Goal: Task Accomplishment & Management: Complete application form

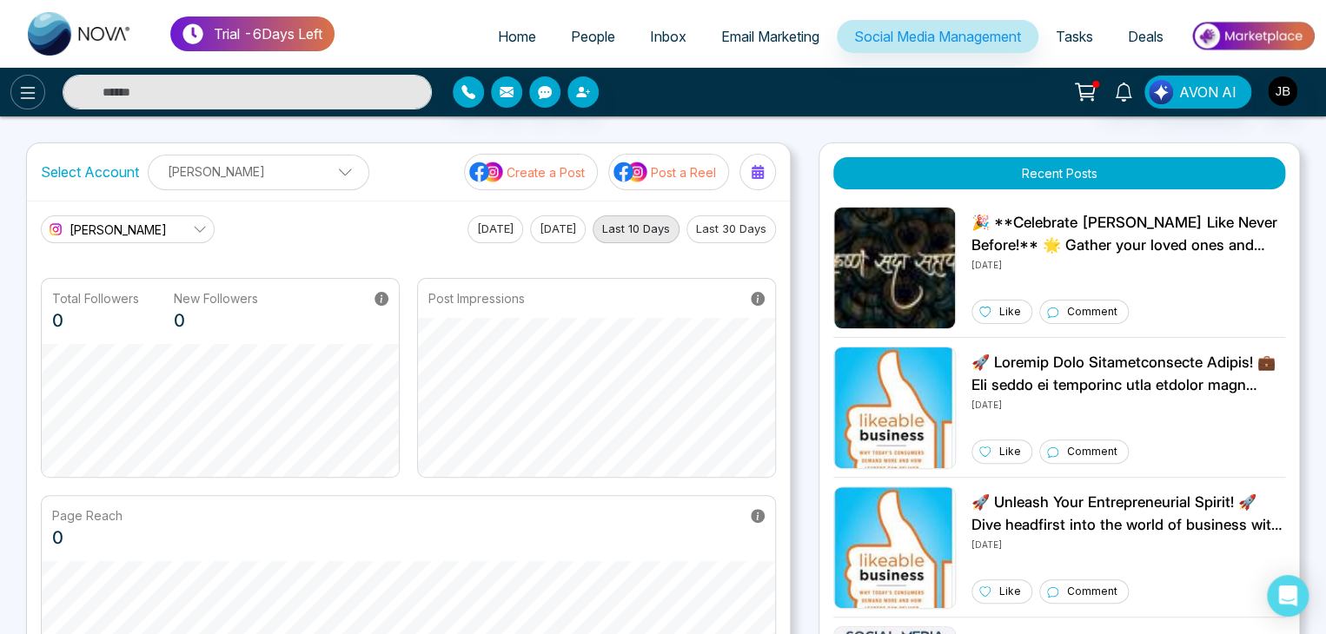
click at [30, 88] on icon at bounding box center [27, 93] width 21 height 21
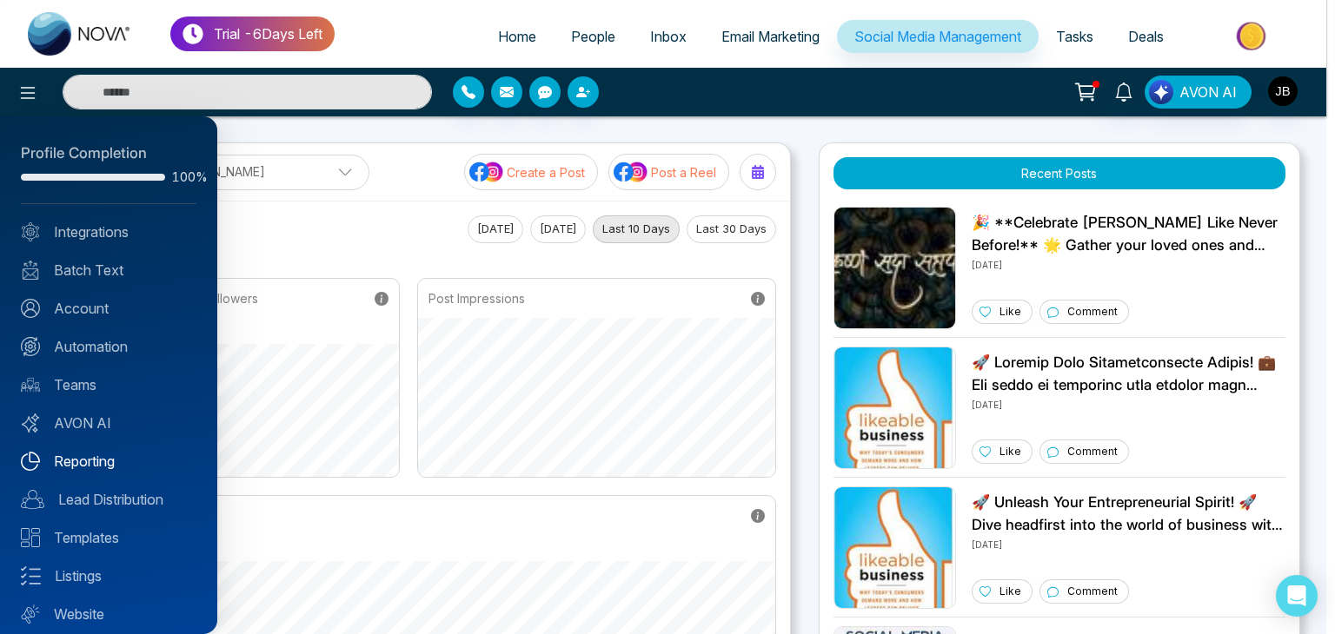
click at [76, 460] on link "Reporting" at bounding box center [109, 461] width 176 height 21
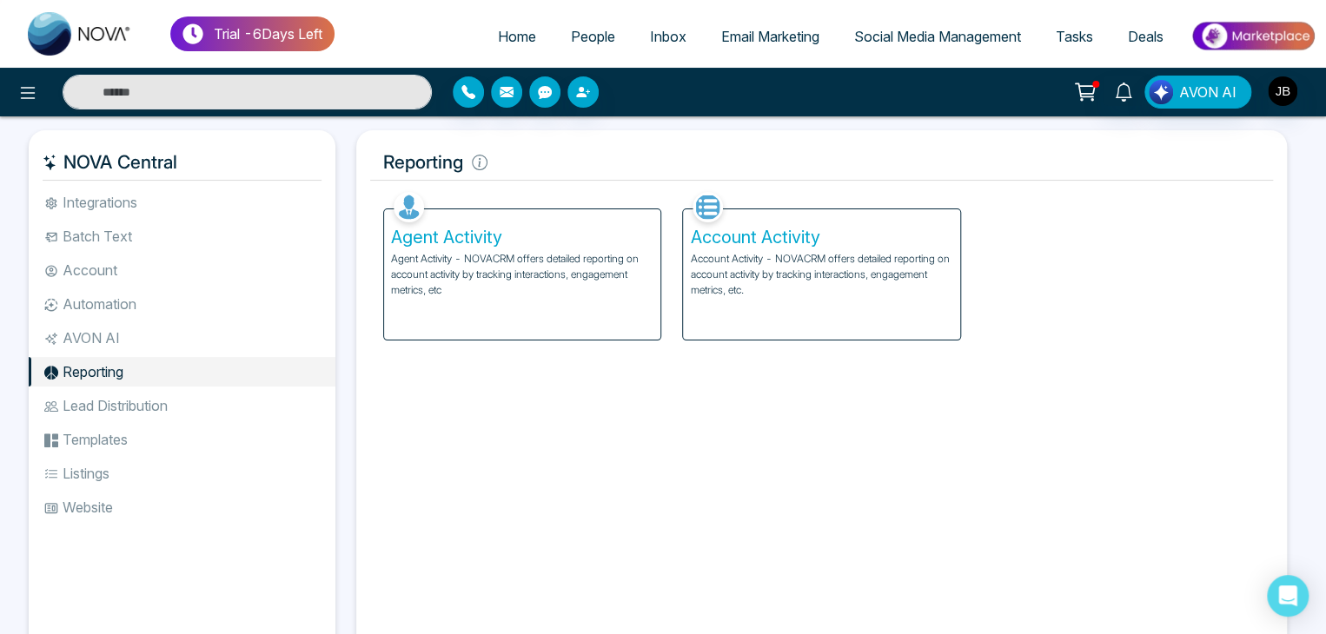
click at [747, 255] on p "Account Activity - NOVACRM offers detailed reporting on account activity by tra…" at bounding box center [821, 274] width 262 height 47
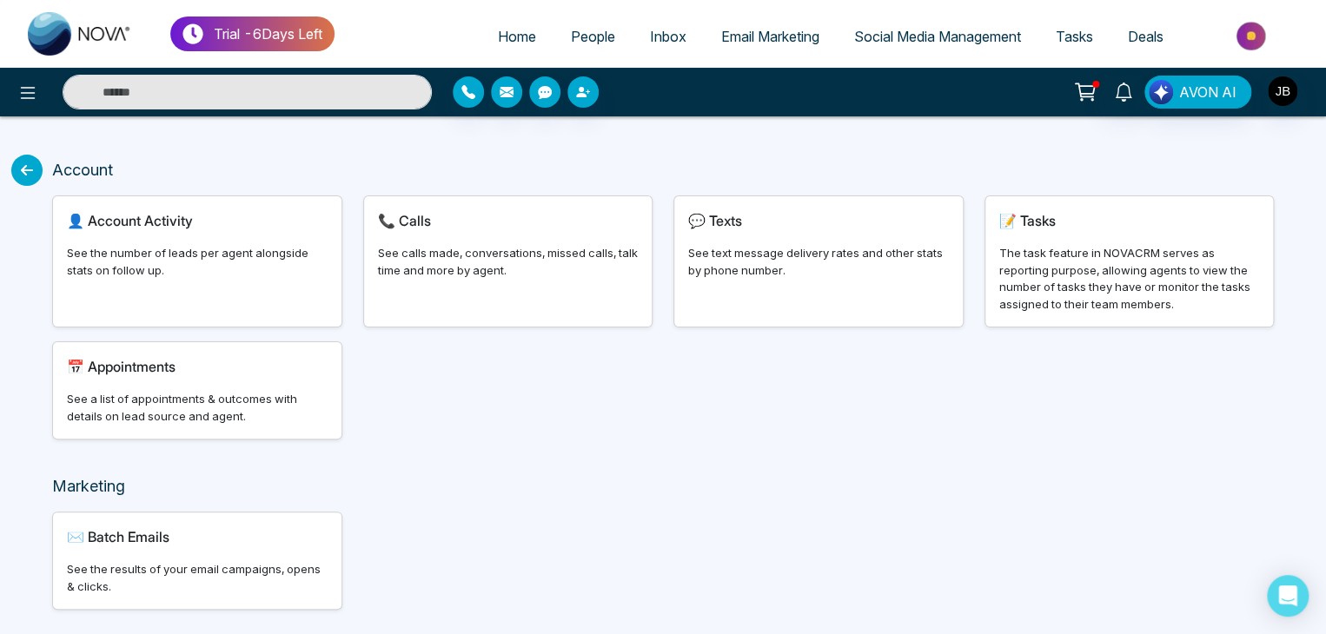
drag, startPoint x: 1328, startPoint y: 375, endPoint x: 1334, endPoint y: 451, distance: 75.9
click at [1325, 451] on html "Trial - 6 Days Left Home People Inbox Email Marketing Social Media Management T…" at bounding box center [663, 317] width 1326 height 634
click at [193, 235] on div "👤 Account Activity See the number of leads per agent alongside stats on follow …" at bounding box center [197, 261] width 289 height 130
select select "***"
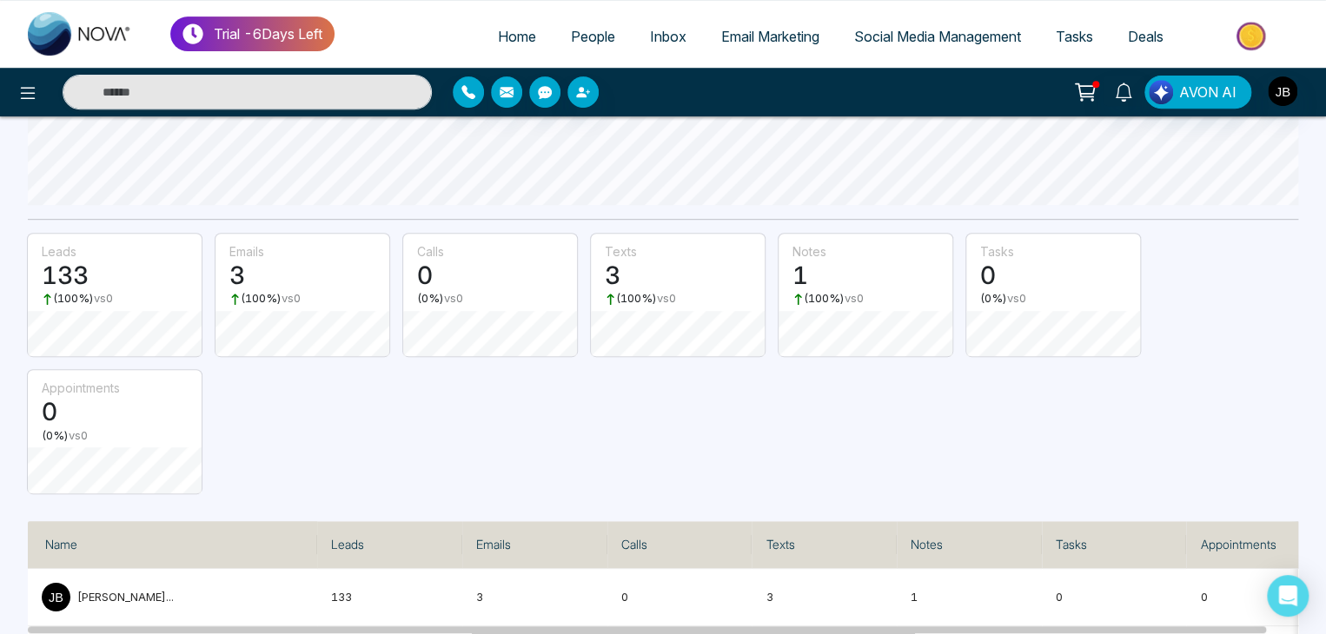
scroll to position [365, 0]
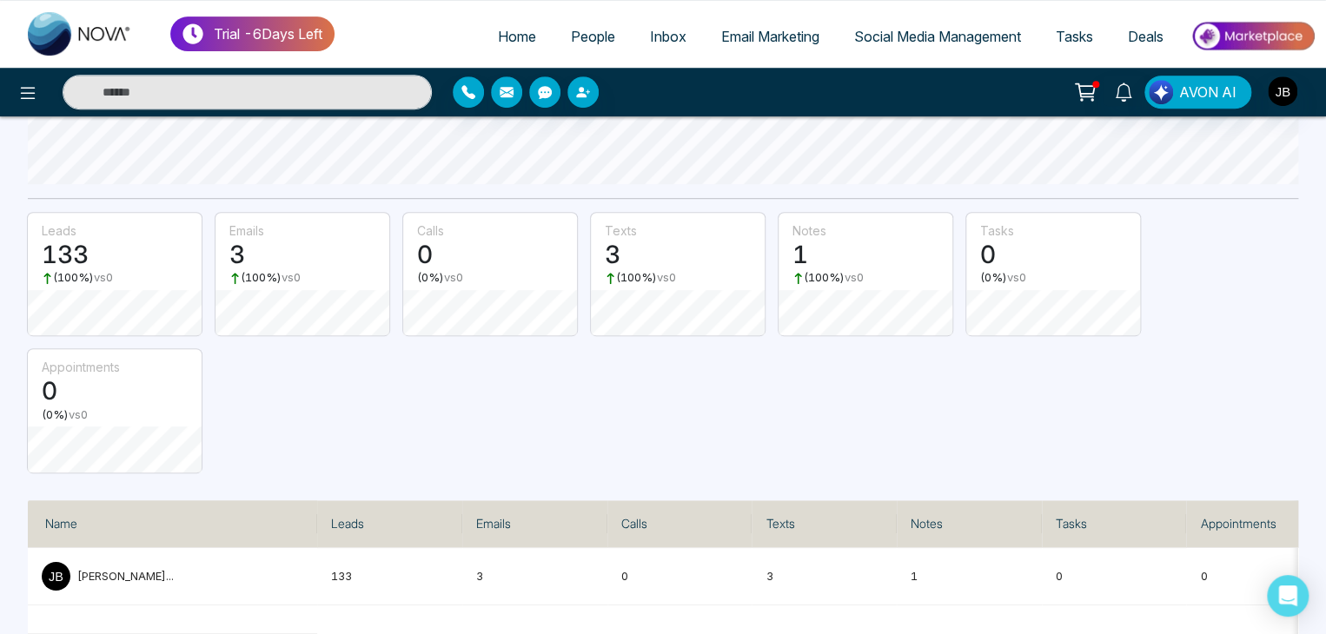
click at [1070, 512] on th "Tasks" at bounding box center [1114, 525] width 145 height 48
click at [1211, 515] on th "Appointments" at bounding box center [1258, 525] width 145 height 48
click at [1059, 581] on td "0" at bounding box center [1114, 576] width 145 height 57
click at [1063, 36] on span "Tasks" at bounding box center [1074, 36] width 37 height 17
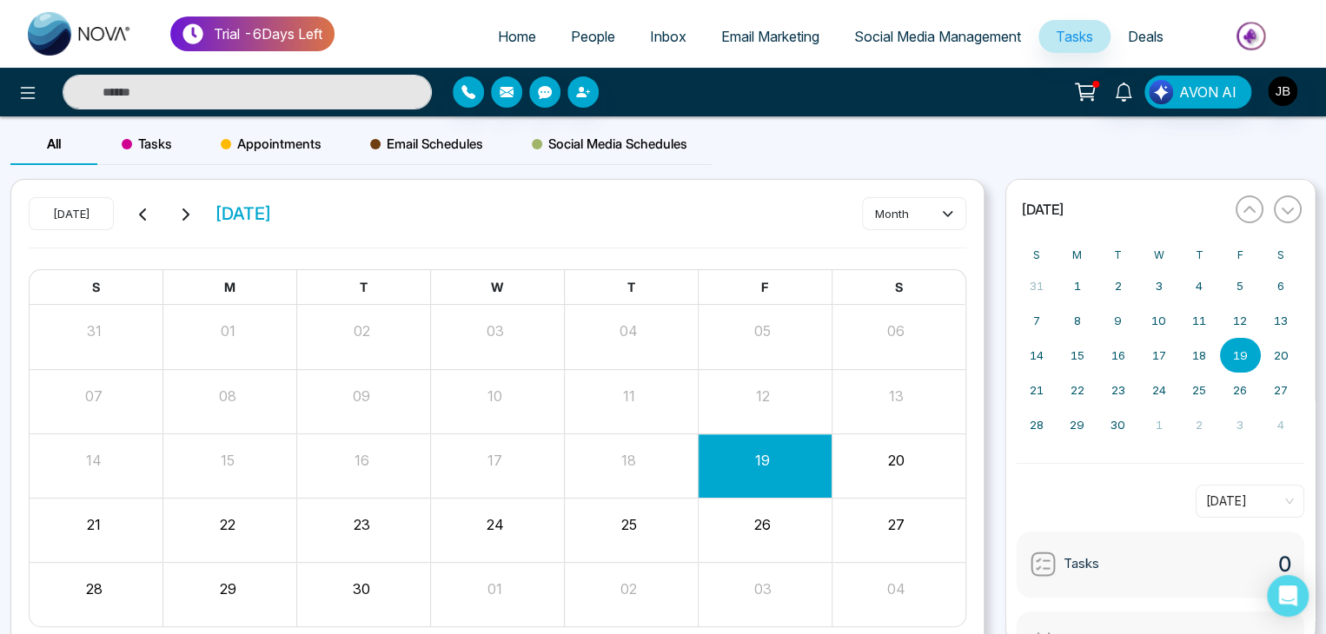
click at [145, 146] on span "Tasks" at bounding box center [147, 144] width 50 height 21
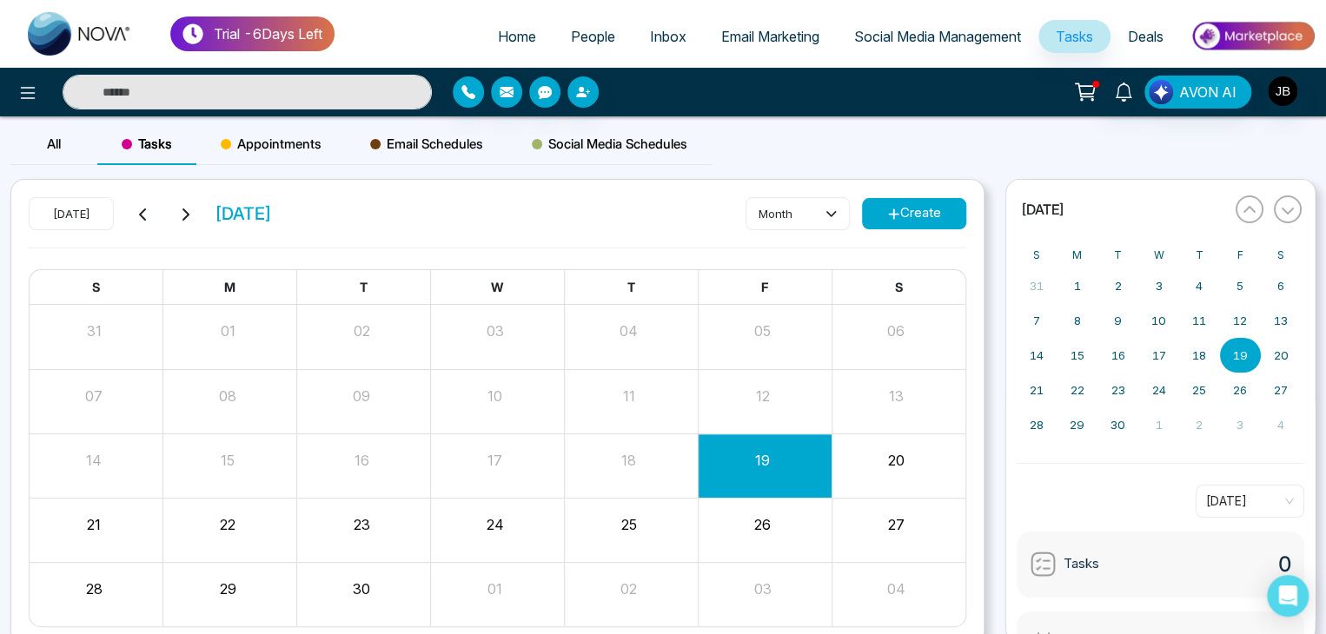
click at [889, 215] on icon at bounding box center [893, 214] width 13 height 13
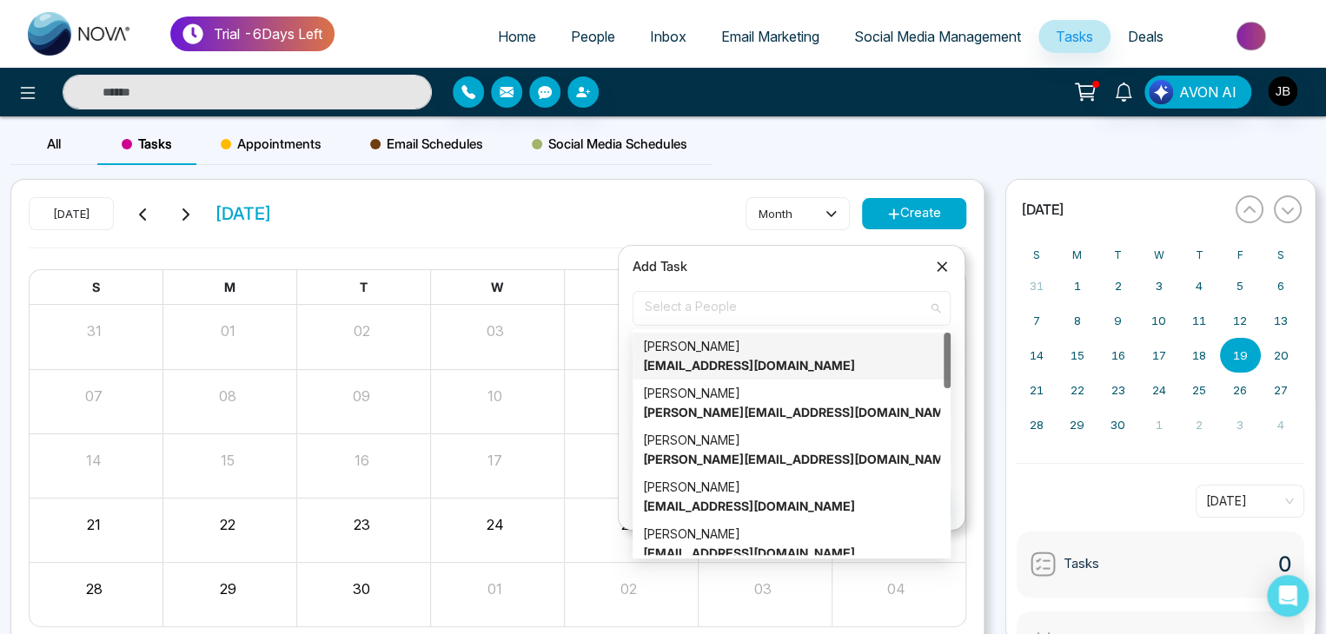
click at [673, 294] on span "Select a People" at bounding box center [792, 309] width 294 height 30
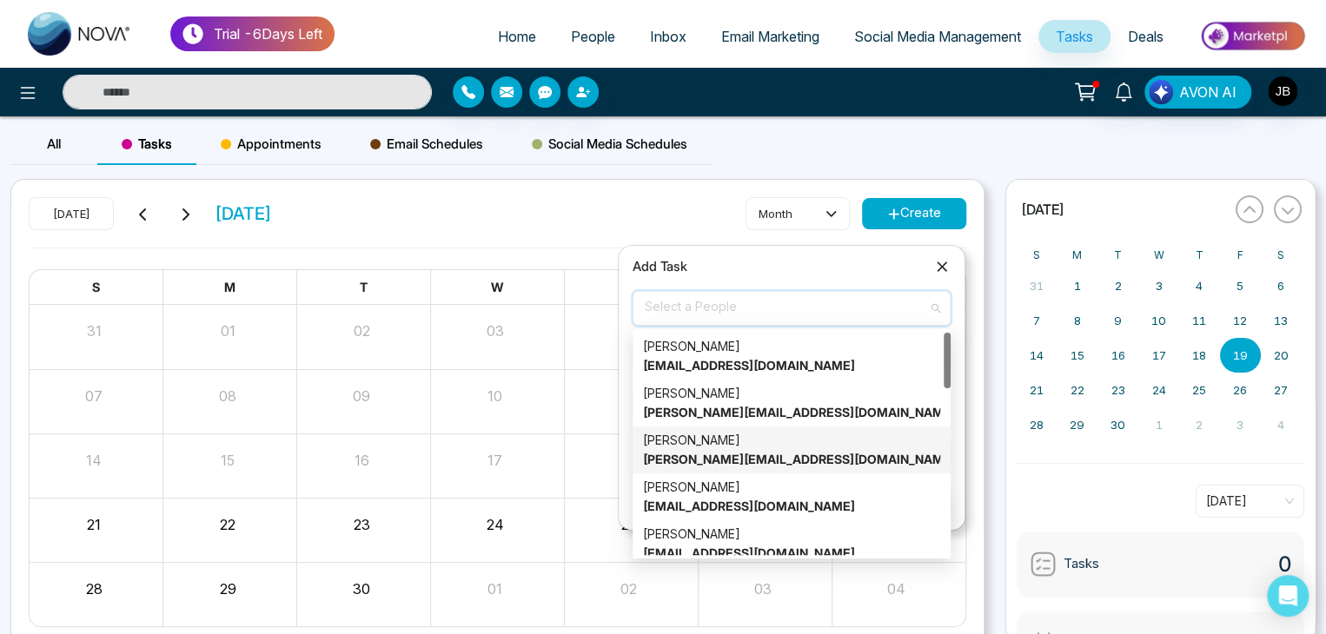
click at [702, 453] on strong "Jayesh@mmnovatech.com" at bounding box center [799, 459] width 313 height 15
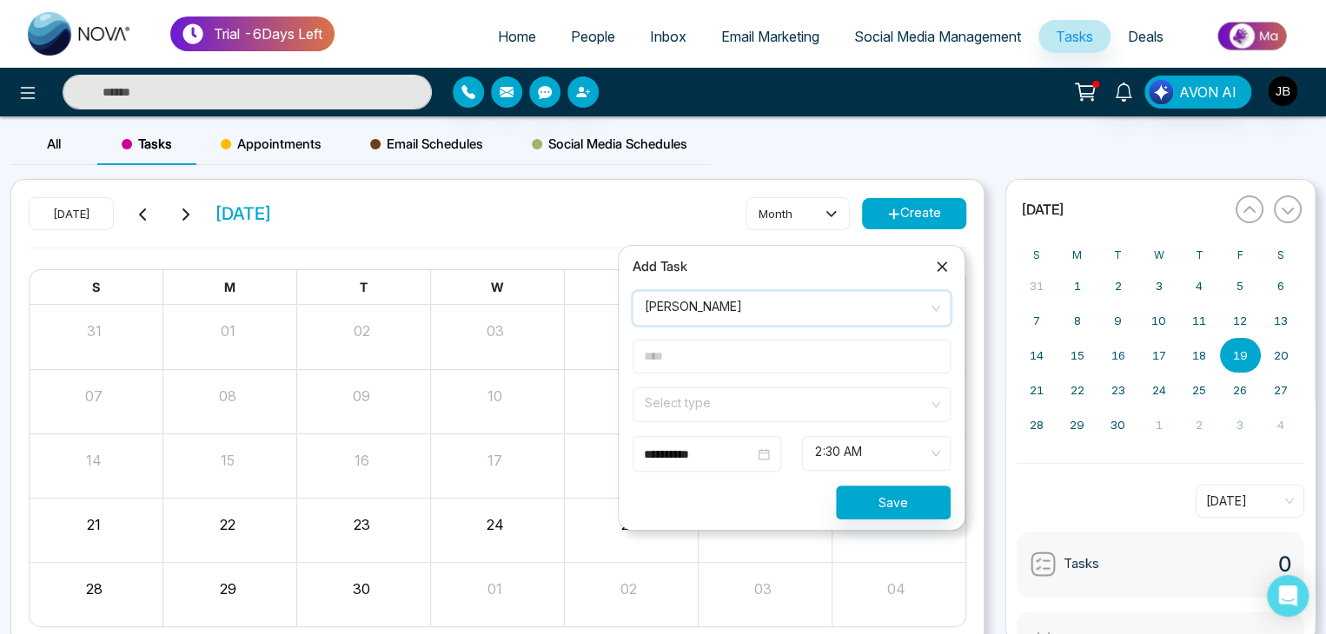
click at [681, 372] on input "text" at bounding box center [792, 357] width 318 height 34
type input "***"
click at [670, 395] on input "search" at bounding box center [785, 401] width 285 height 26
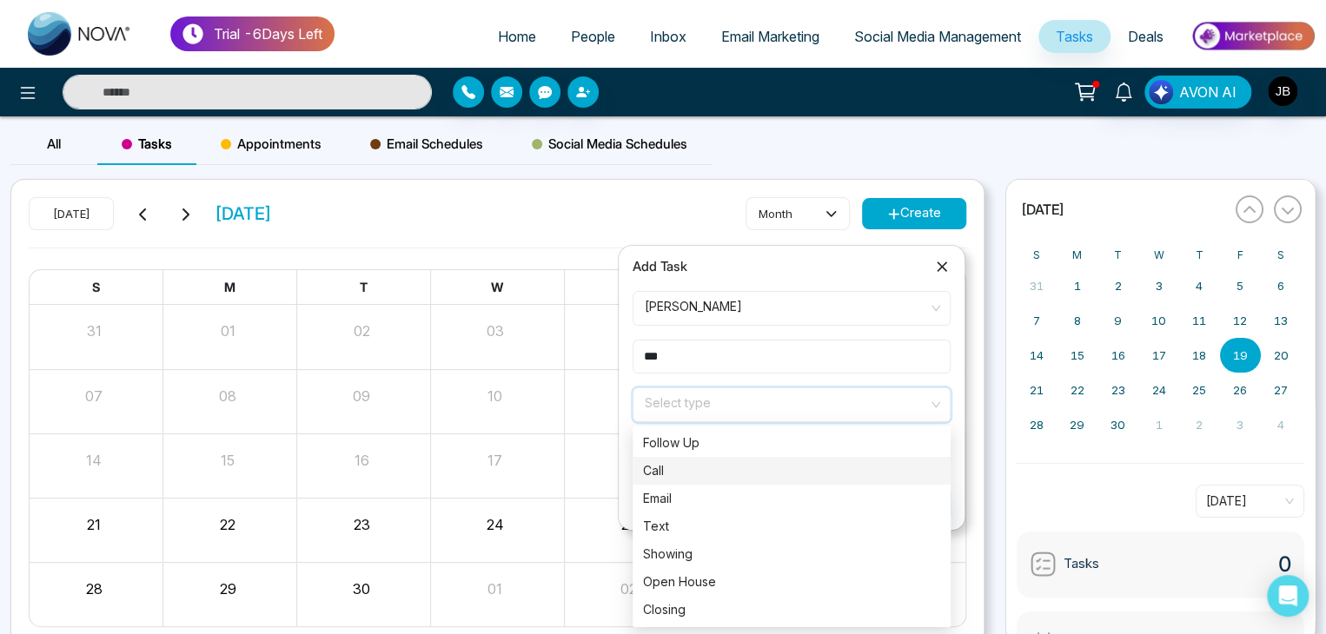
click at [664, 469] on div "Call" at bounding box center [791, 470] width 297 height 19
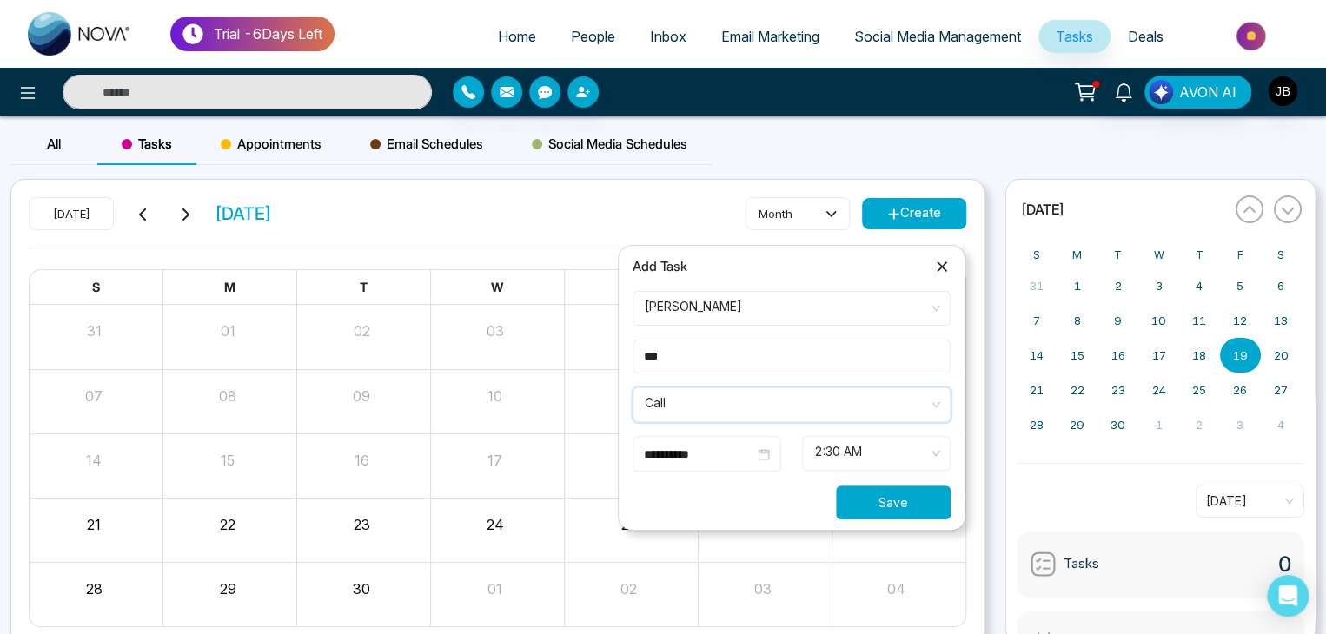
click at [869, 499] on button "Save" at bounding box center [893, 503] width 115 height 34
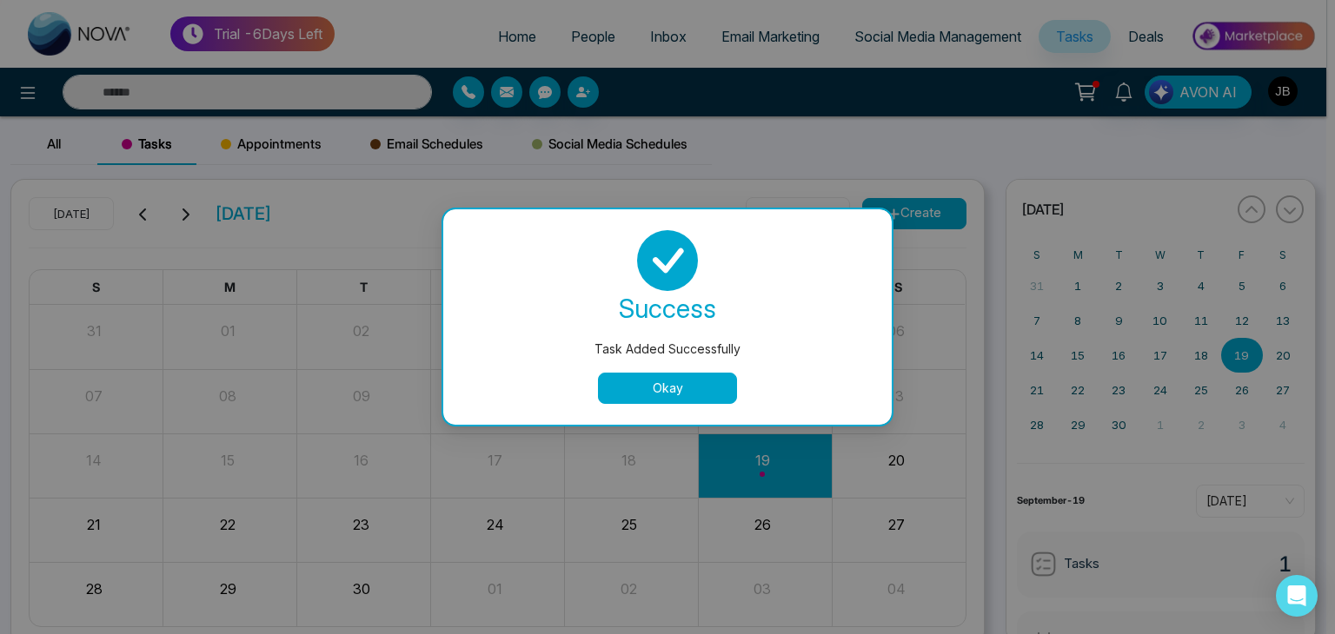
click at [661, 395] on button "Okay" at bounding box center [667, 388] width 139 height 31
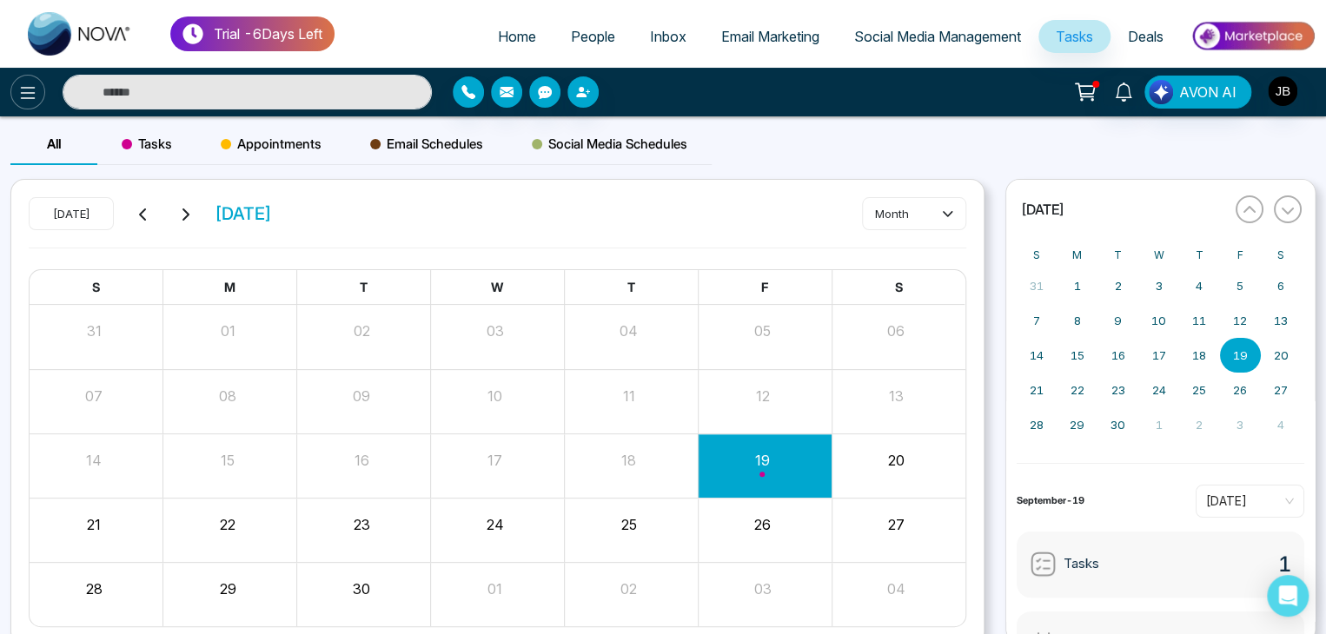
click at [24, 98] on icon at bounding box center [27, 93] width 21 height 21
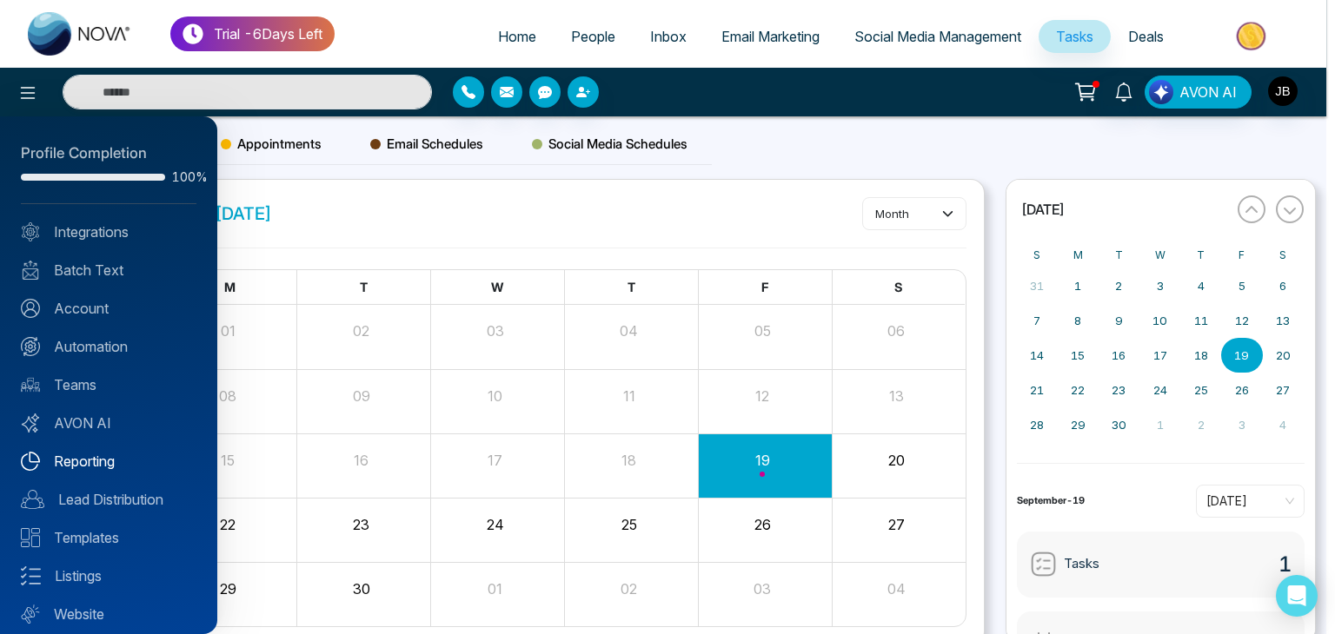
click at [86, 467] on link "Reporting" at bounding box center [109, 461] width 176 height 21
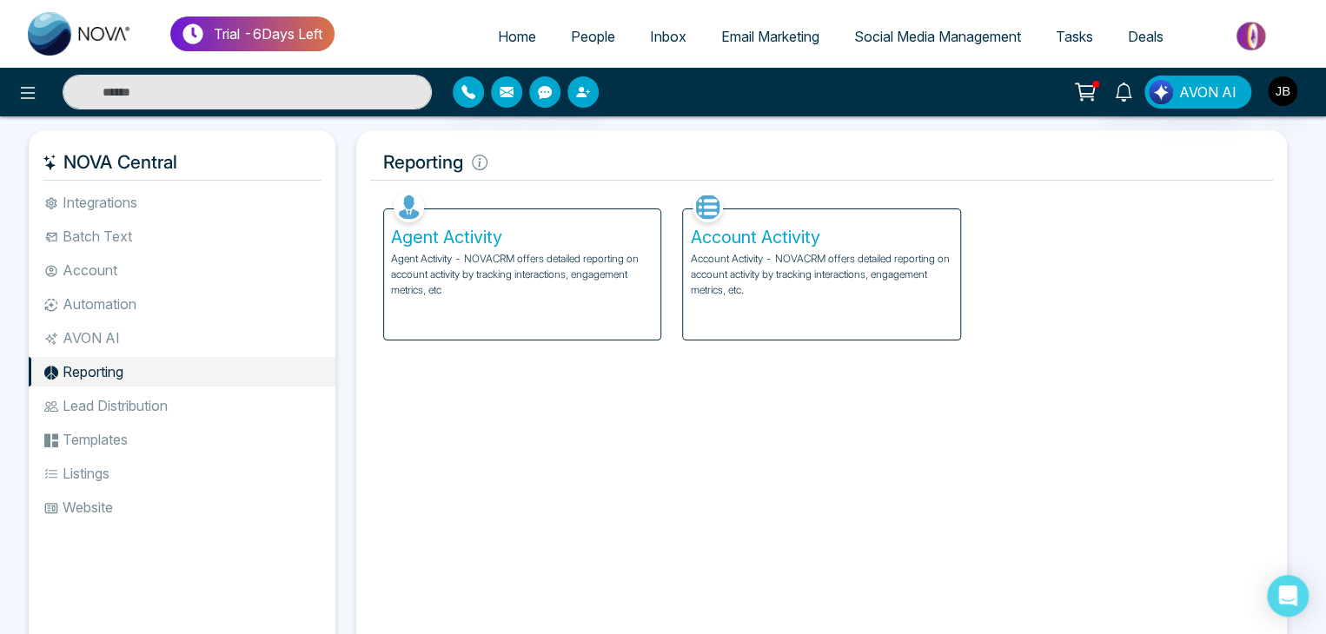
click at [842, 271] on p "Account Activity - NOVACRM offers detailed reporting on account activity by tra…" at bounding box center [821, 274] width 262 height 47
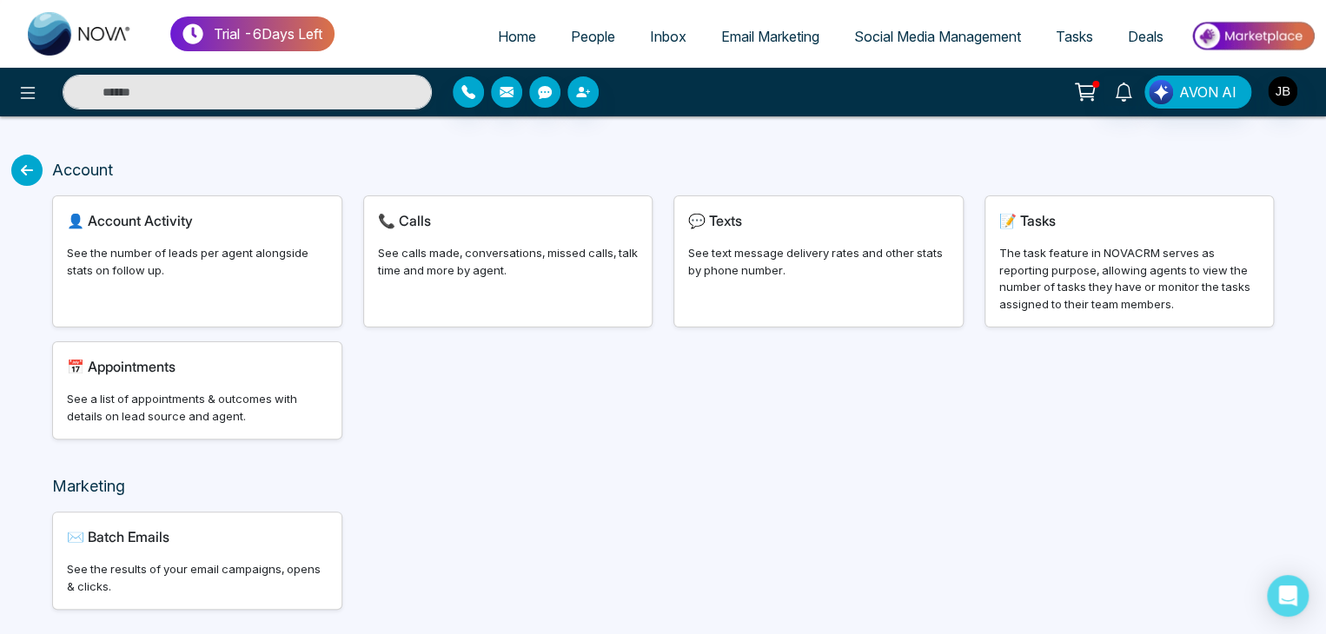
click at [225, 264] on div "See the number of leads per agent alongside stats on follow up." at bounding box center [197, 262] width 261 height 34
select select "***"
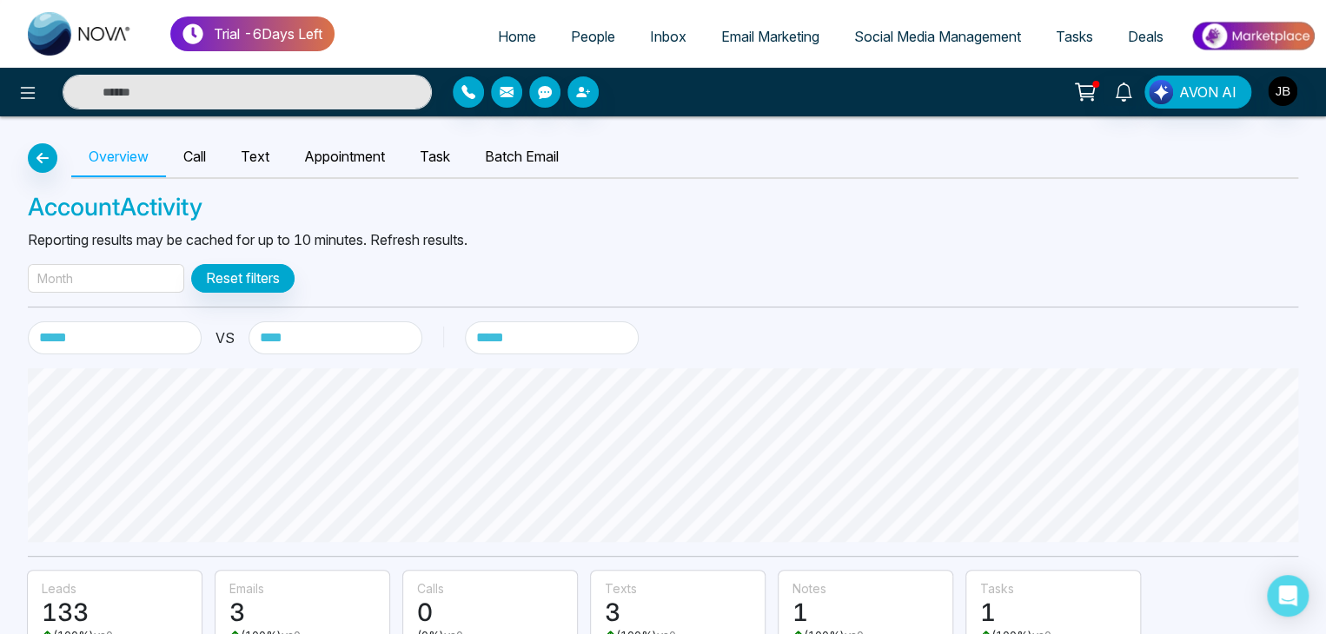
click at [108, 282] on div "Month" at bounding box center [106, 278] width 156 height 29
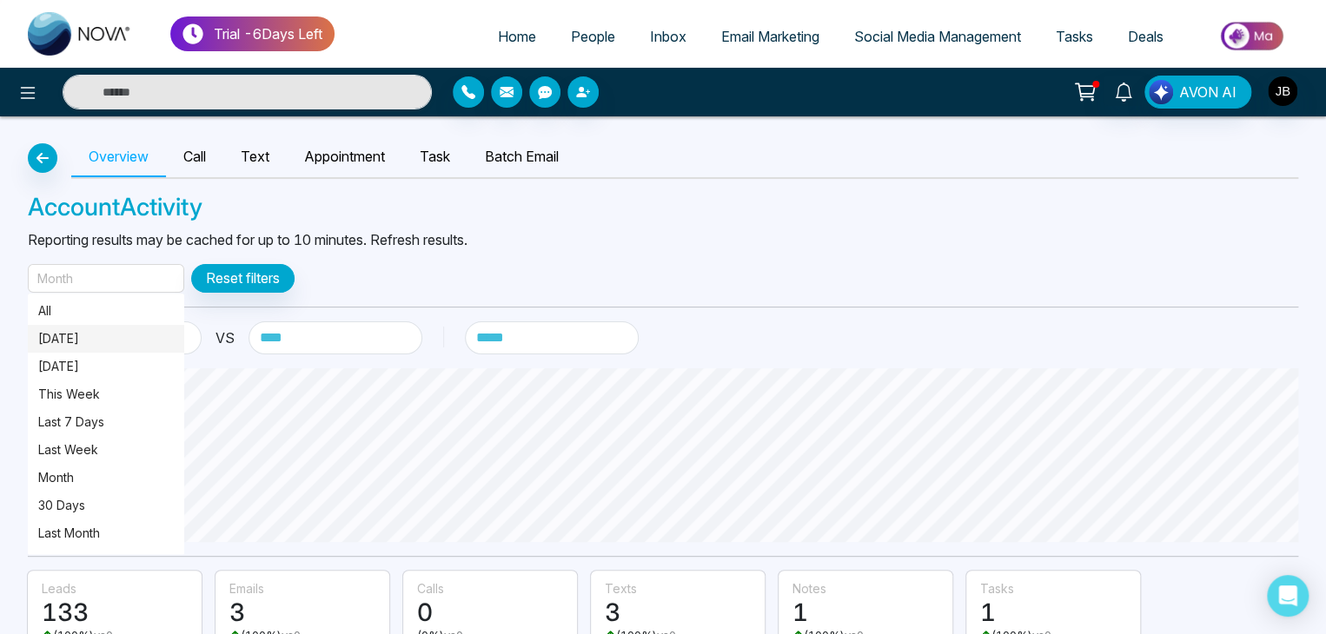
click at [56, 333] on p "[DATE]" at bounding box center [106, 338] width 136 height 19
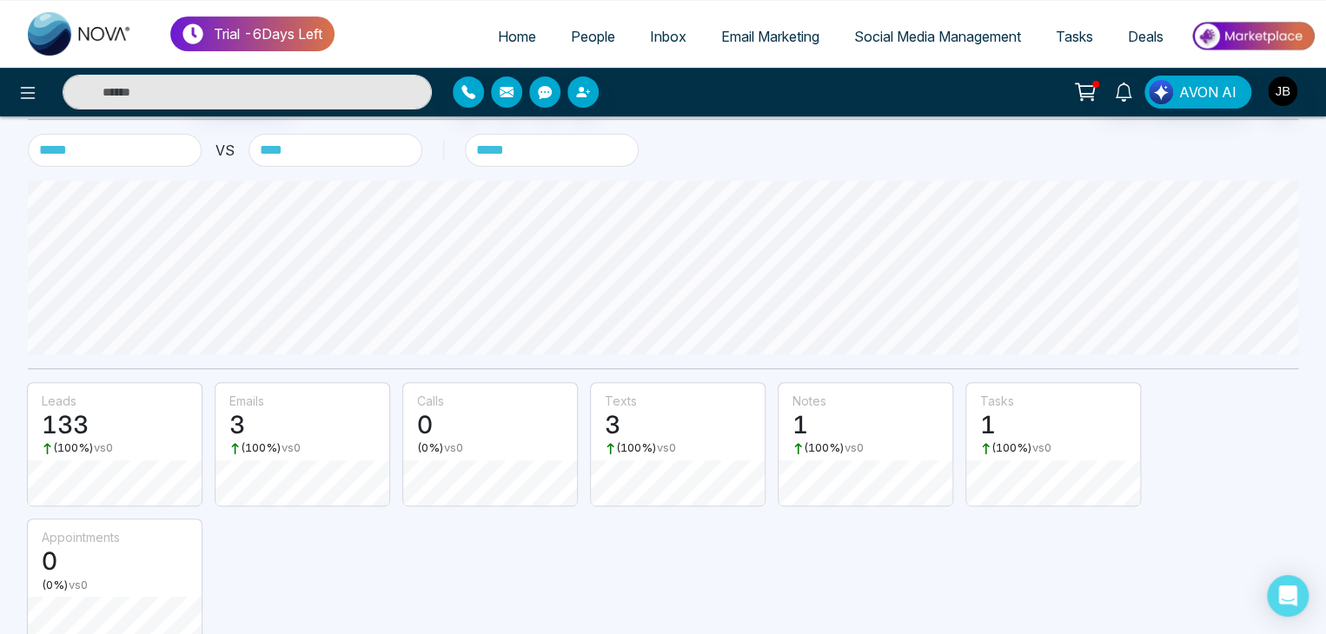
scroll to position [179, 0]
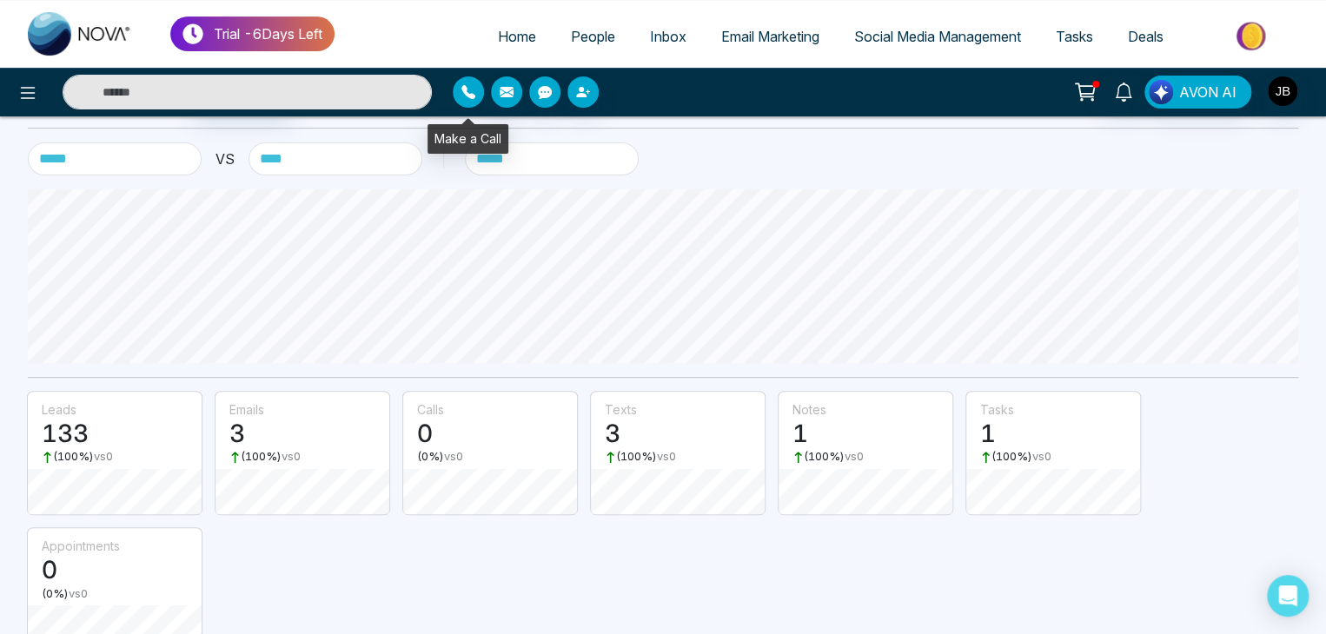
click at [477, 92] on button "button" at bounding box center [468, 91] width 31 height 31
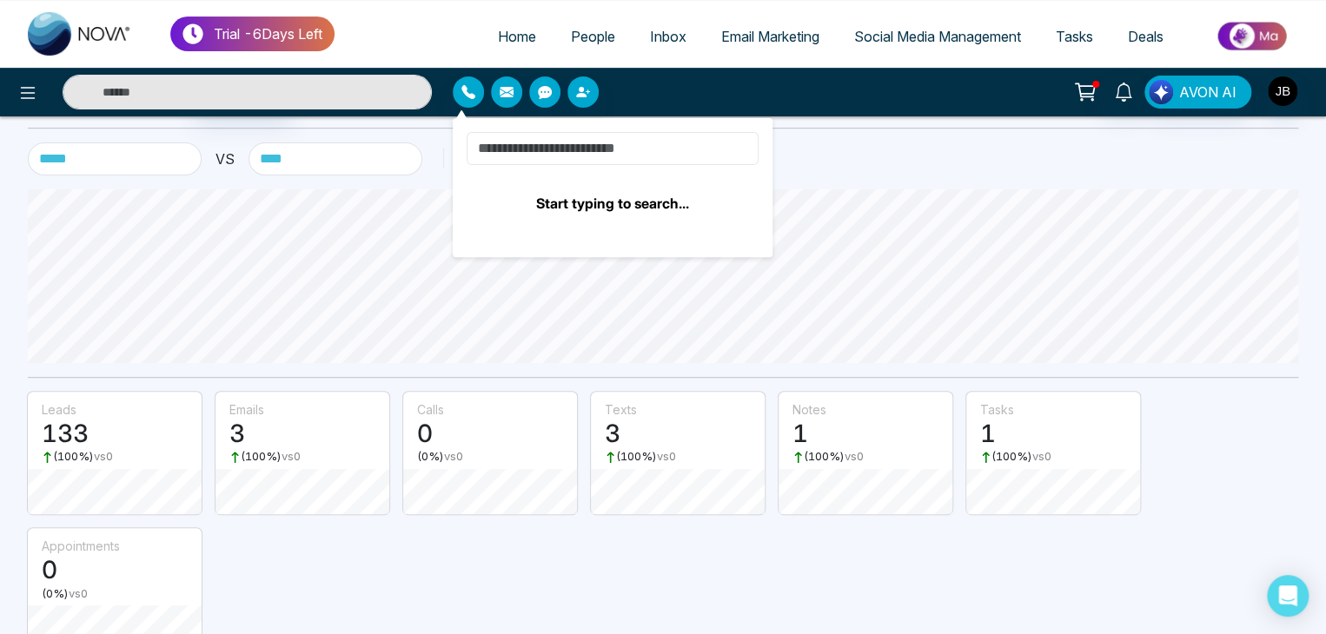
click at [555, 149] on input at bounding box center [613, 148] width 292 height 33
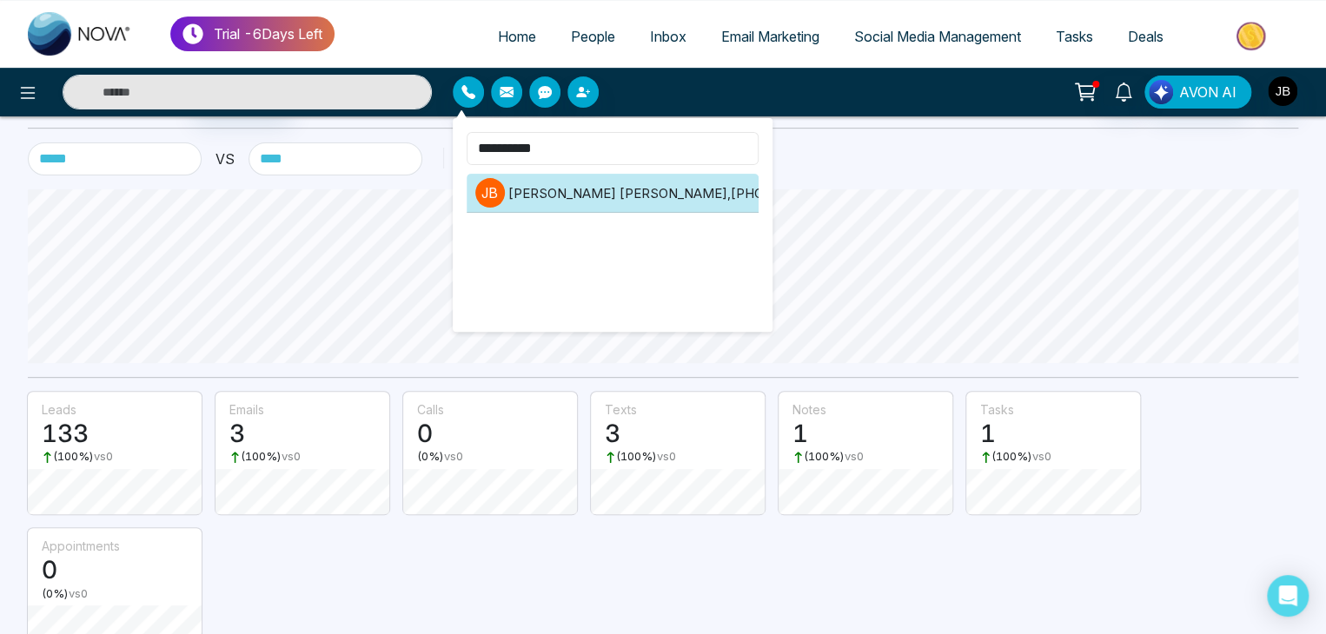
type input "**********"
click at [651, 196] on li "J B Jayesh Badgujar , +918208229191" at bounding box center [613, 193] width 292 height 39
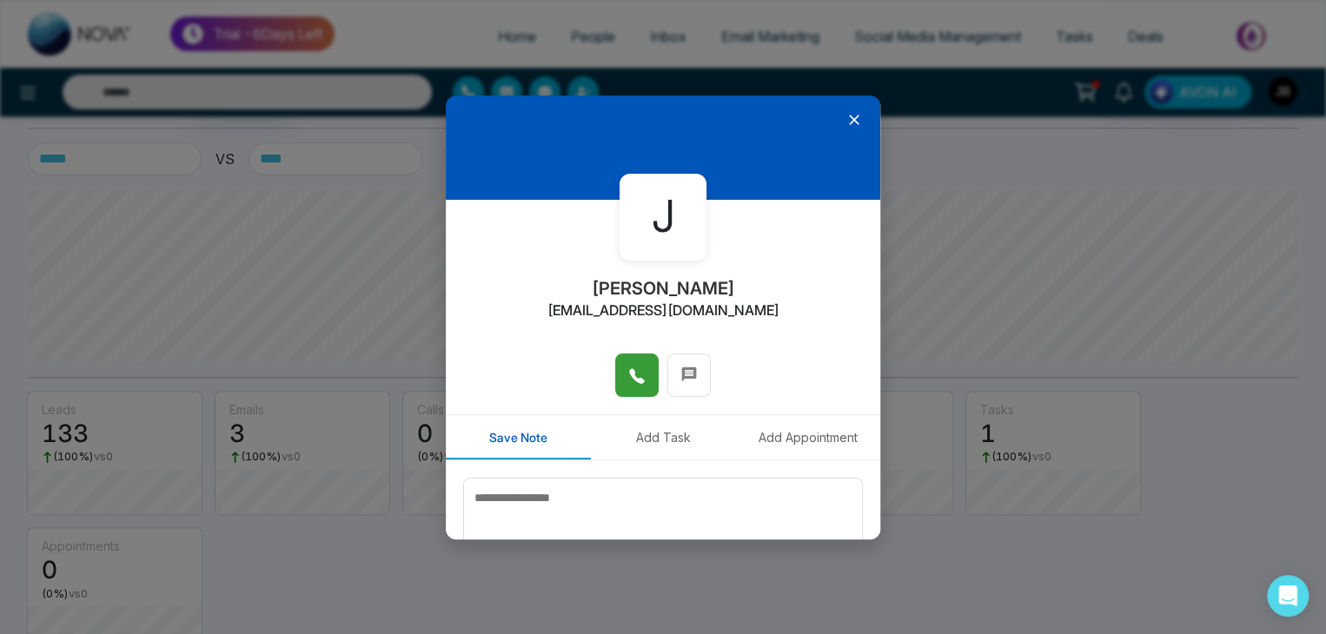
click at [634, 375] on icon at bounding box center [636, 376] width 17 height 17
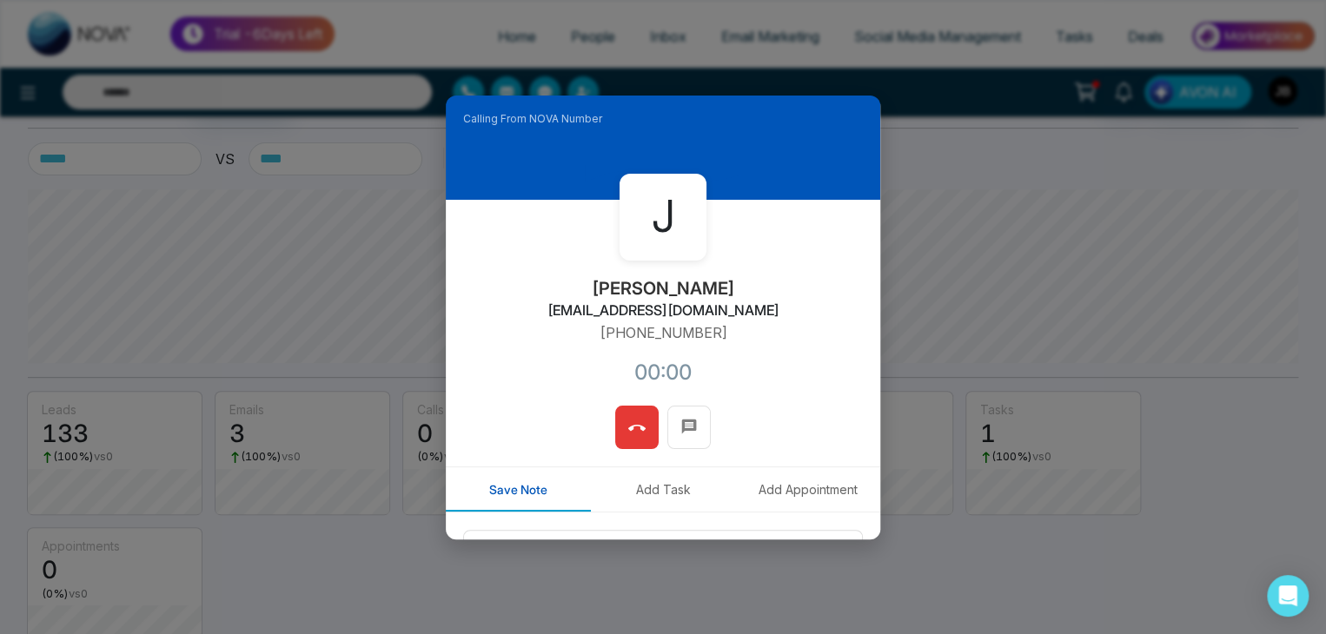
click at [622, 446] on button at bounding box center [636, 427] width 43 height 43
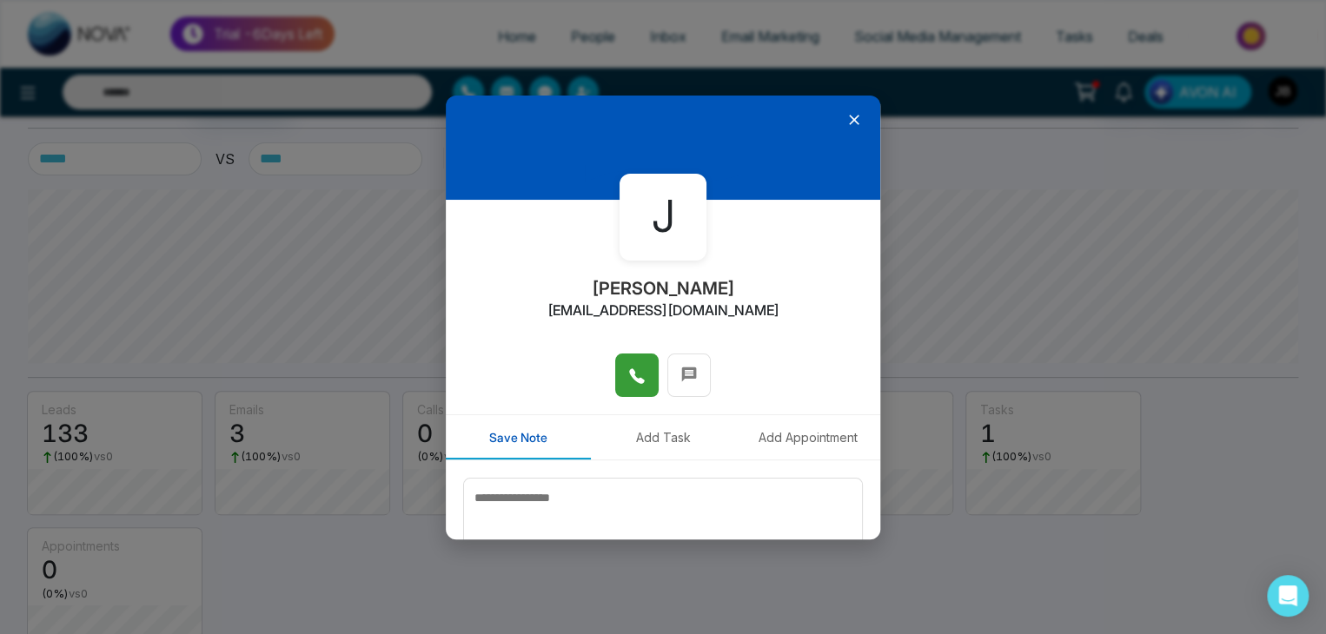
click at [643, 379] on button at bounding box center [636, 375] width 43 height 43
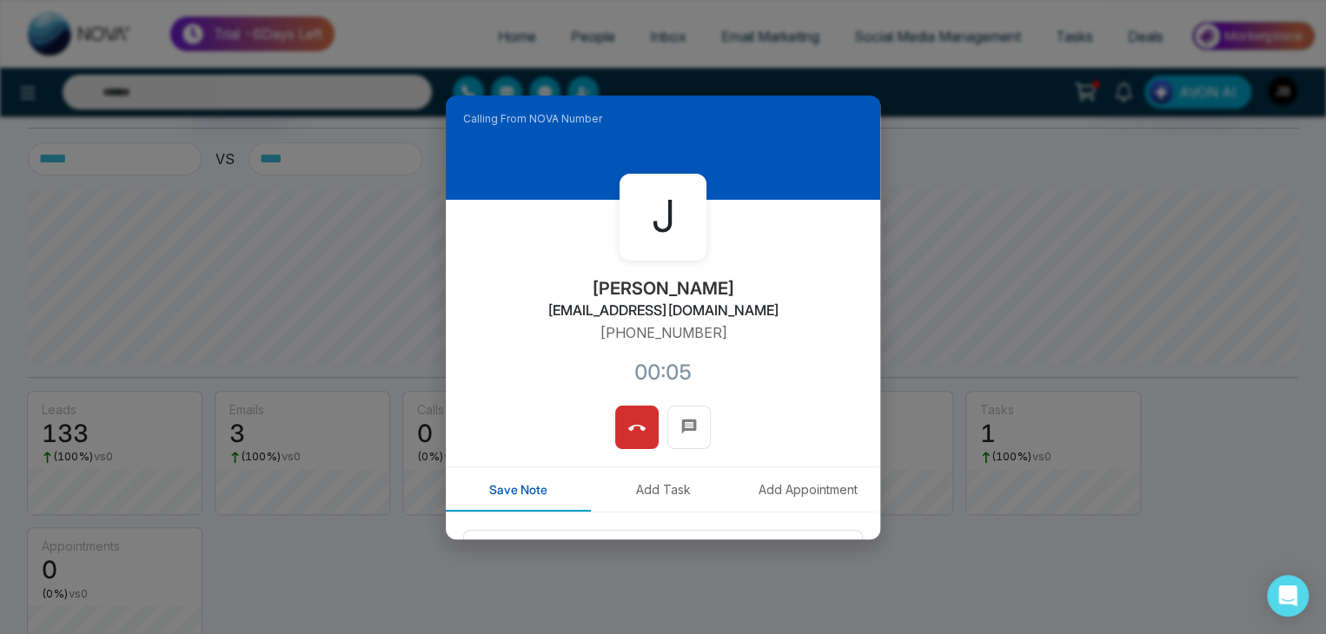
click at [640, 434] on icon at bounding box center [636, 428] width 17 height 17
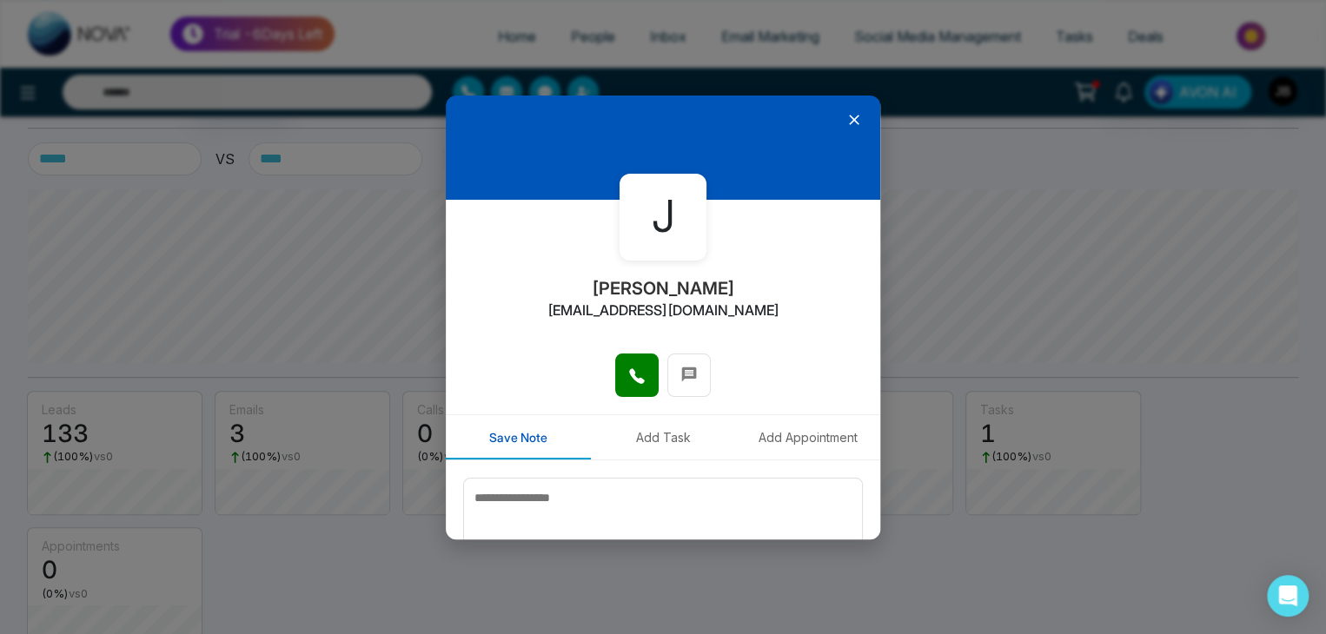
click at [850, 123] on icon at bounding box center [854, 119] width 17 height 17
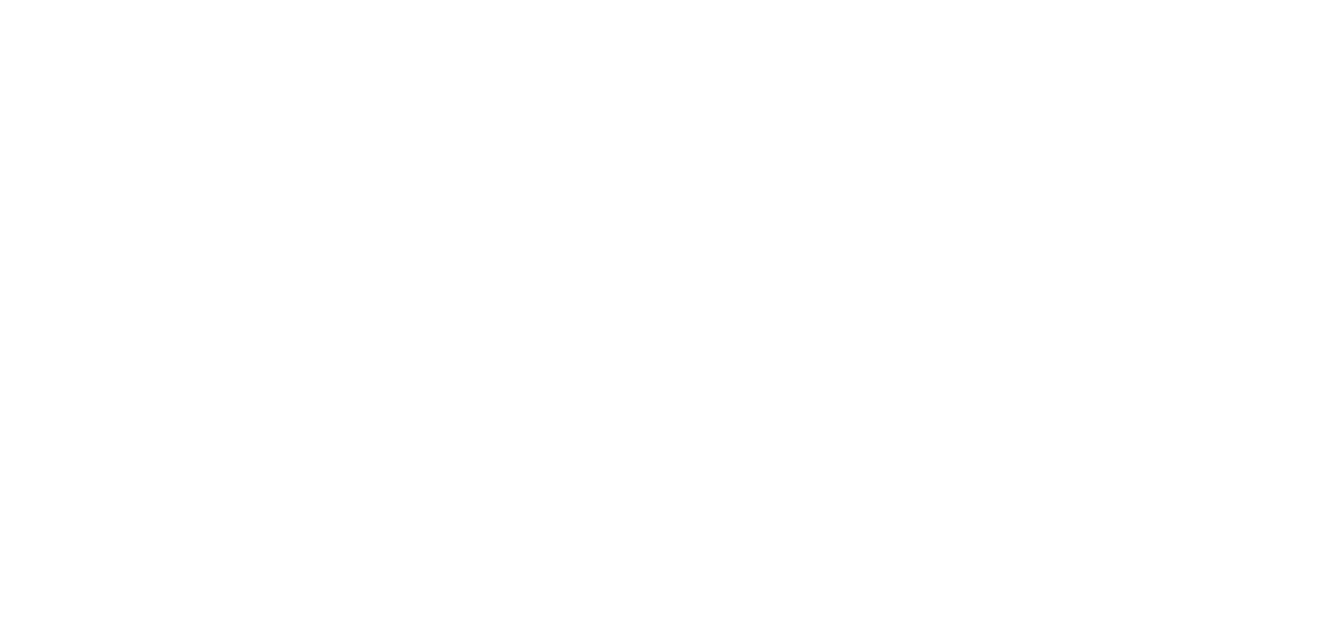
select select "***"
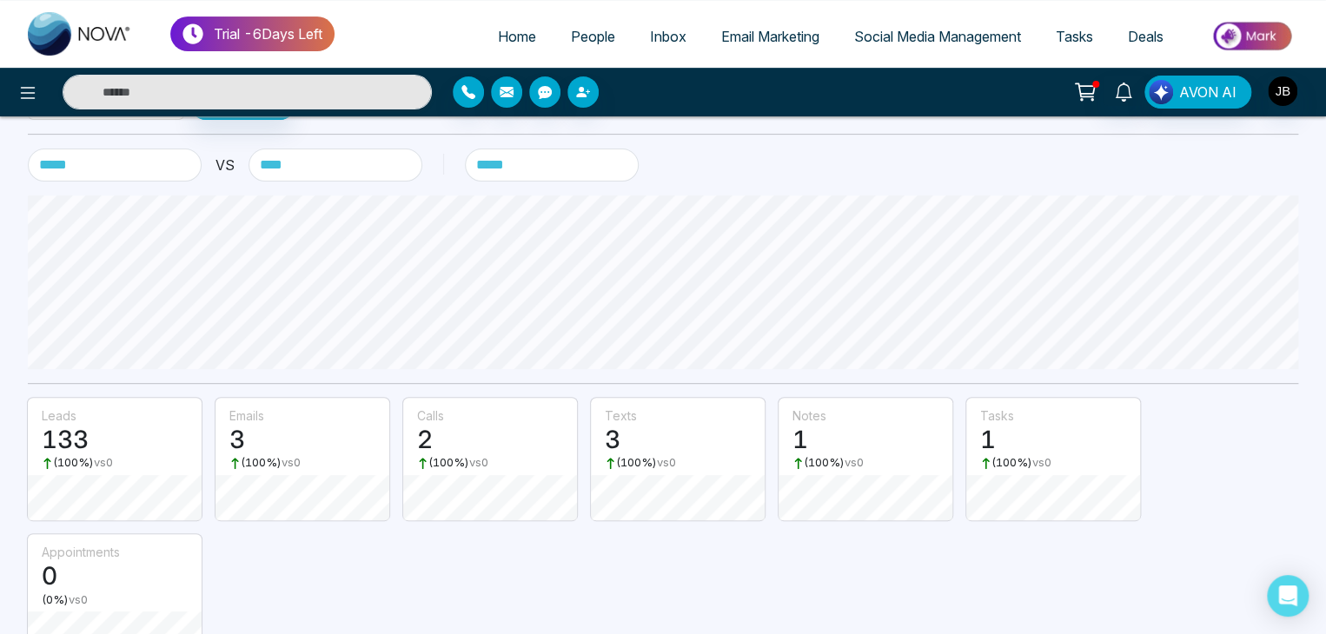
scroll to position [137, 0]
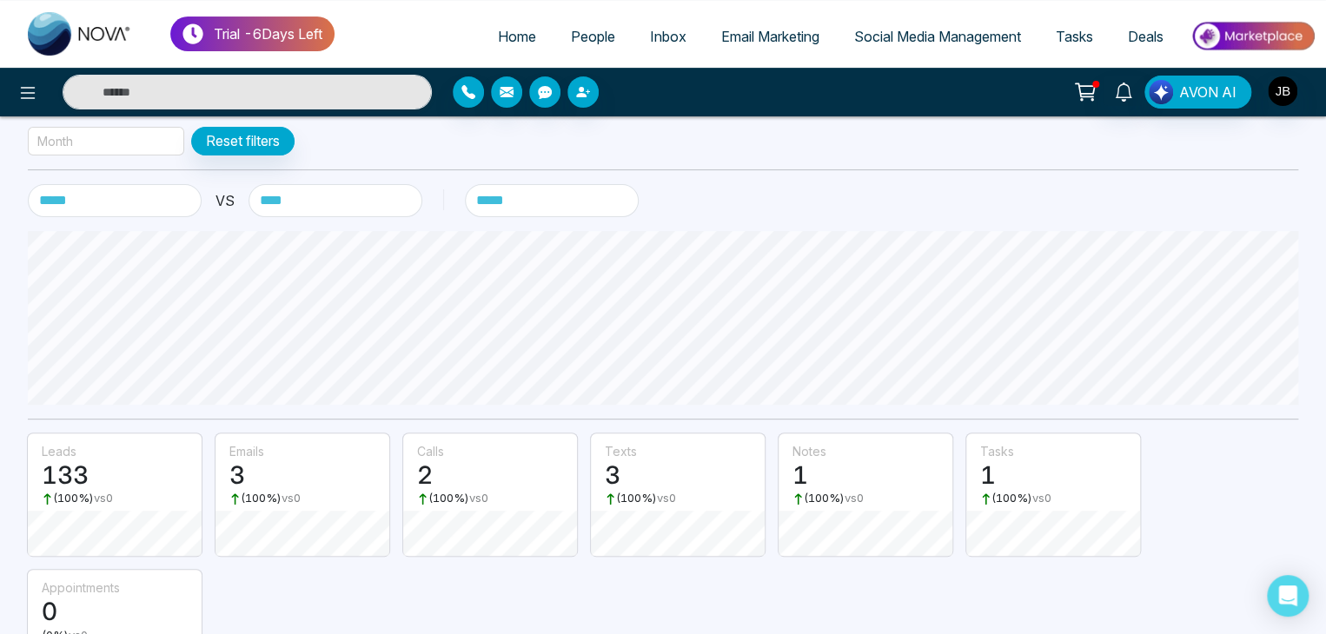
click at [110, 140] on div "Month" at bounding box center [106, 141] width 156 height 29
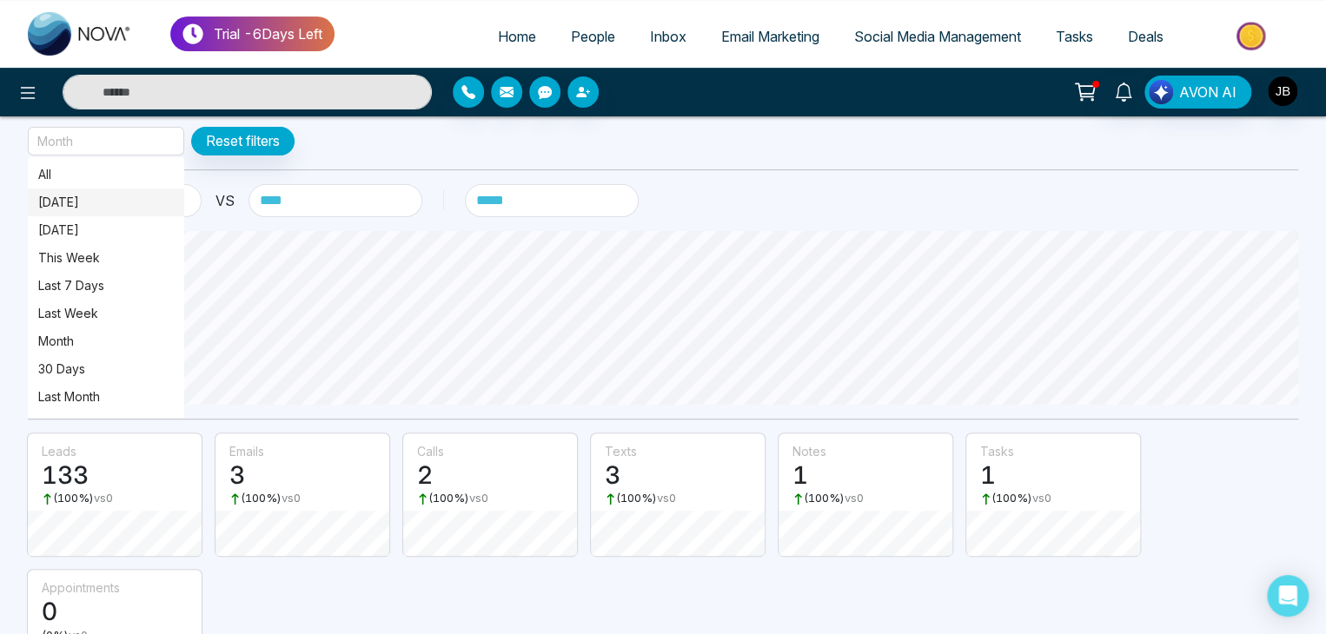
click at [63, 200] on p "[DATE]" at bounding box center [106, 202] width 136 height 19
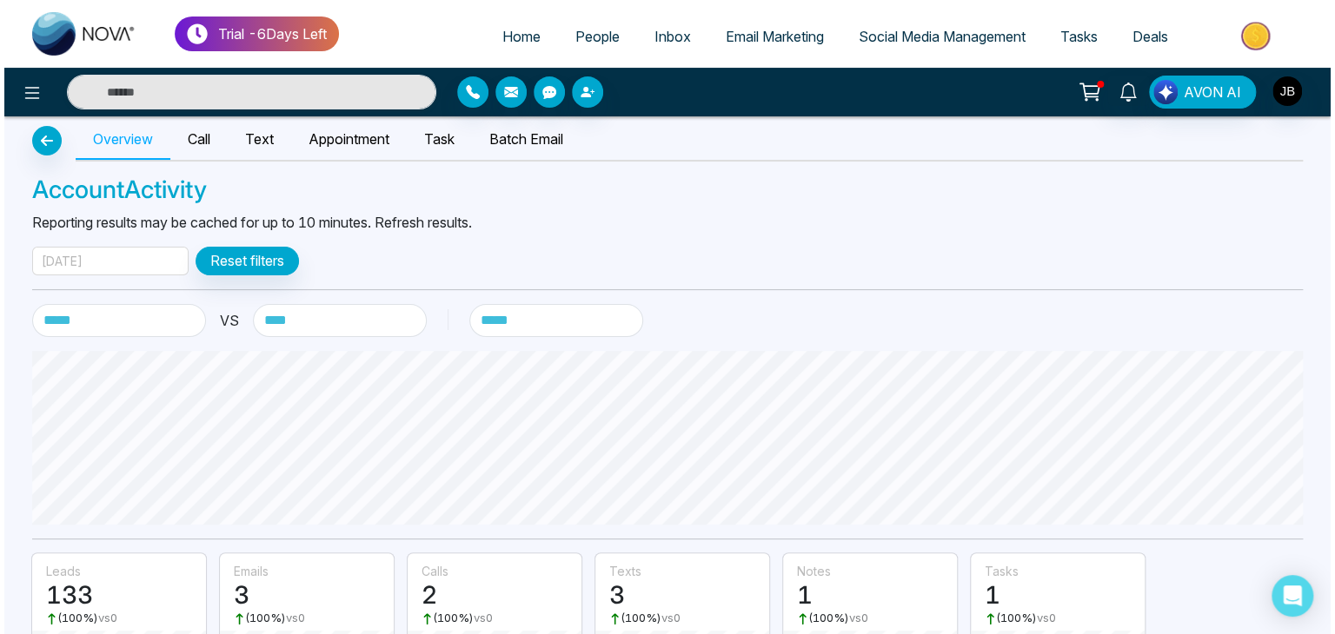
scroll to position [0, 0]
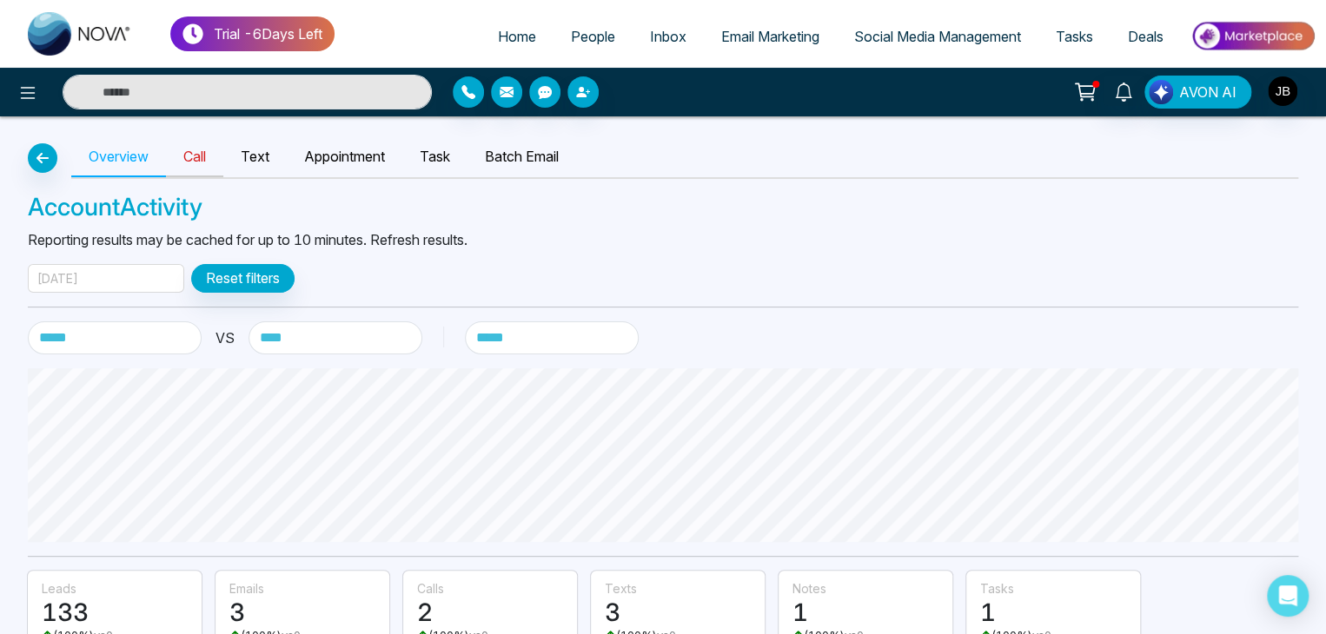
click at [202, 157] on link "Call" at bounding box center [194, 157] width 57 height 40
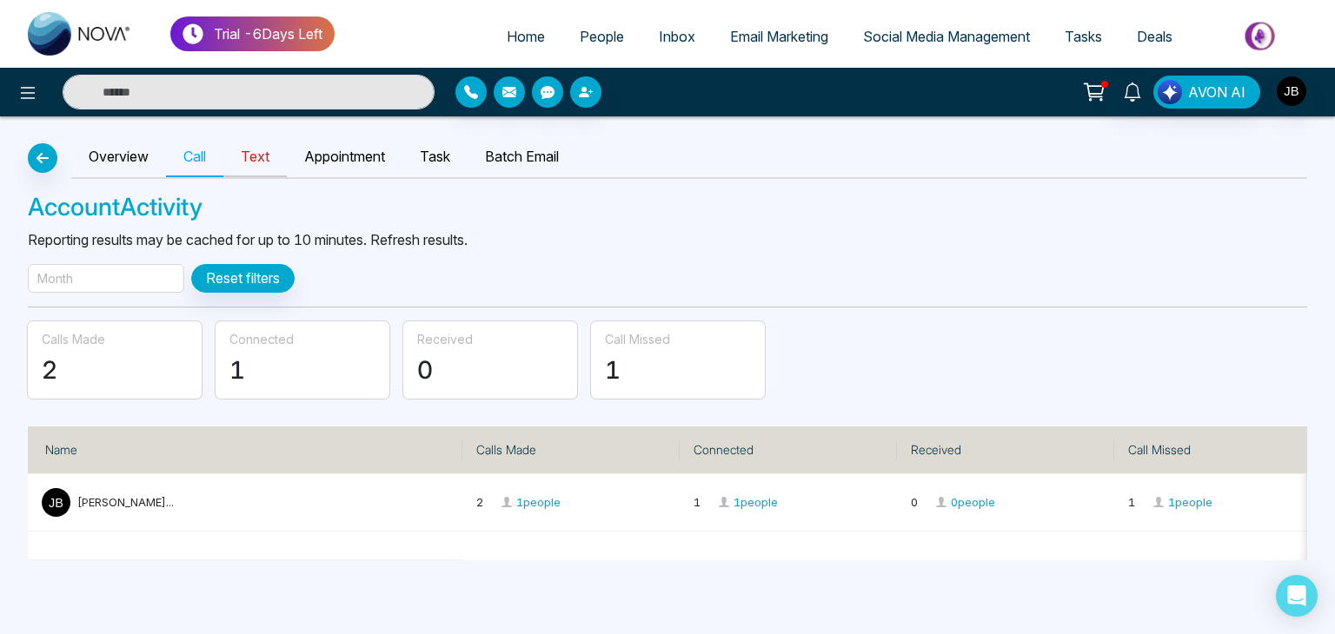
click at [253, 162] on link "Text" at bounding box center [254, 157] width 63 height 40
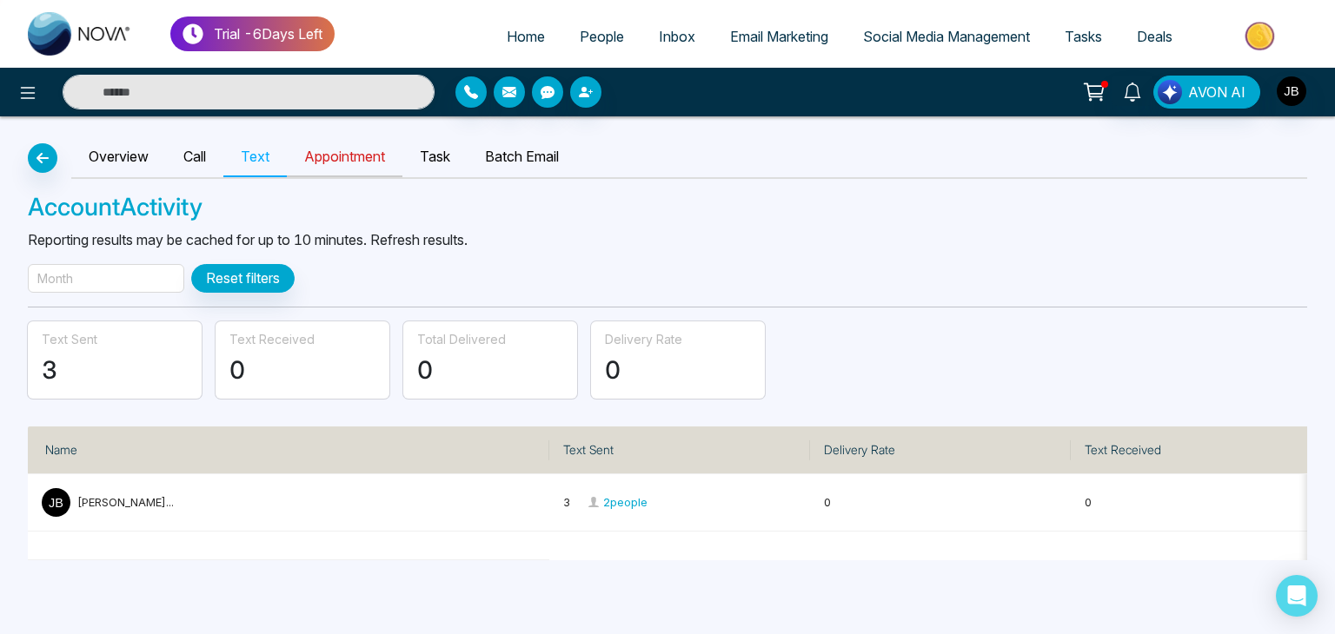
click at [360, 154] on link "Appointment" at bounding box center [345, 157] width 116 height 40
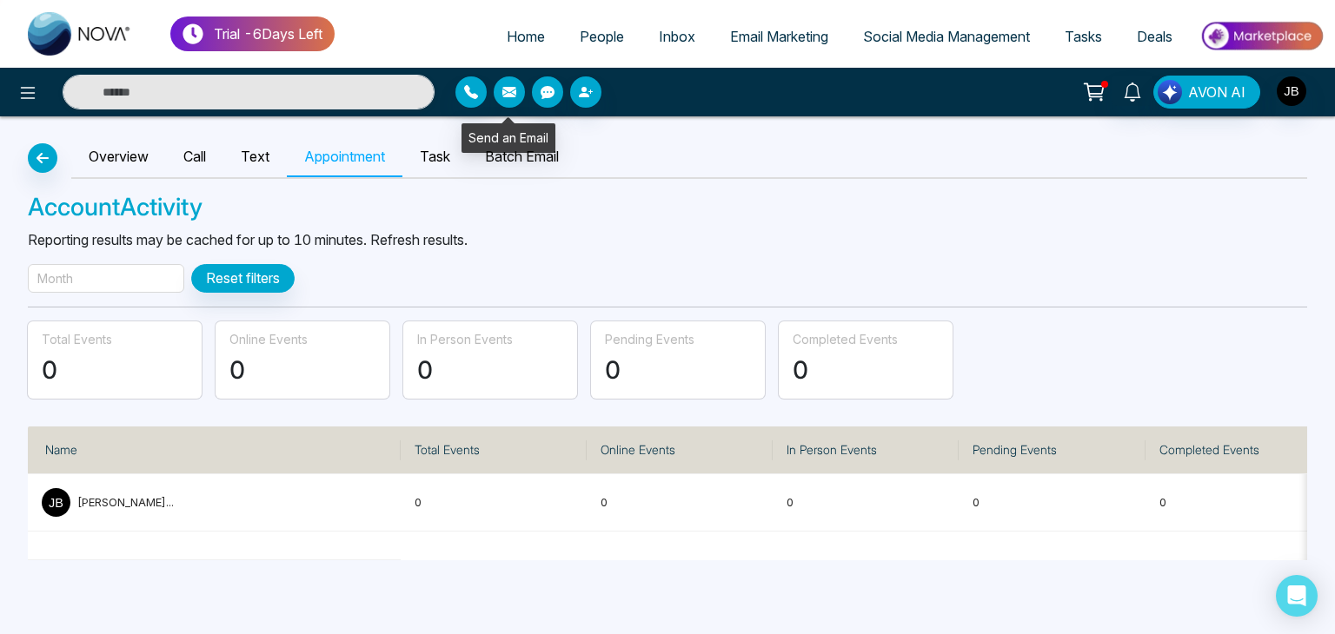
click at [509, 91] on icon "button" at bounding box center [509, 92] width 14 height 10
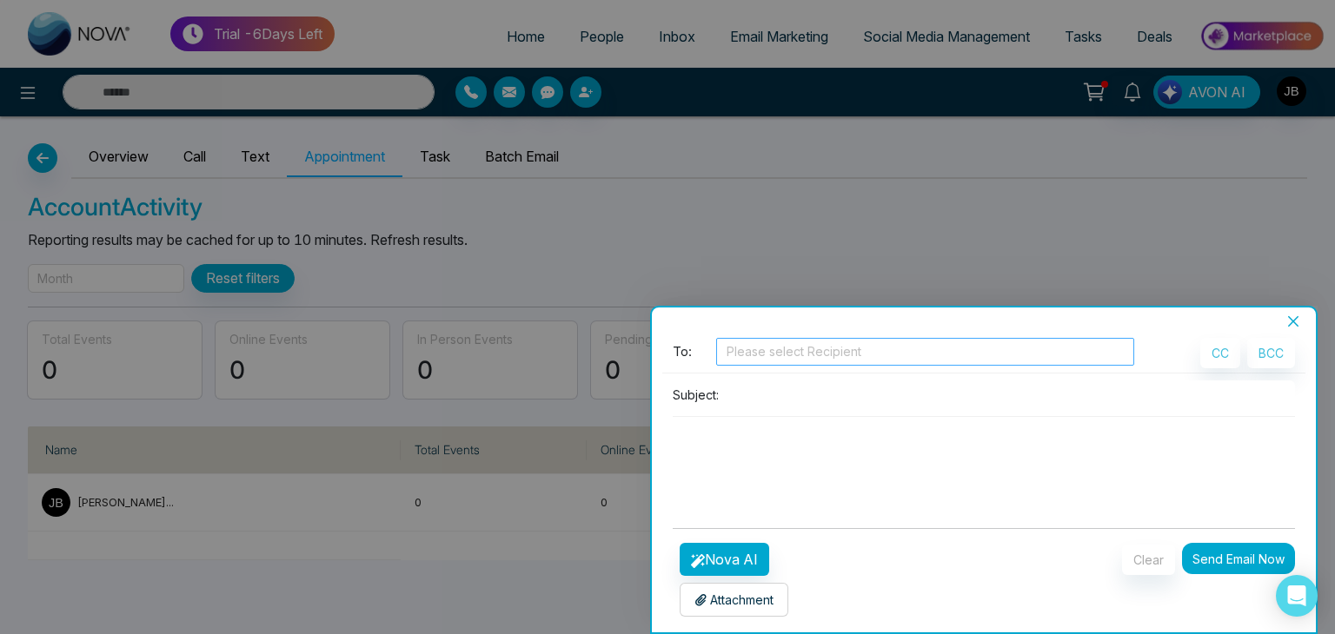
click at [763, 356] on div at bounding box center [924, 352] width 409 height 21
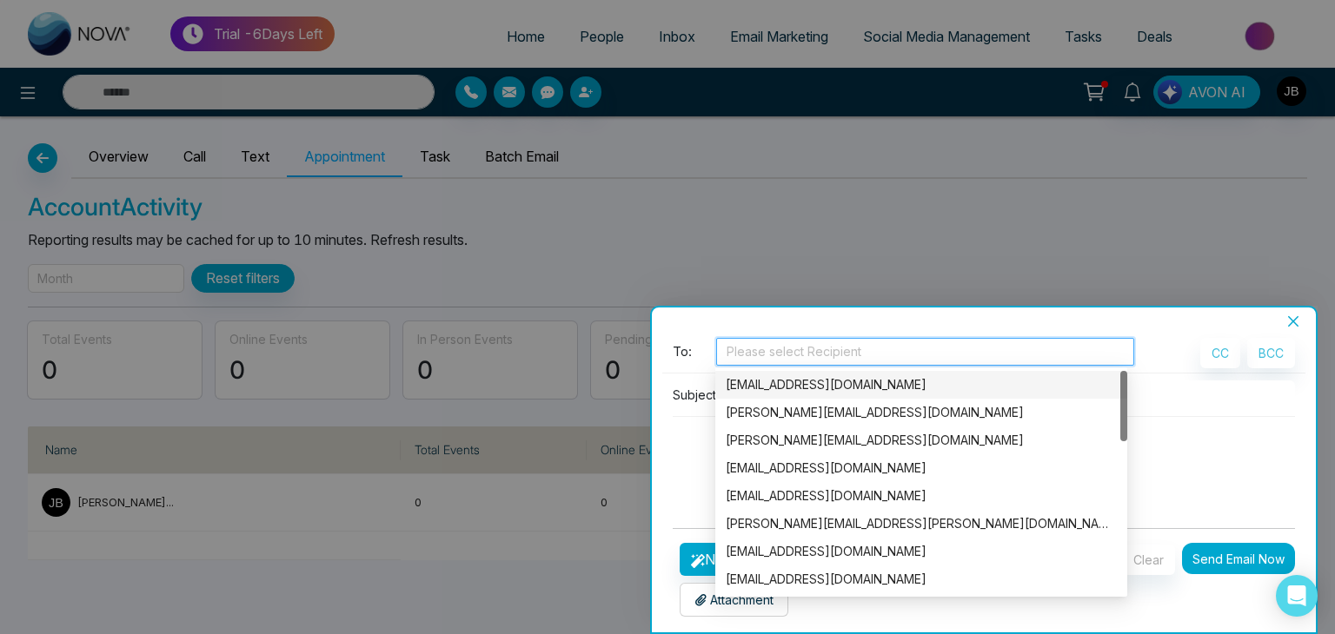
click at [771, 375] on div "[EMAIL_ADDRESS][DOMAIN_NAME]" at bounding box center [921, 384] width 391 height 19
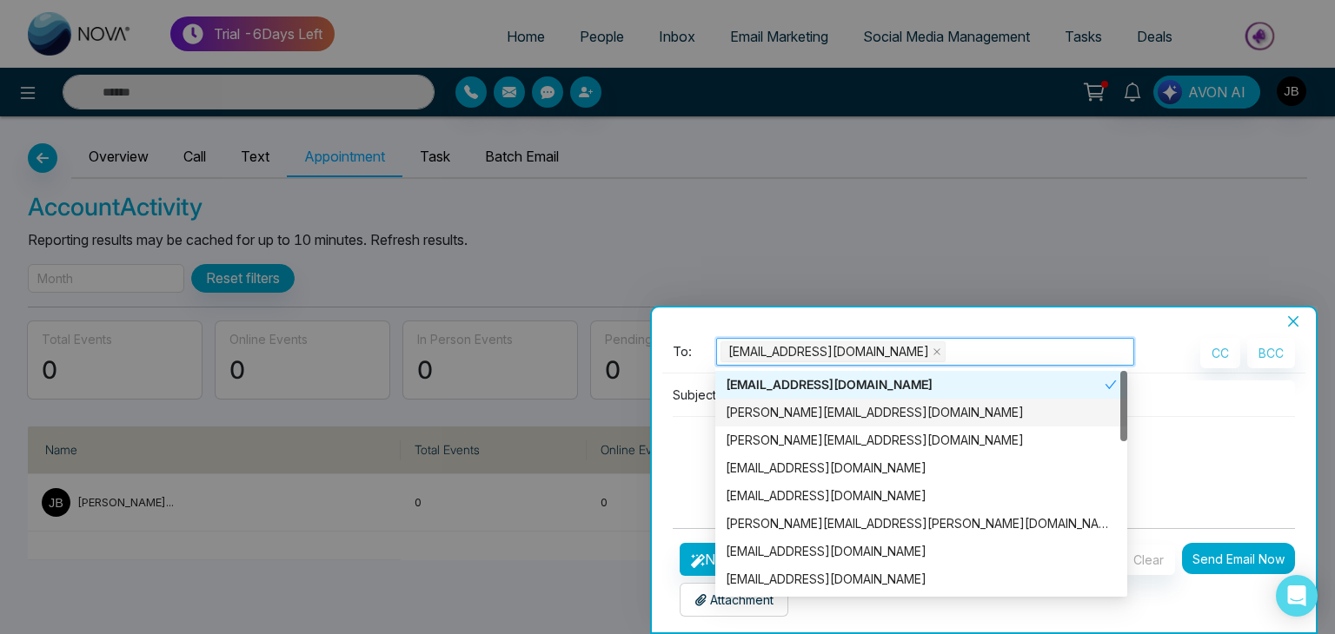
click at [692, 398] on p "Subject:" at bounding box center [696, 395] width 46 height 18
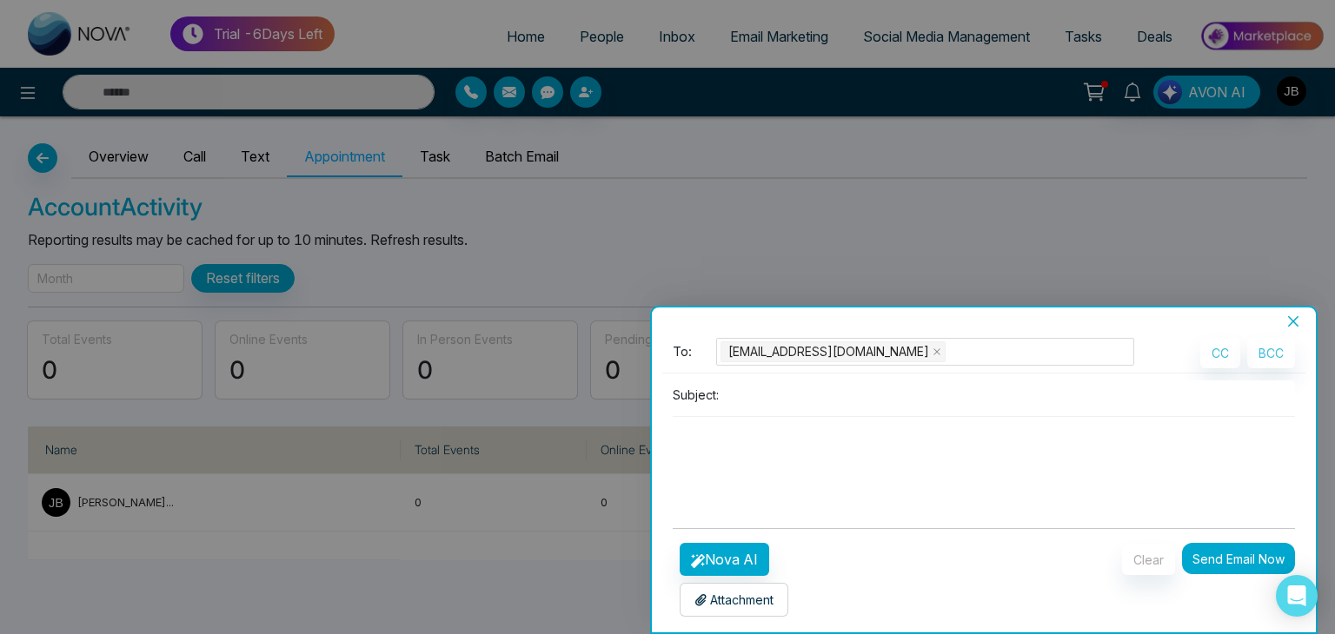
click at [750, 392] on input at bounding box center [1010, 395] width 569 height 29
type input "*"
click at [1293, 311] on div "Batch Email" at bounding box center [984, 319] width 664 height 22
click at [1293, 322] on icon "close" at bounding box center [1293, 321] width 10 height 10
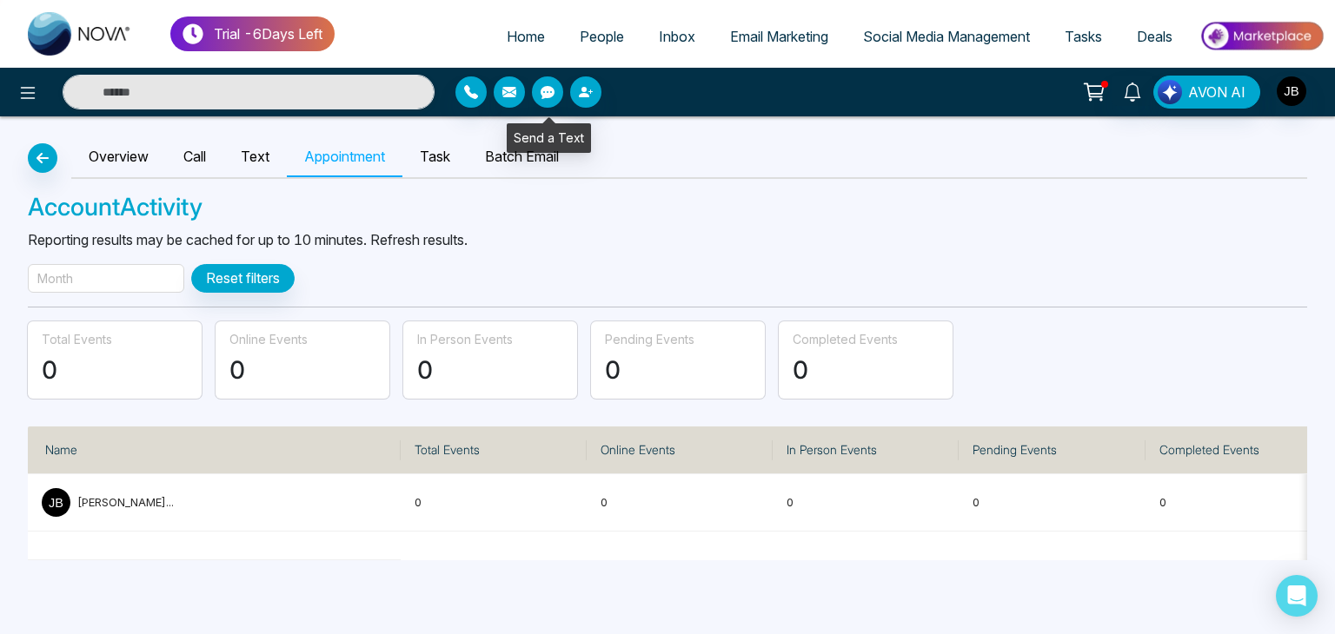
click at [549, 90] on icon "button" at bounding box center [548, 92] width 14 height 13
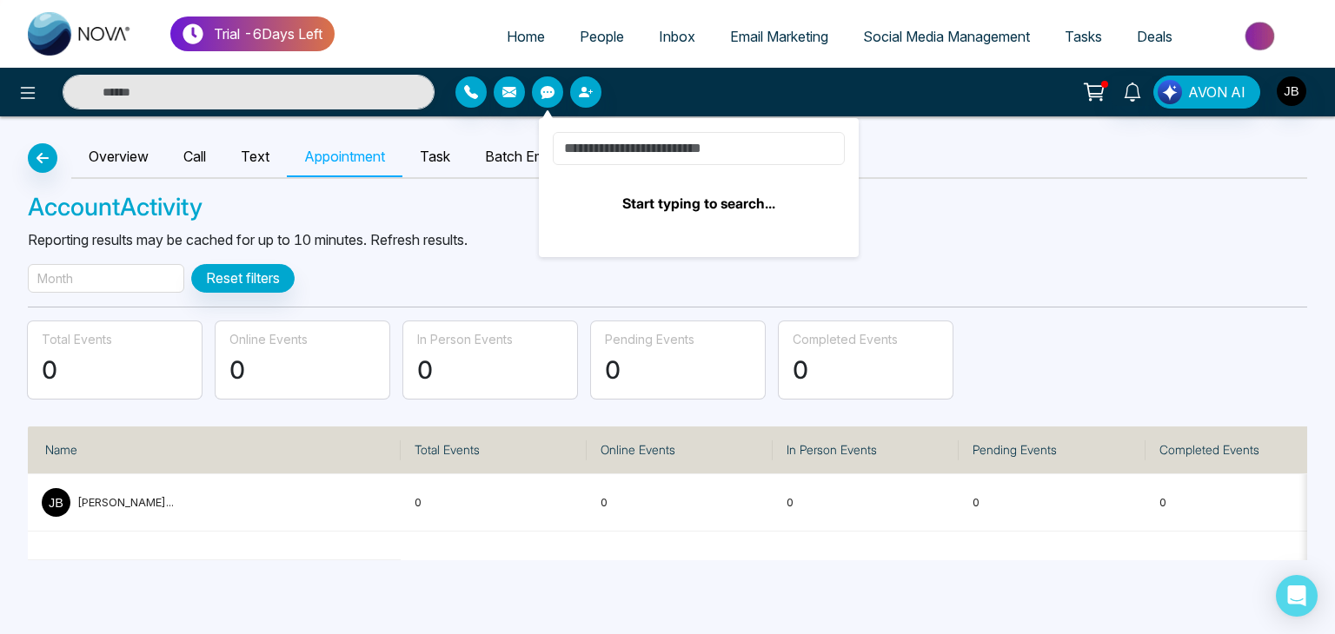
click at [642, 154] on input at bounding box center [699, 148] width 292 height 33
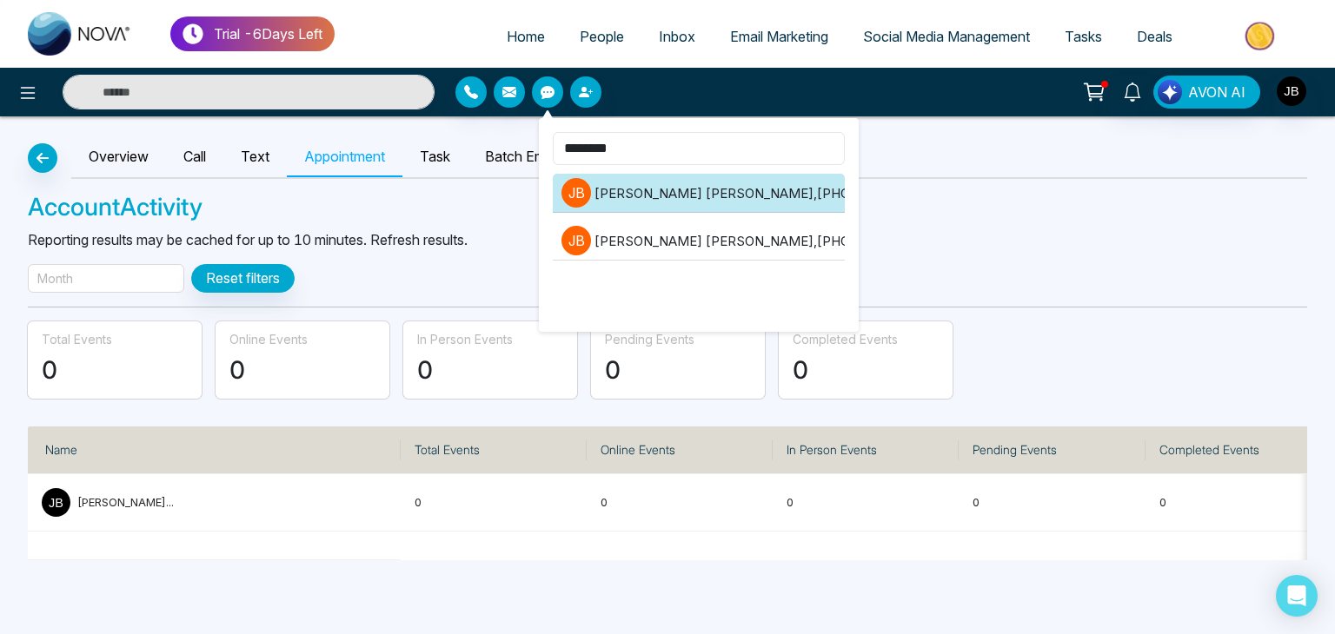
type input "********"
click at [723, 201] on li "J B Jayesh Badgujar , +918208229191" at bounding box center [699, 193] width 292 height 39
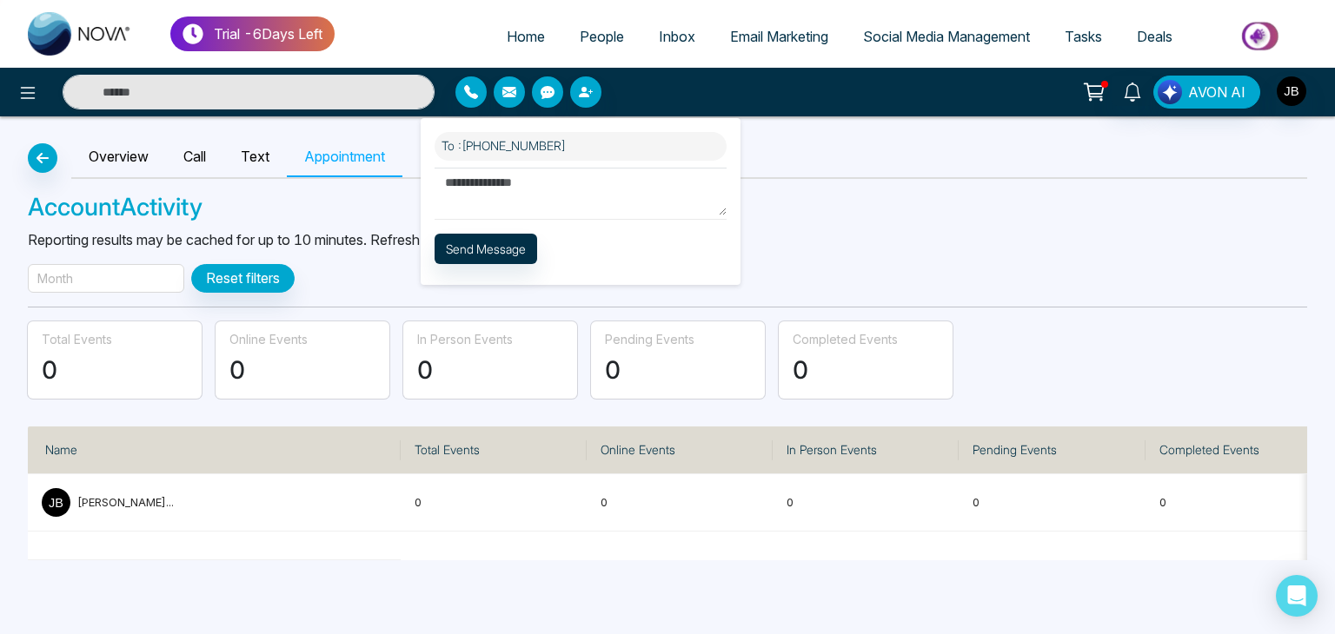
click at [587, 205] on textarea at bounding box center [581, 192] width 292 height 48
type textarea "**"
click at [514, 234] on button "Send Message" at bounding box center [486, 248] width 103 height 30
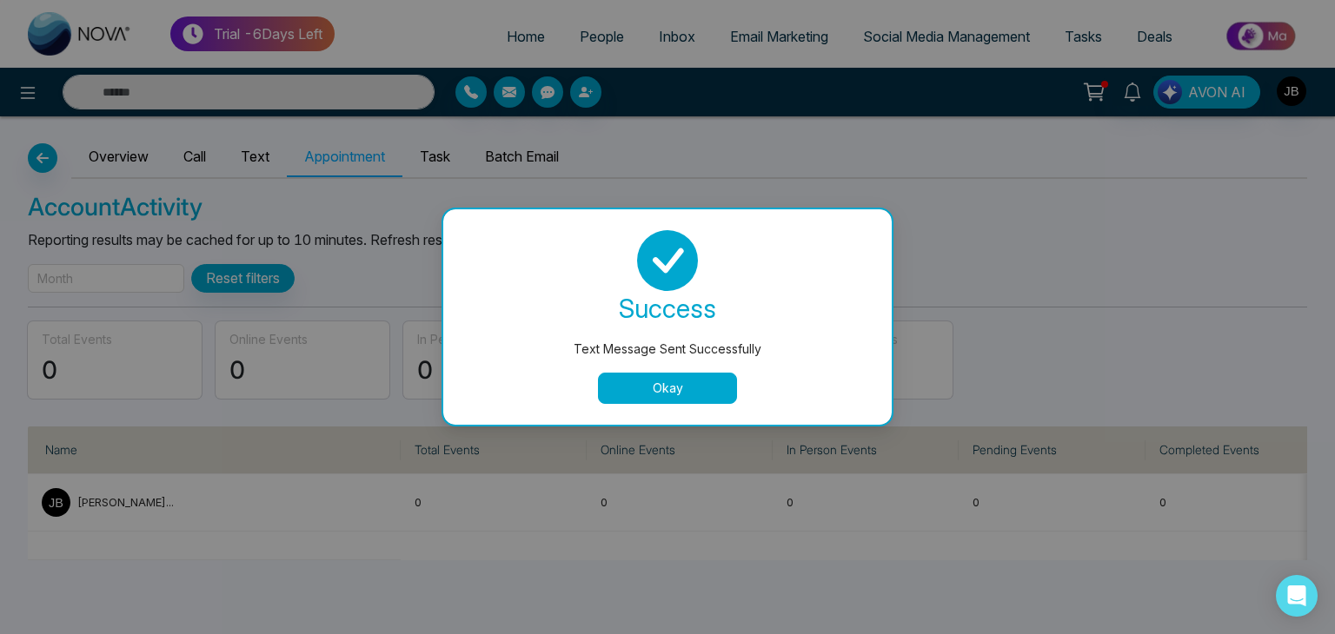
click at [660, 396] on button "Okay" at bounding box center [667, 388] width 139 height 31
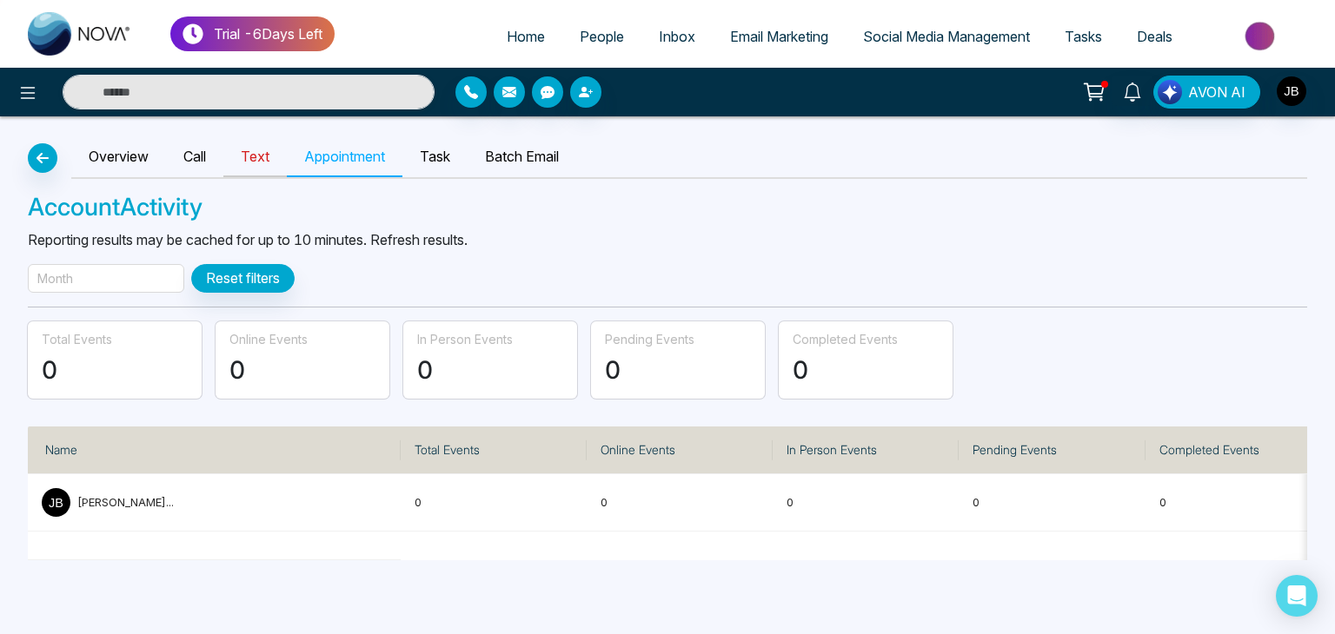
click at [243, 150] on link "Text" at bounding box center [254, 157] width 63 height 40
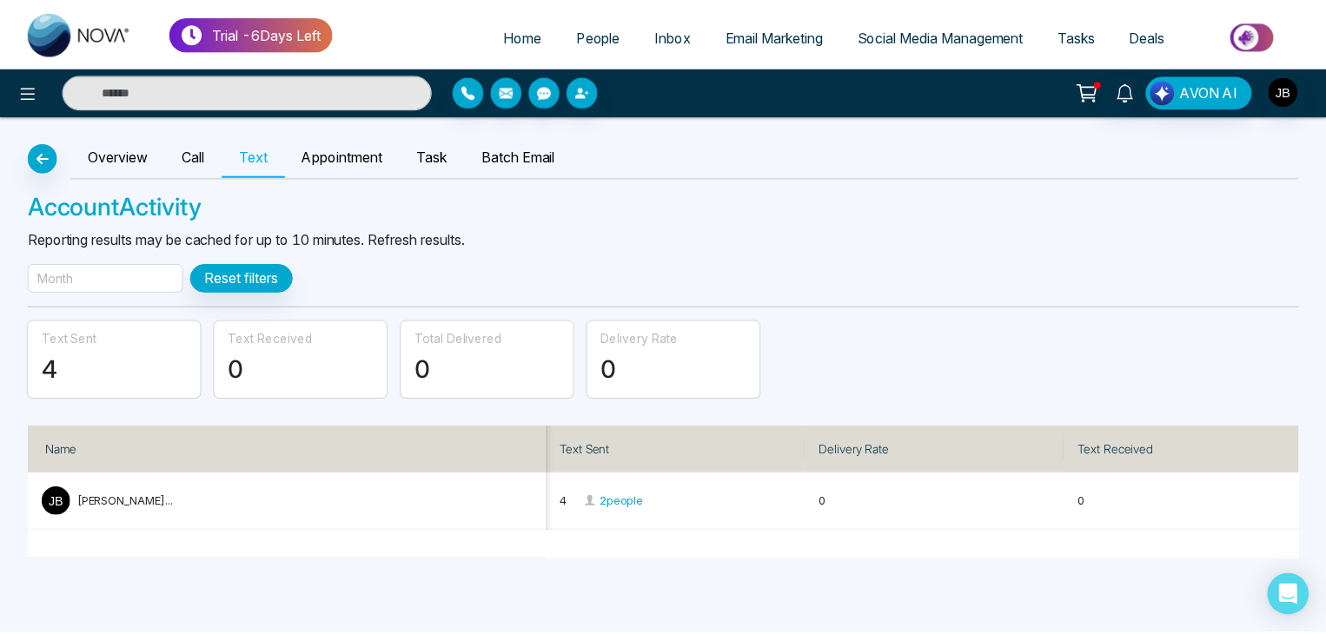
scroll to position [0, 24]
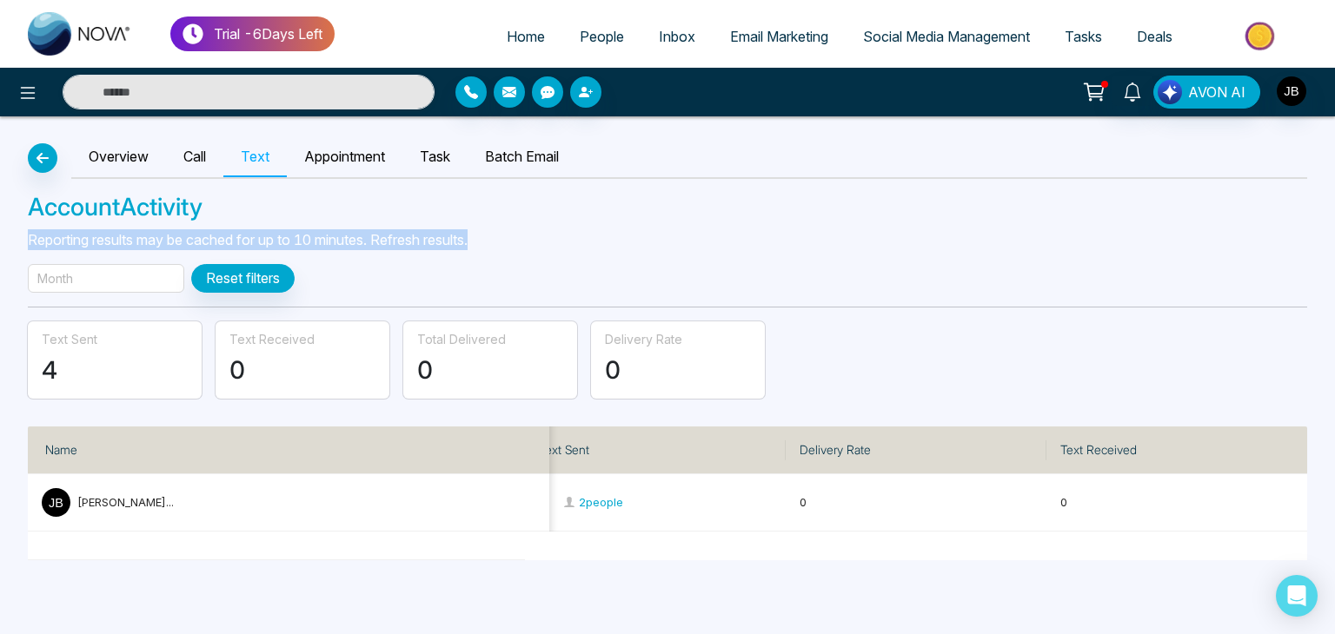
drag, startPoint x: 1334, startPoint y: 293, endPoint x: 1334, endPoint y: 182, distance: 111.2
click at [1334, 182] on div "Overview Call Text Appointment Task Batch Email Account Activity Reporting resu…" at bounding box center [667, 338] width 1335 height 444
click at [1190, 219] on h3 "Account Activity" at bounding box center [667, 208] width 1279 height 30
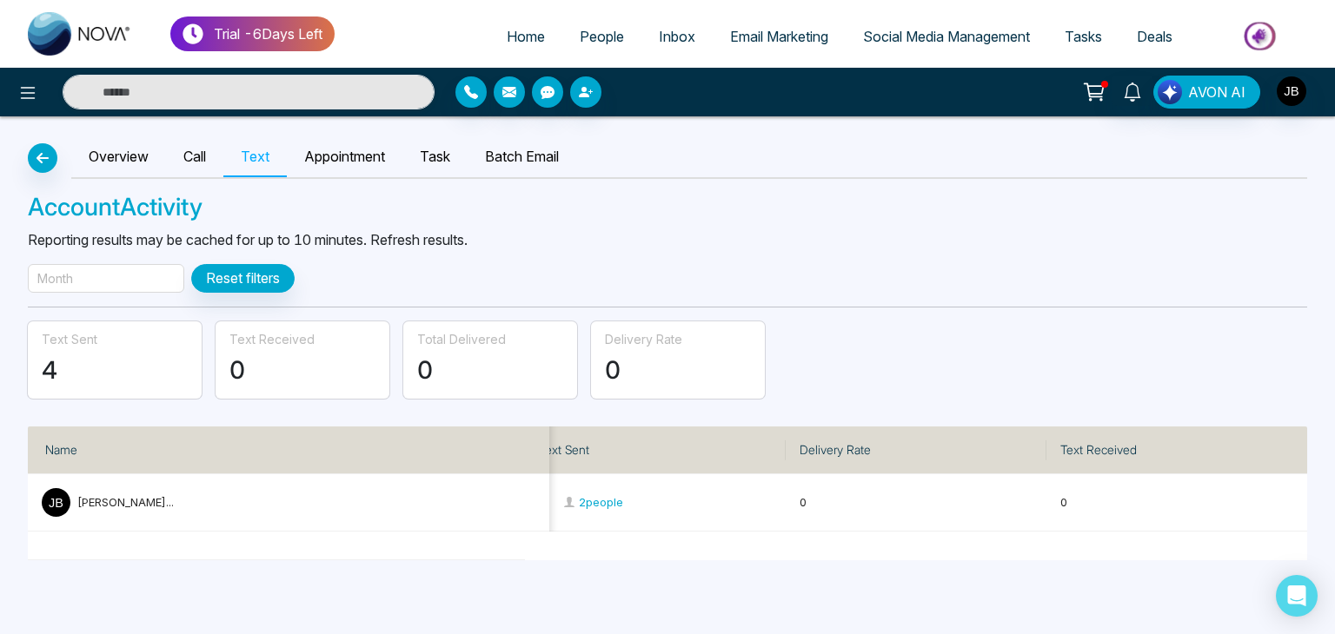
click at [92, 269] on div "Month" at bounding box center [106, 278] width 156 height 29
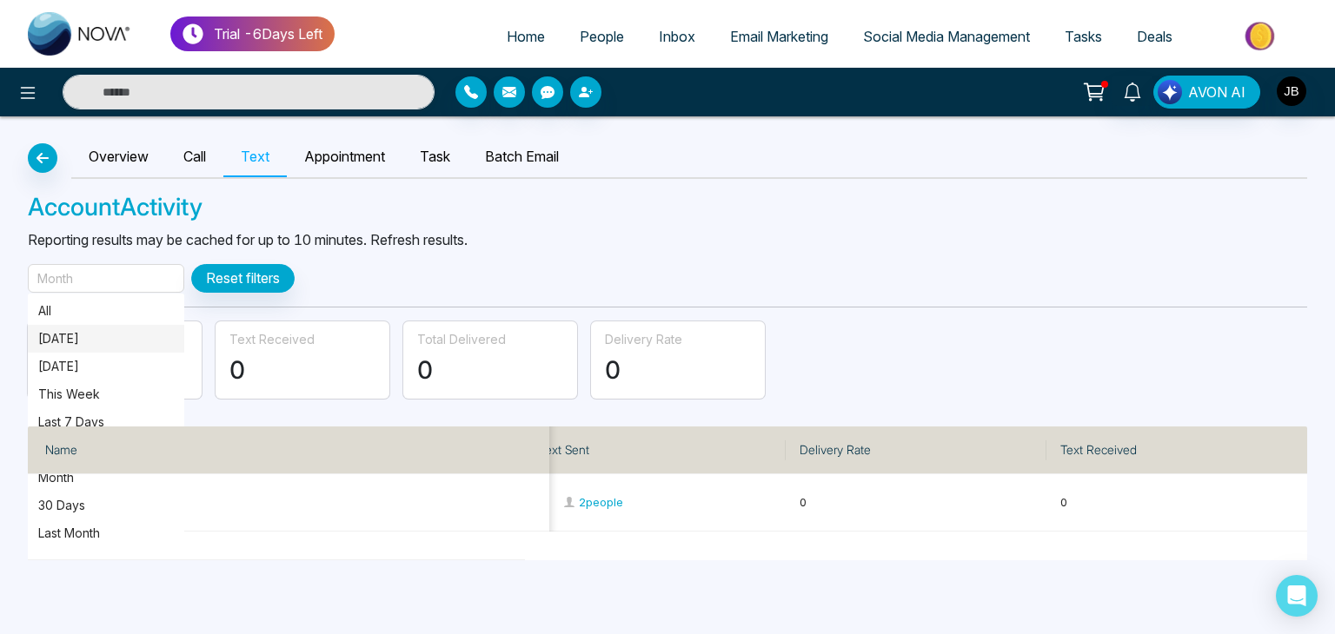
click at [56, 328] on span "Today" at bounding box center [106, 339] width 156 height 28
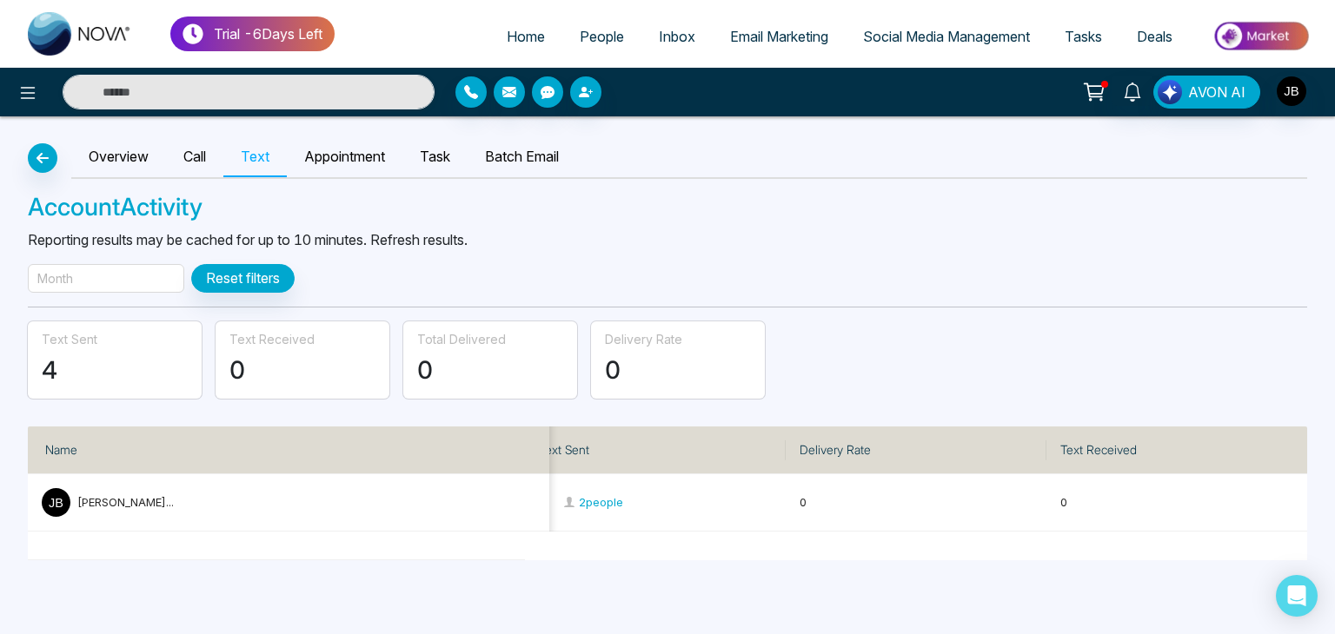
click at [83, 275] on div "Month" at bounding box center [106, 278] width 156 height 29
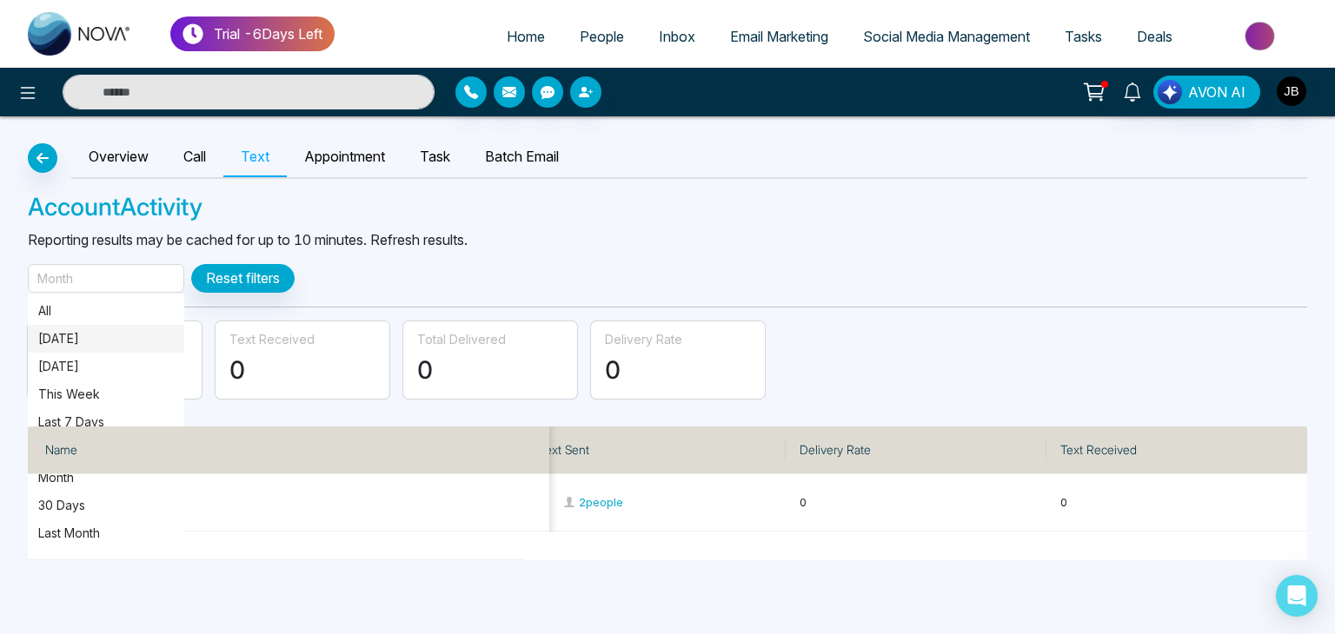
click at [62, 331] on p "Today" at bounding box center [106, 338] width 136 height 19
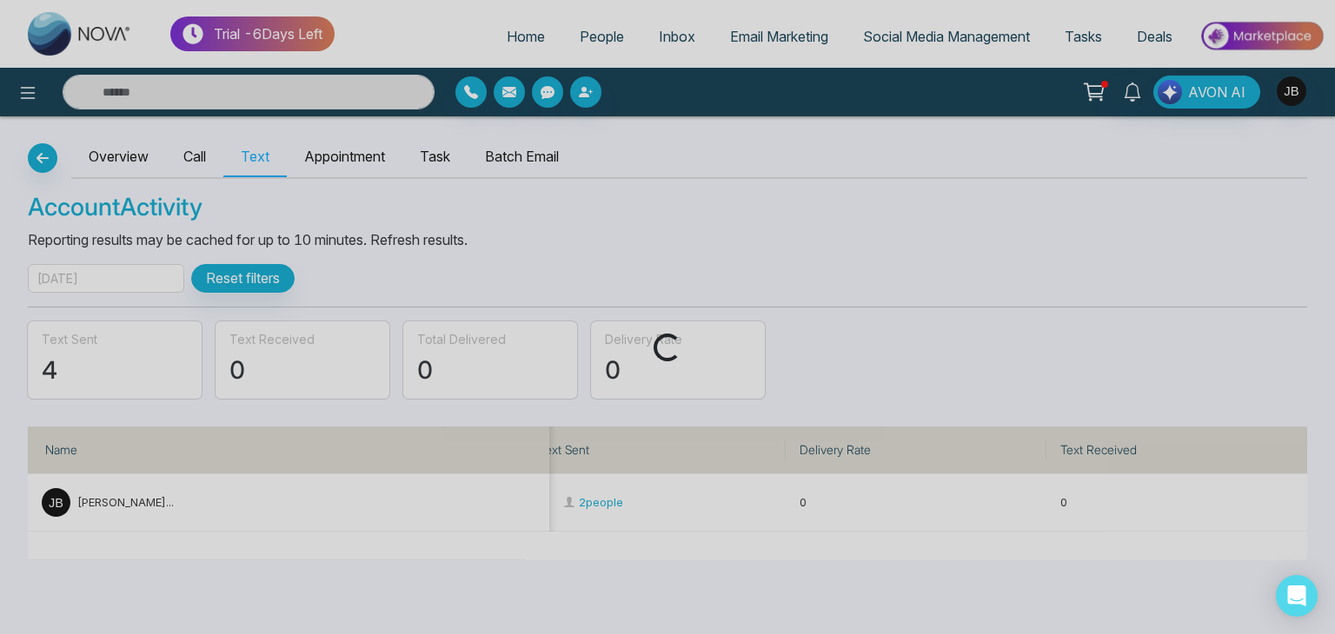
click at [83, 277] on div "Loading..." at bounding box center [667, 317] width 1335 height 634
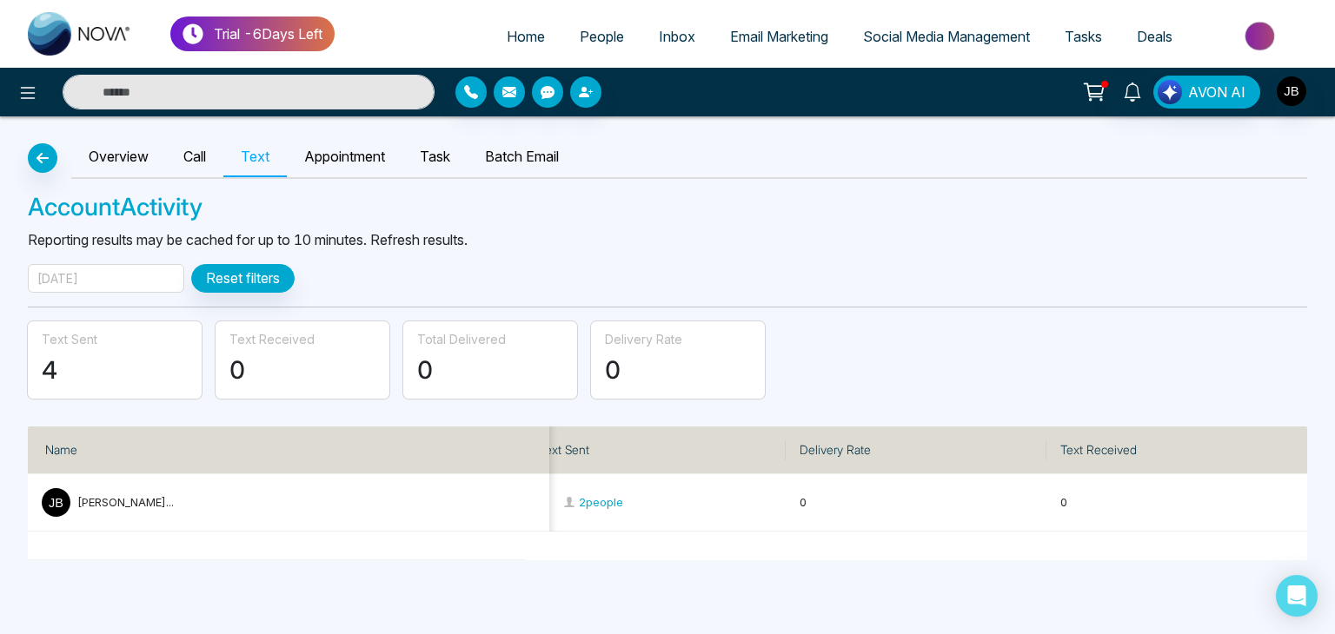
click at [83, 277] on div "Today" at bounding box center [106, 278] width 156 height 29
click at [505, 157] on link "Batch Email" at bounding box center [522, 157] width 109 height 40
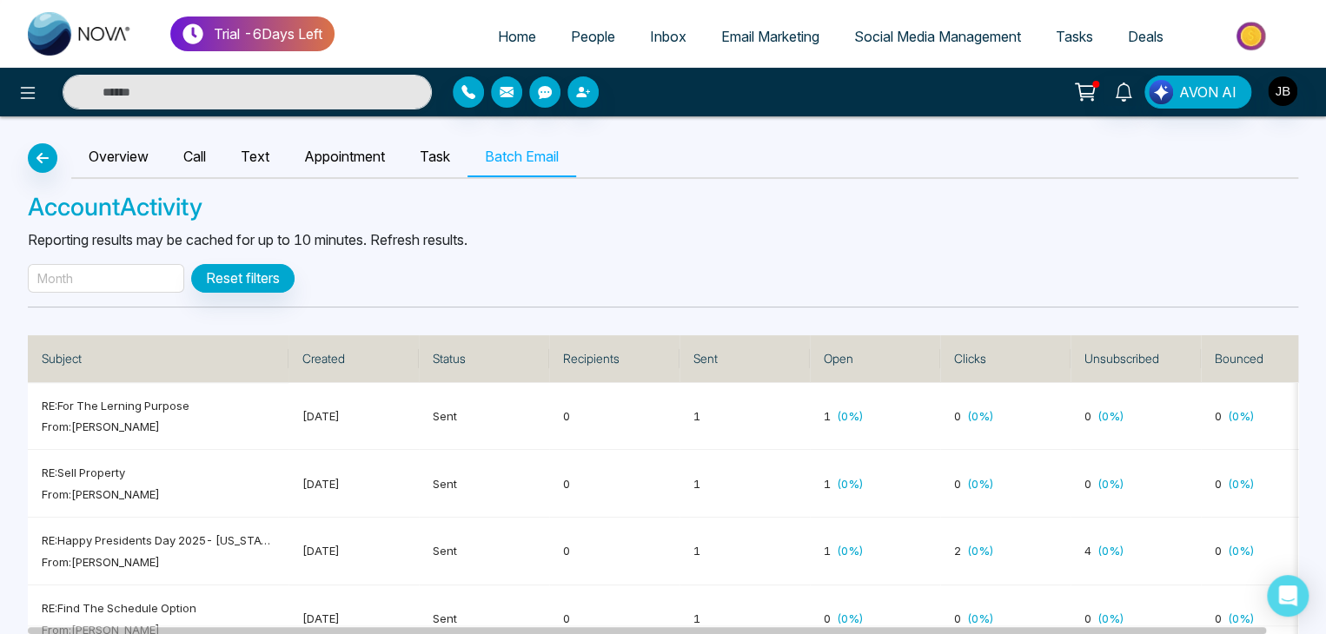
click at [109, 277] on div "Month" at bounding box center [106, 278] width 156 height 29
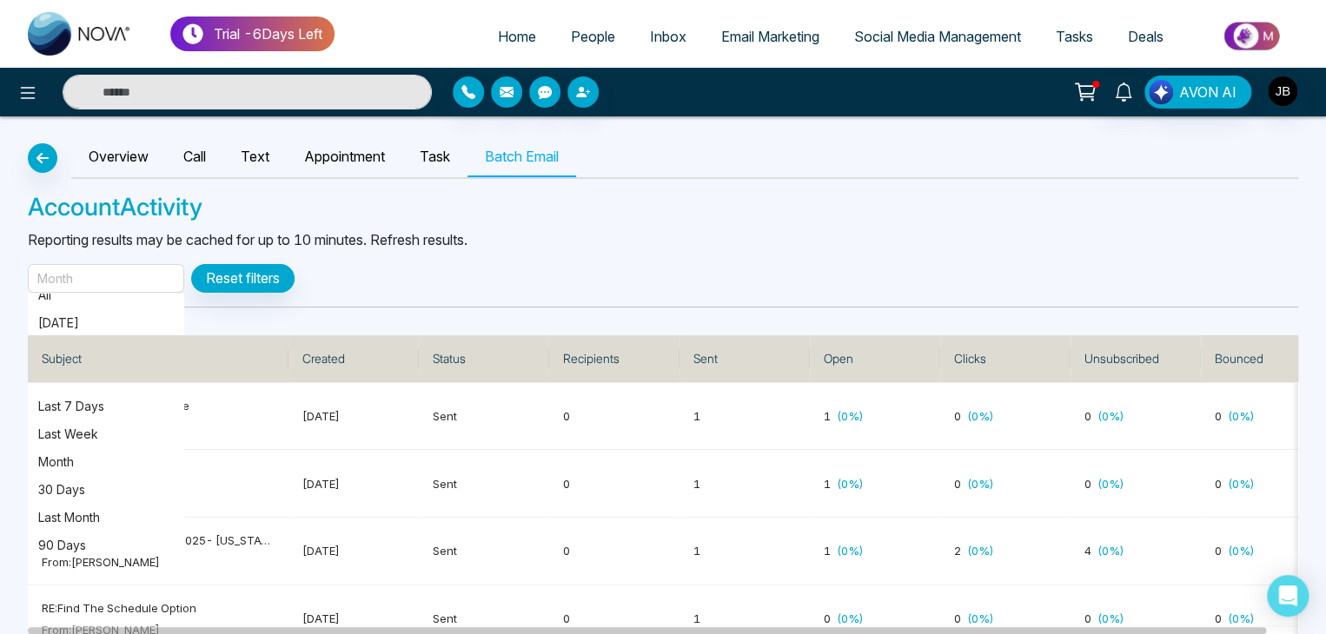
scroll to position [20, 0]
click at [62, 317] on p "Today" at bounding box center [106, 318] width 136 height 19
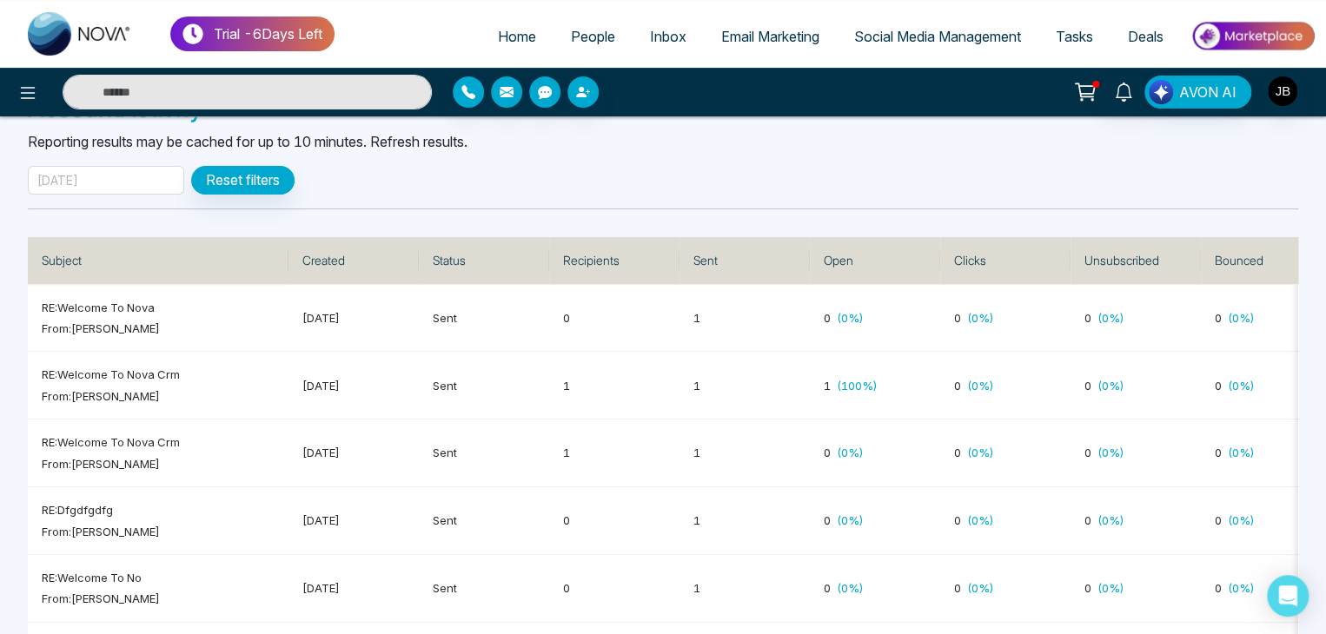
scroll to position [122, 0]
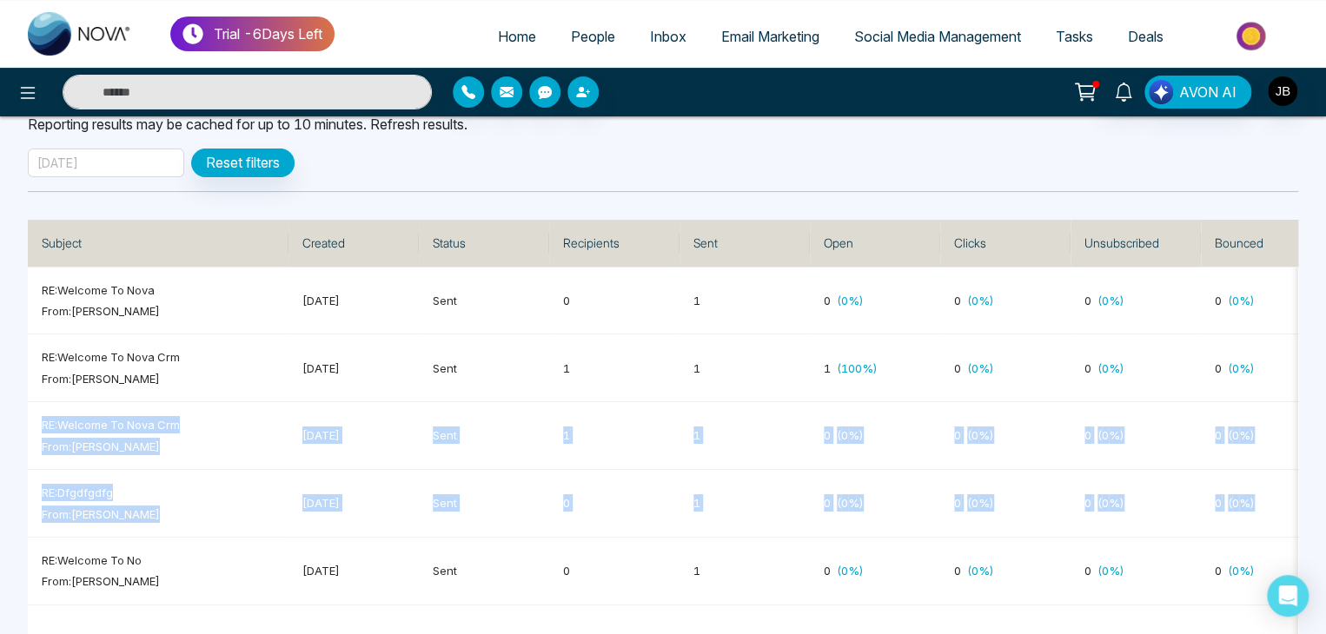
drag, startPoint x: 1325, startPoint y: 409, endPoint x: 1328, endPoint y: 359, distance: 50.5
click at [1326, 359] on html "Trial - 6 Days Left Home People Inbox Email Marketing Social Media Management T…" at bounding box center [663, 201] width 1326 height 634
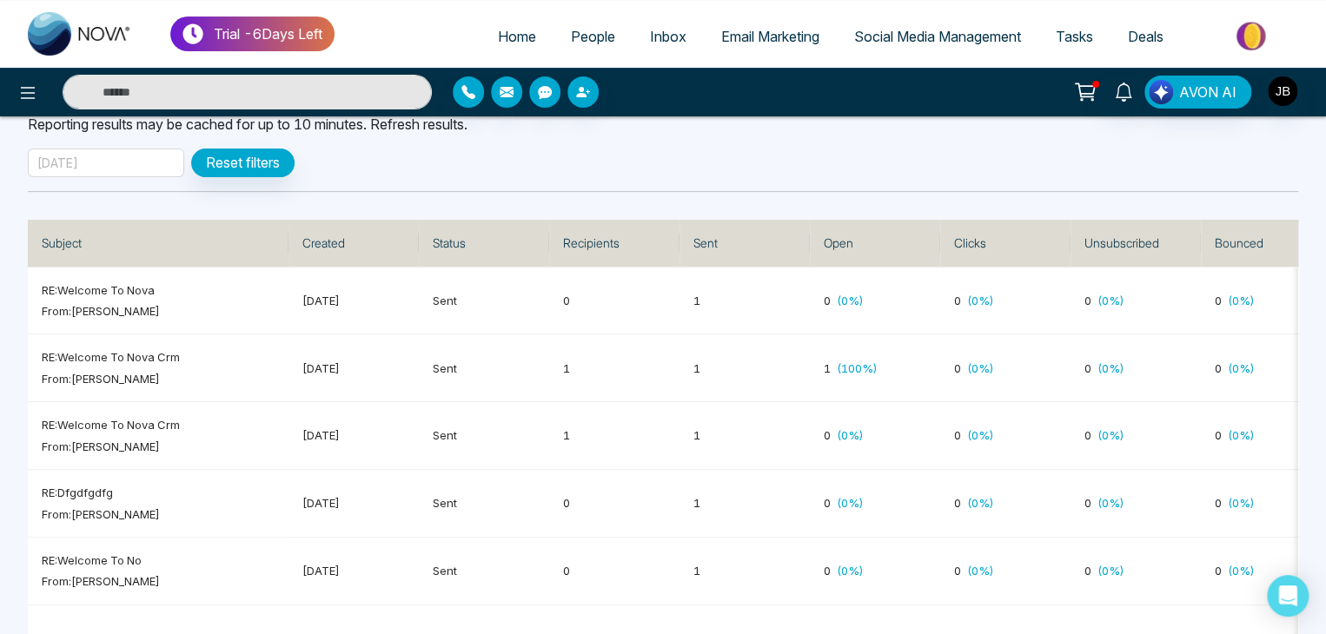
click at [1156, 170] on div "Overview Call Text Appointment Task Batch Email Account Activity Reporting resu…" at bounding box center [663, 318] width 1326 height 634
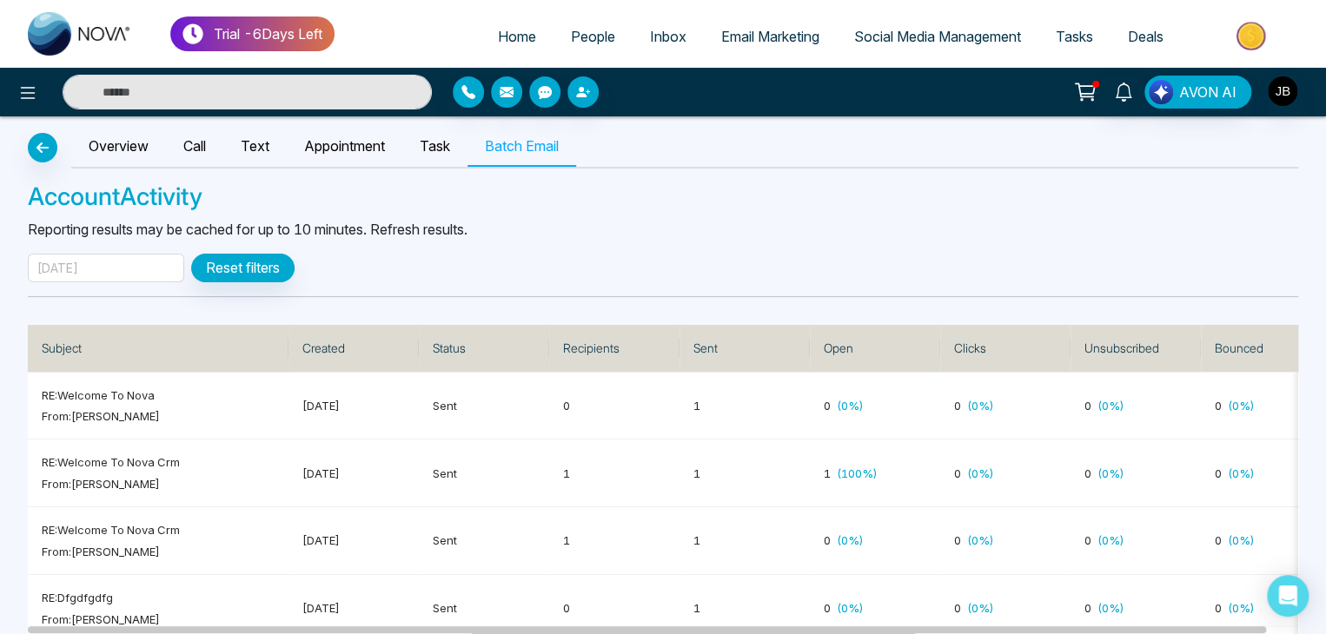
scroll to position [3, 0]
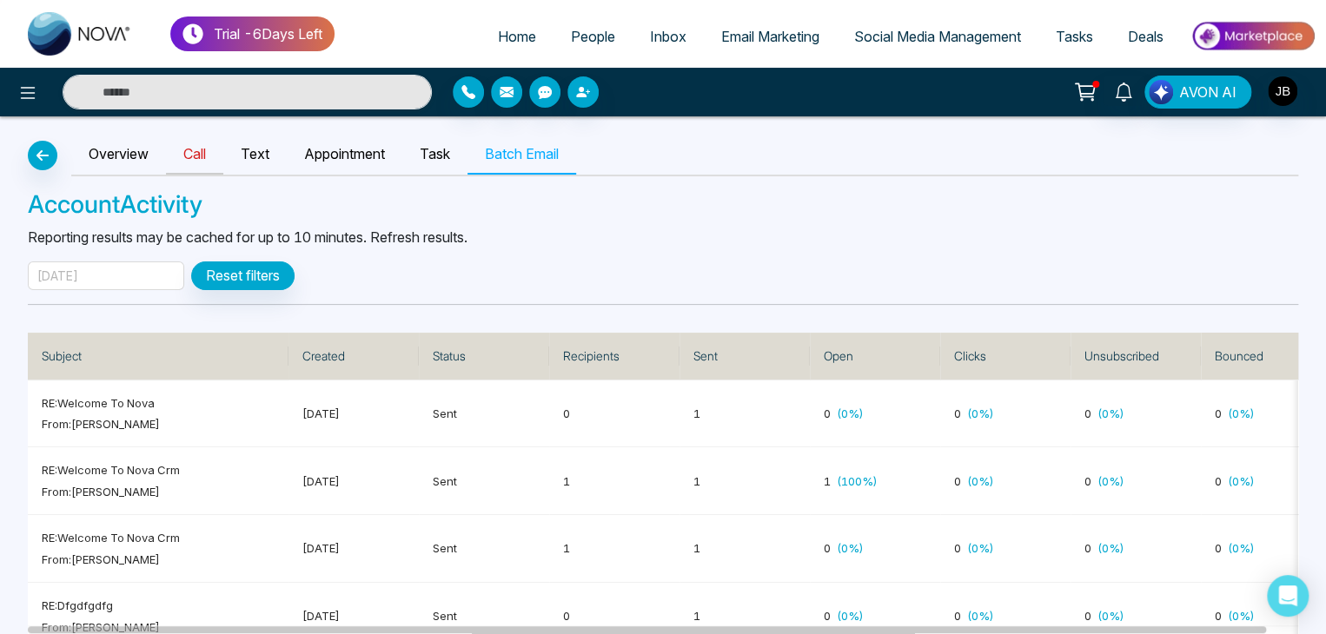
click at [191, 157] on link "Call" at bounding box center [194, 155] width 57 height 40
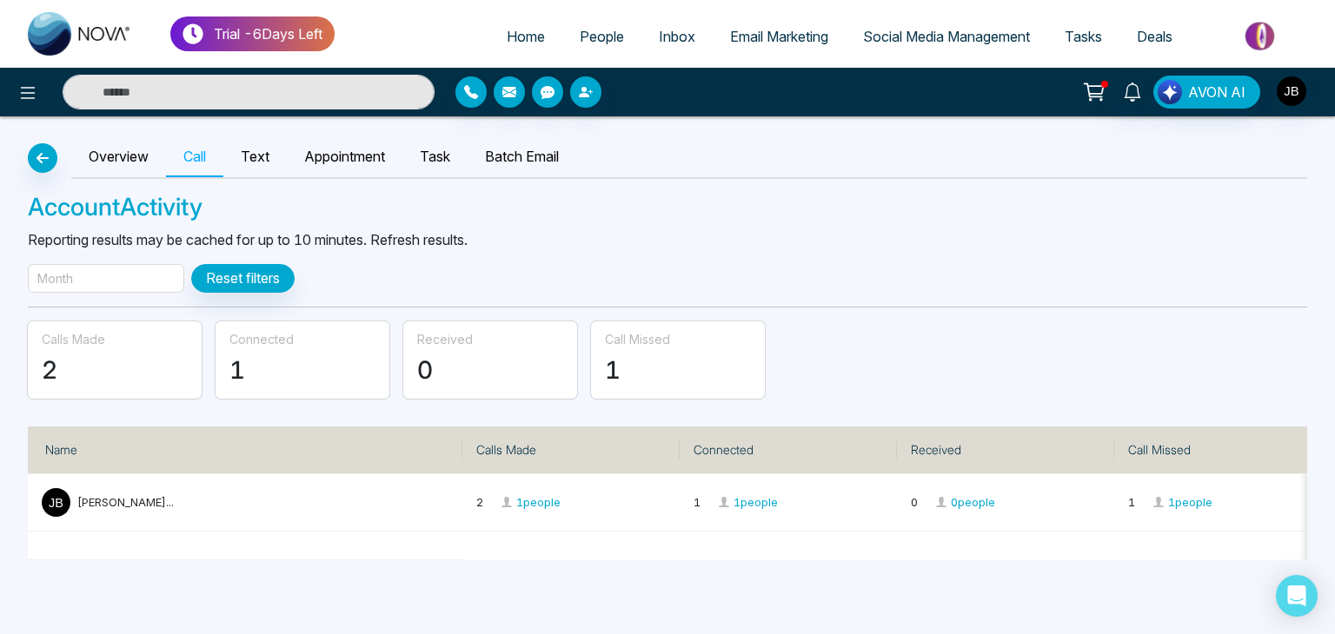
click at [258, 152] on link "Text" at bounding box center [254, 157] width 63 height 40
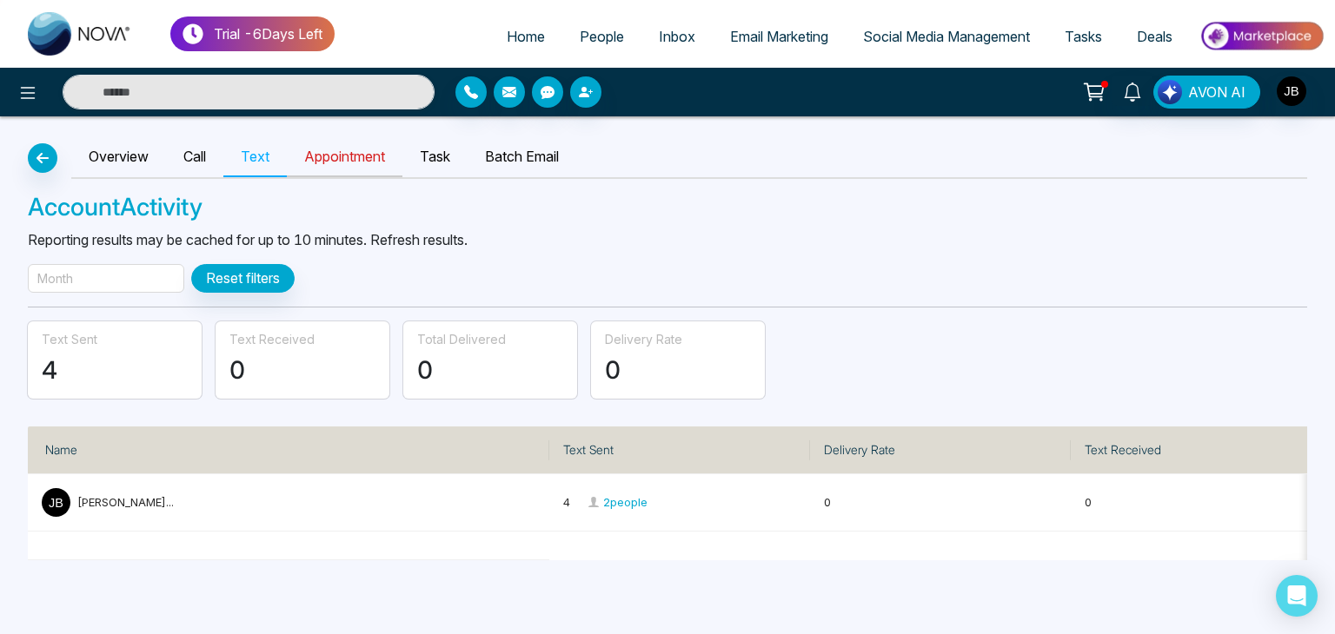
click at [363, 165] on link "Appointment" at bounding box center [345, 157] width 116 height 40
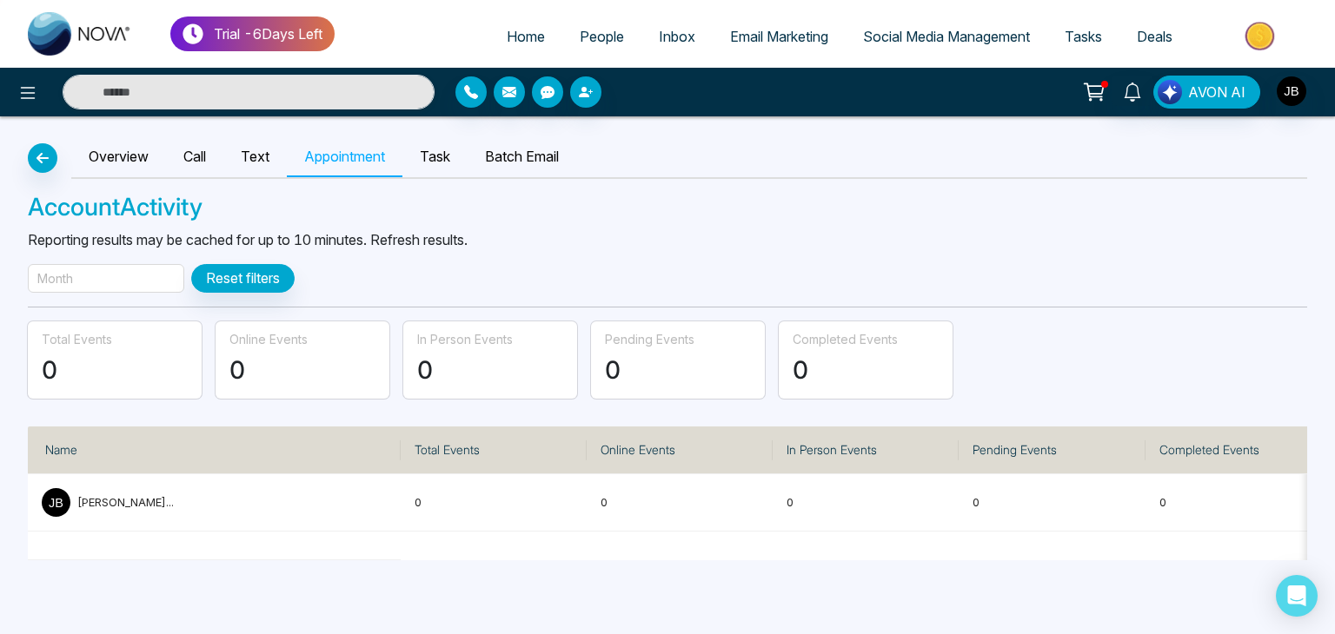
click at [1074, 36] on span "Tasks" at bounding box center [1083, 36] width 37 height 17
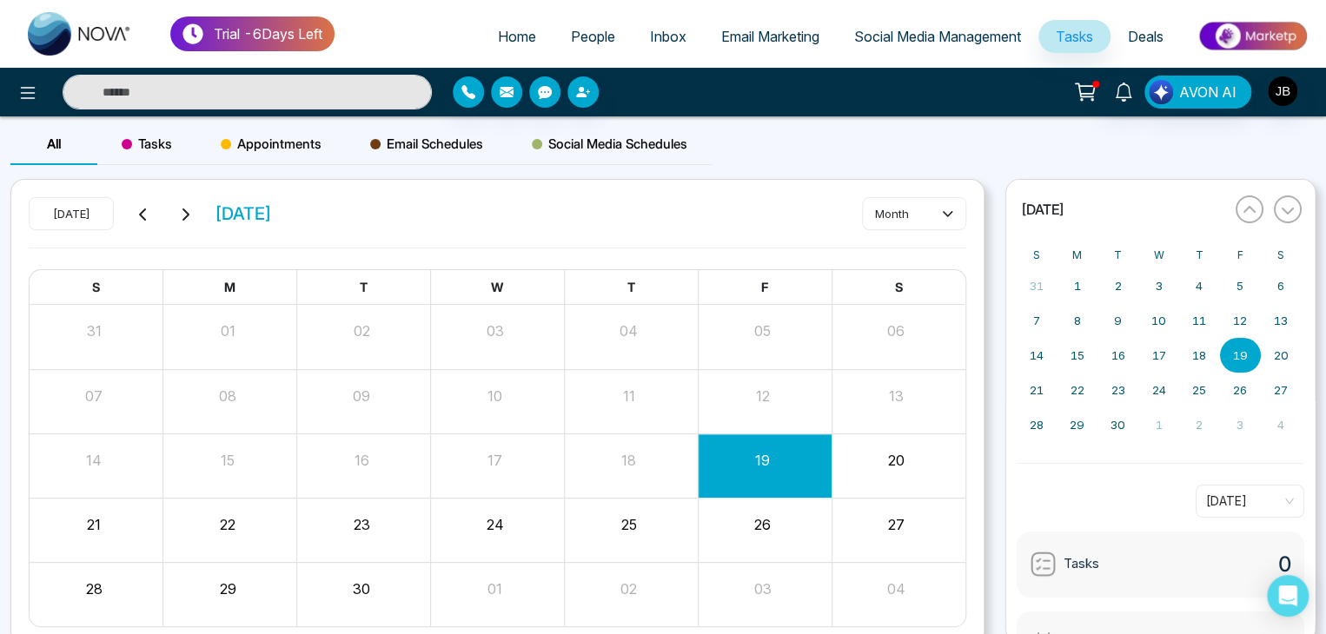
click at [263, 137] on span "Appointments" at bounding box center [271, 144] width 101 height 21
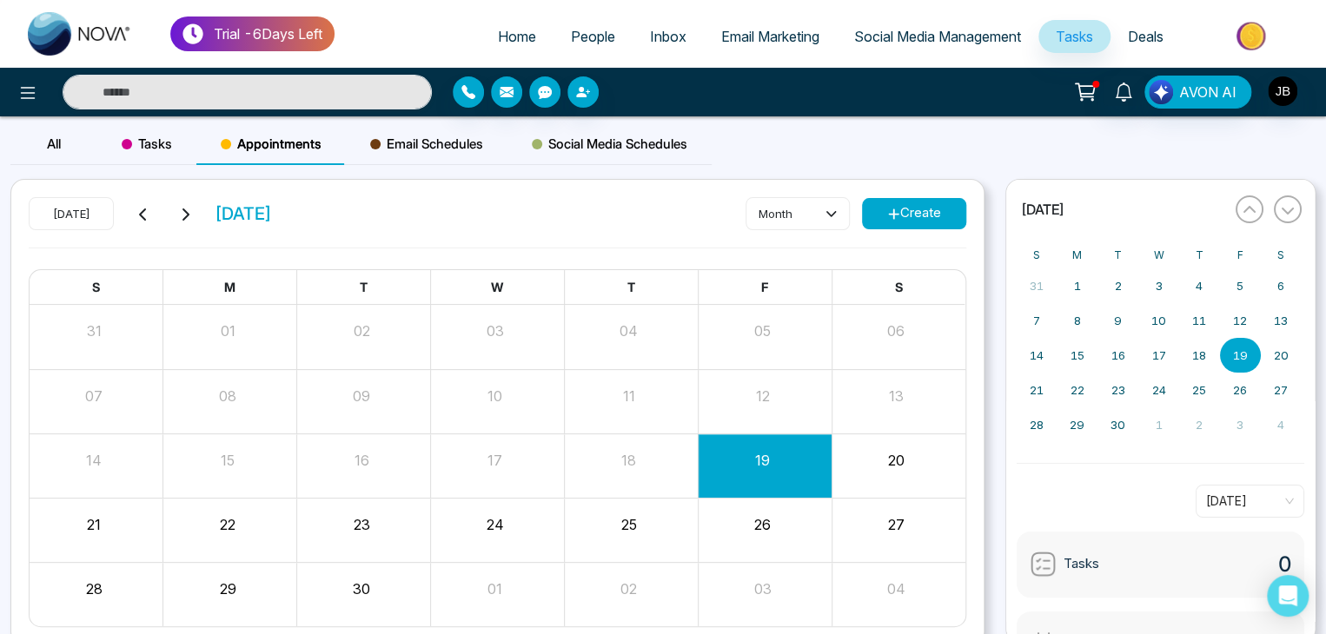
click at [866, 214] on button "Create" at bounding box center [914, 213] width 104 height 31
click at [894, 196] on div "Today September 2025 month Create S M T W T F S 31 01 02 03 04 05 06 07 08 09 1…" at bounding box center [497, 413] width 972 height 466
click at [890, 210] on icon at bounding box center [893, 214] width 13 height 13
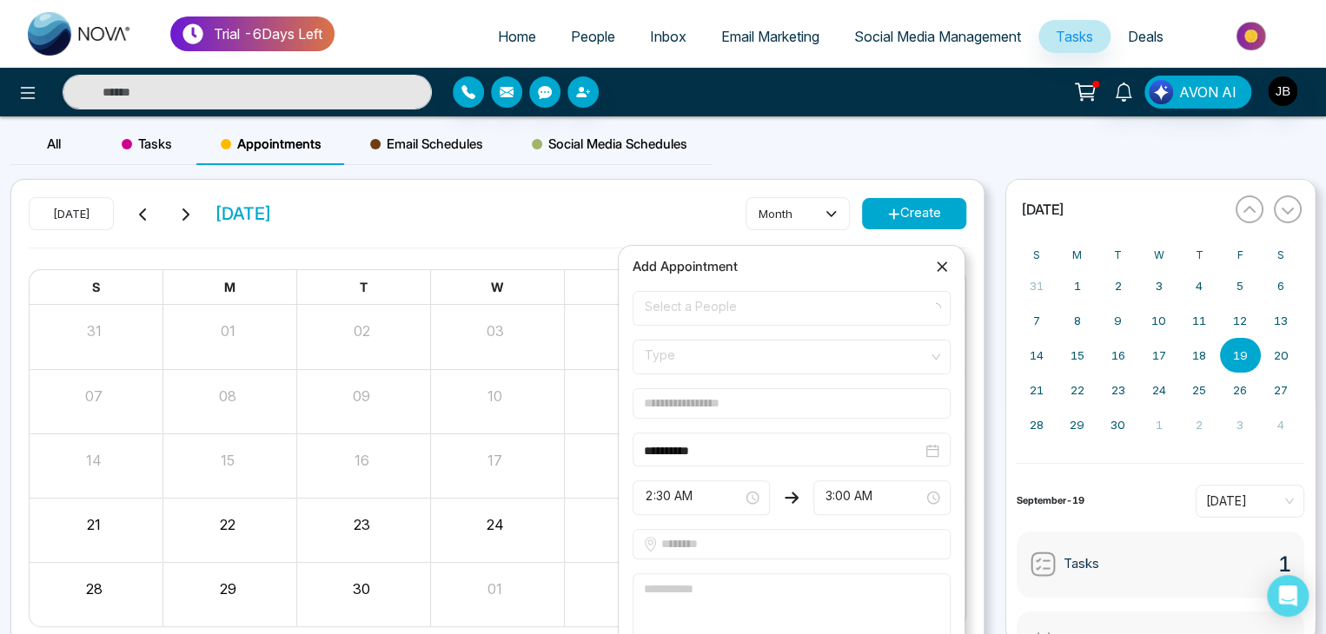
click at [692, 307] on span "Select a People" at bounding box center [792, 309] width 294 height 30
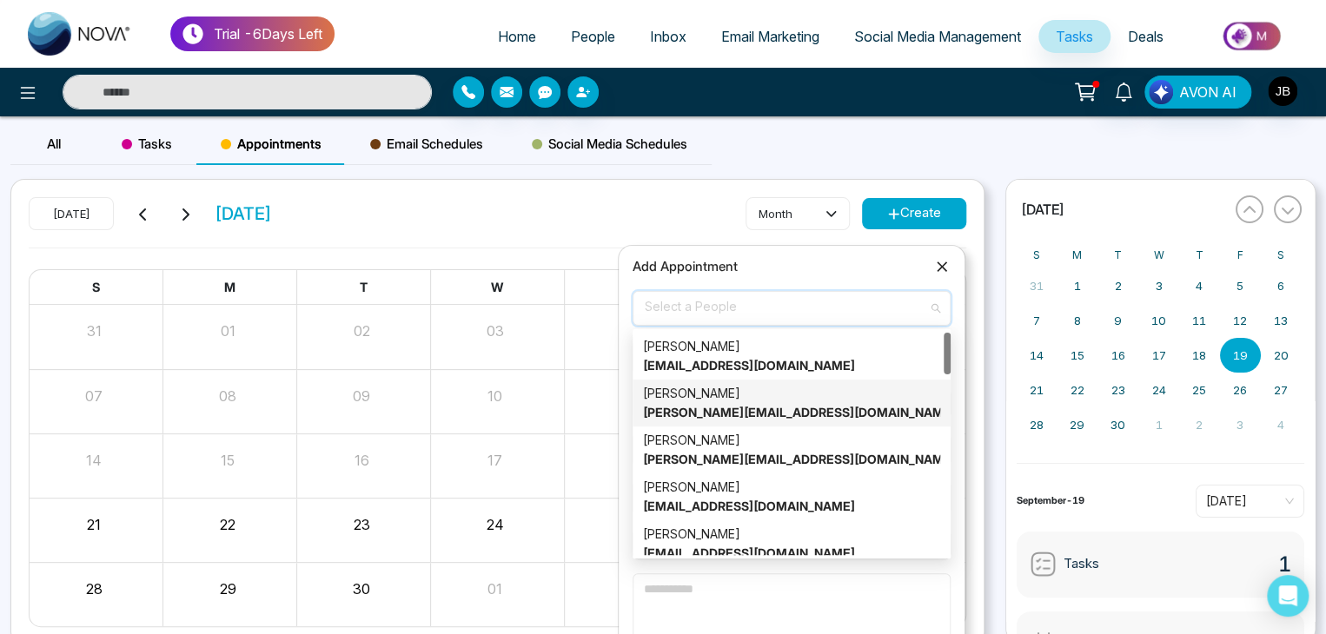
click at [711, 407] on strong "lokesh@mmnovatech.com" at bounding box center [799, 412] width 313 height 15
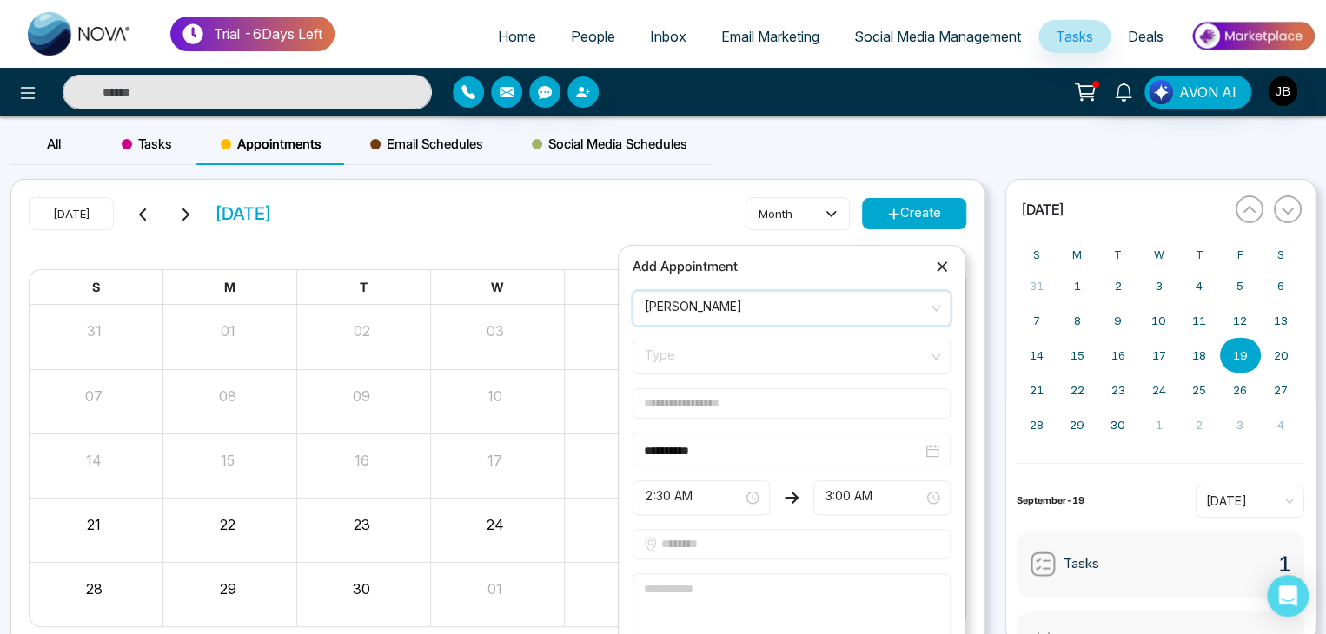
click at [708, 361] on span "Type" at bounding box center [792, 357] width 294 height 30
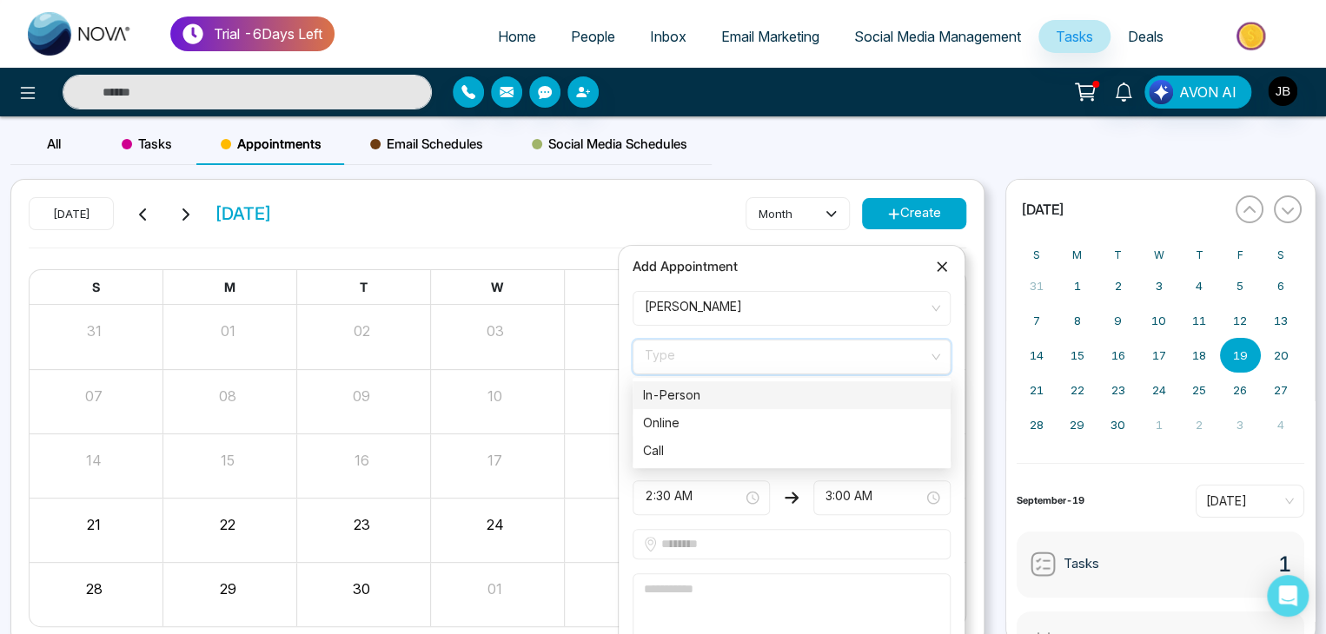
click at [680, 396] on div "In-Person" at bounding box center [791, 395] width 297 height 19
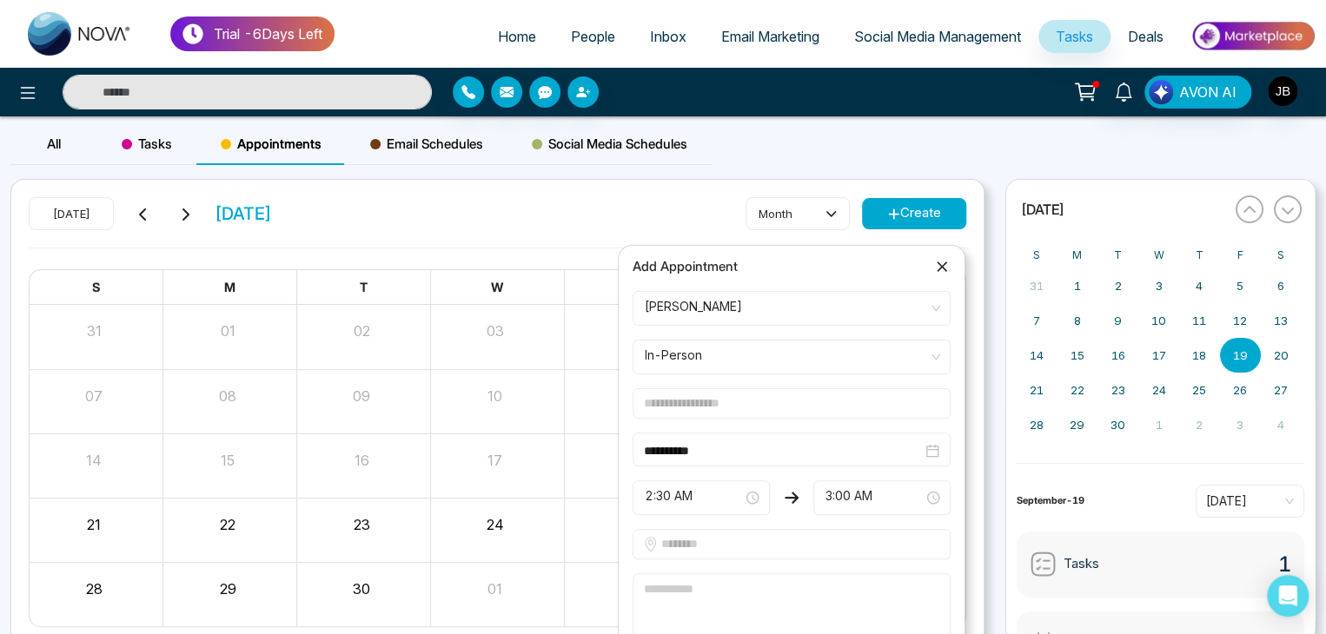
click at [687, 411] on input "text" at bounding box center [792, 403] width 318 height 30
type input "***"
click at [694, 539] on input "text" at bounding box center [792, 544] width 318 height 30
type input "****"
click at [735, 592] on textarea at bounding box center [792, 609] width 318 height 70
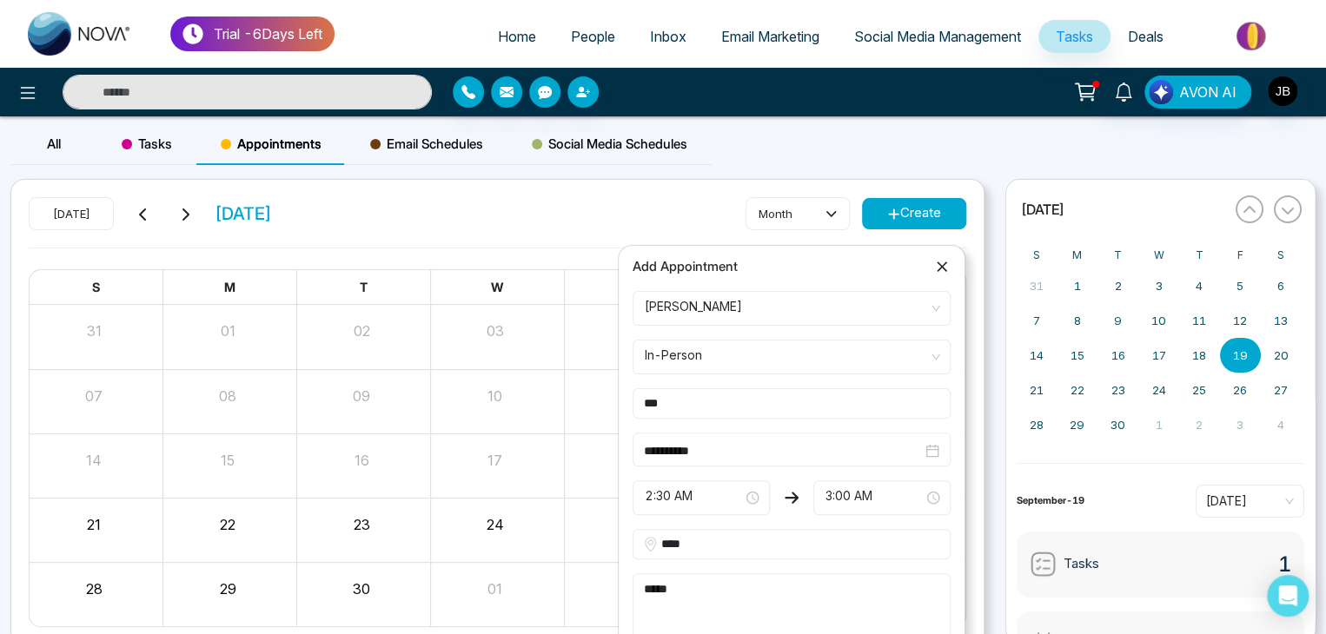
type textarea "******"
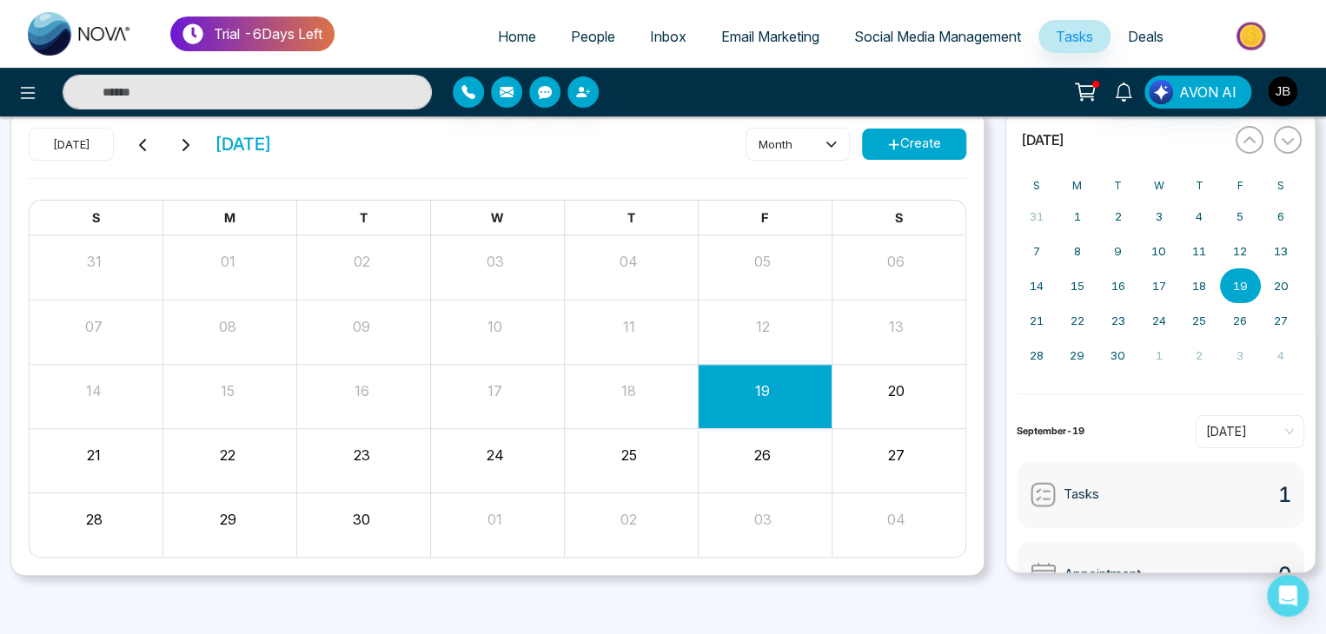
scroll to position [73, 0]
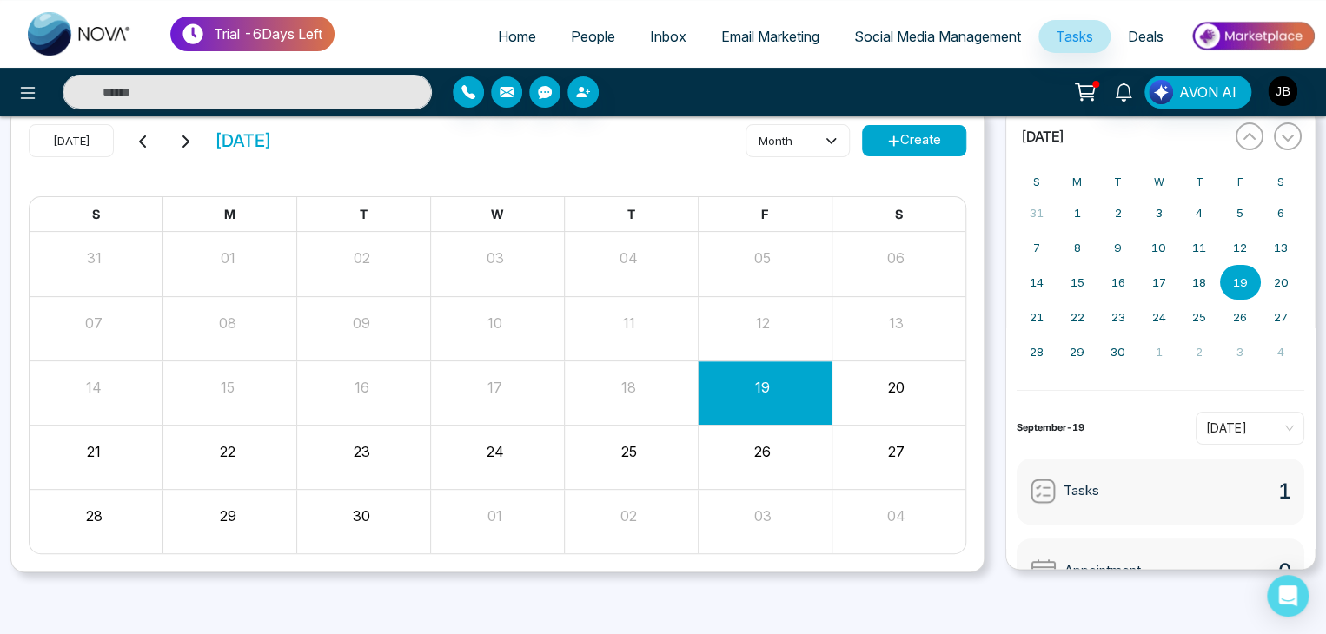
click at [912, 131] on button "Create" at bounding box center [914, 140] width 104 height 31
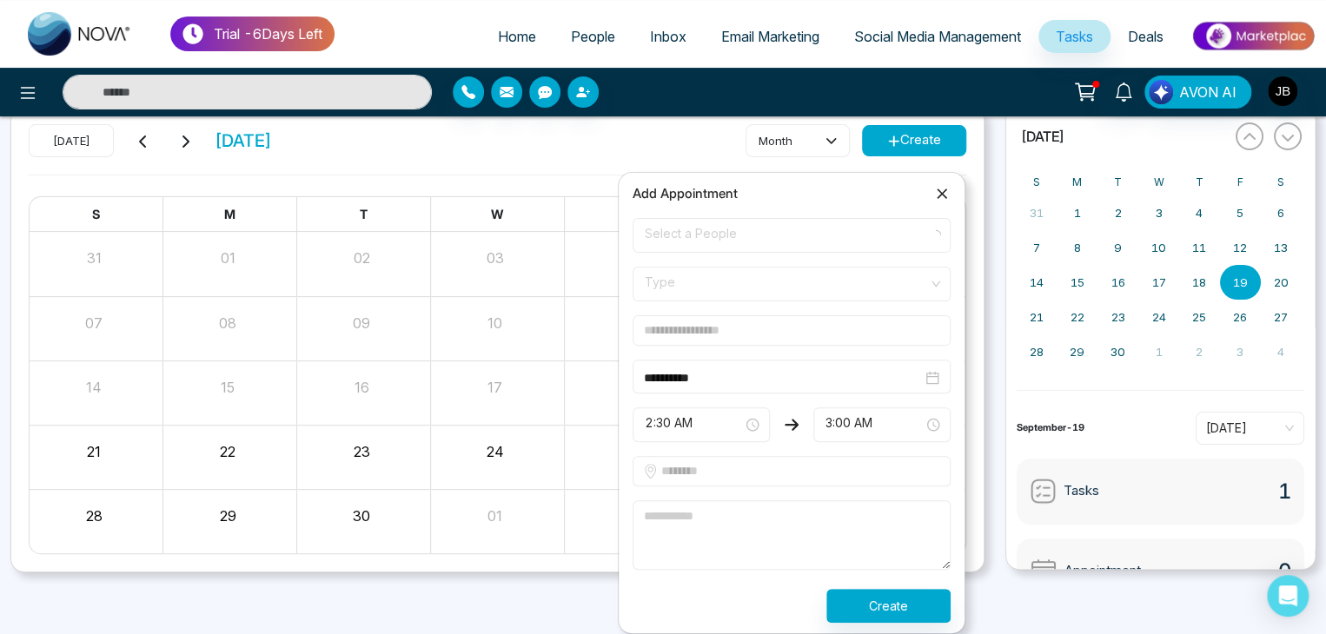
click at [679, 234] on span "Select a People" at bounding box center [792, 236] width 294 height 30
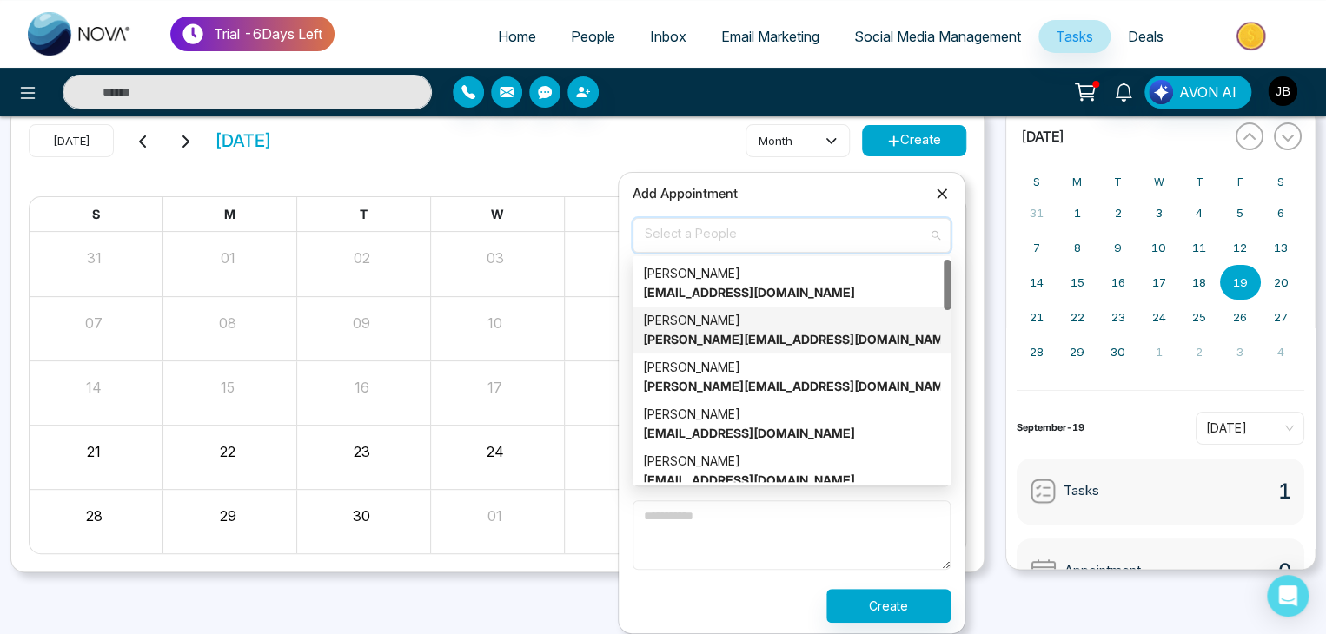
click at [700, 343] on strong "lokesh@mmnovatech.com" at bounding box center [799, 339] width 313 height 15
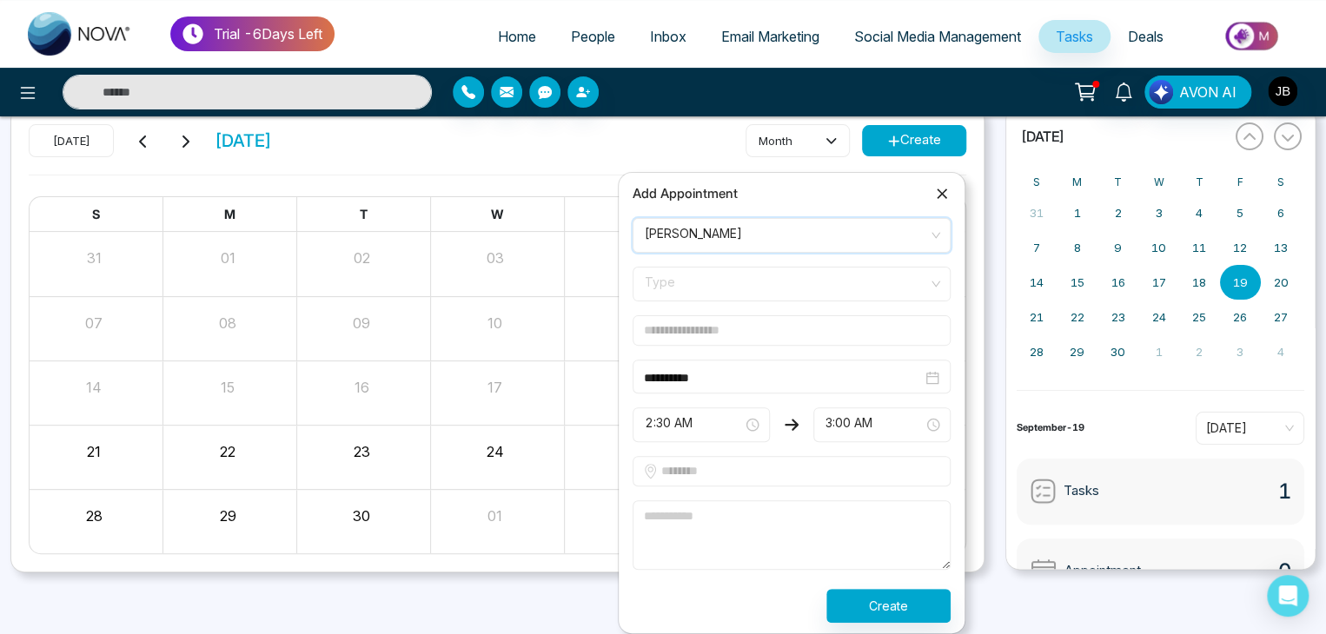
click at [731, 221] on div "Lokesh Joshi lokesh@mmnovatech.com" at bounding box center [784, 247] width 278 height 52
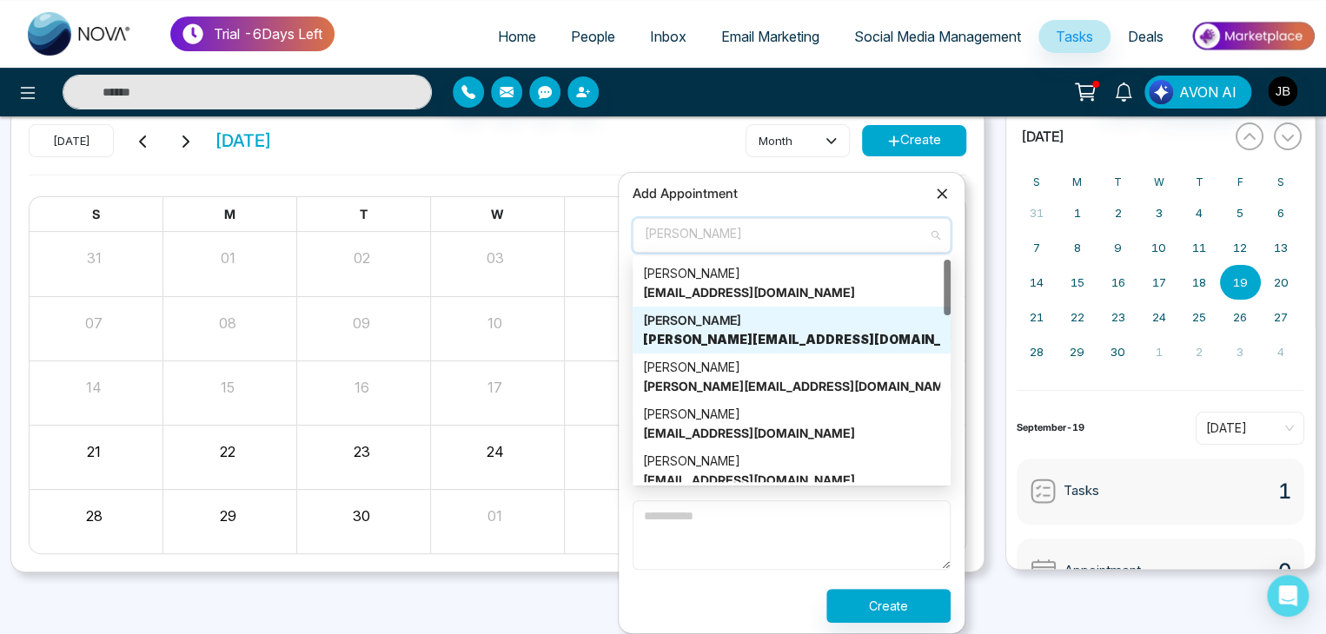
click at [732, 342] on strong "lokesh@mmnovatech.com" at bounding box center [814, 339] width 342 height 15
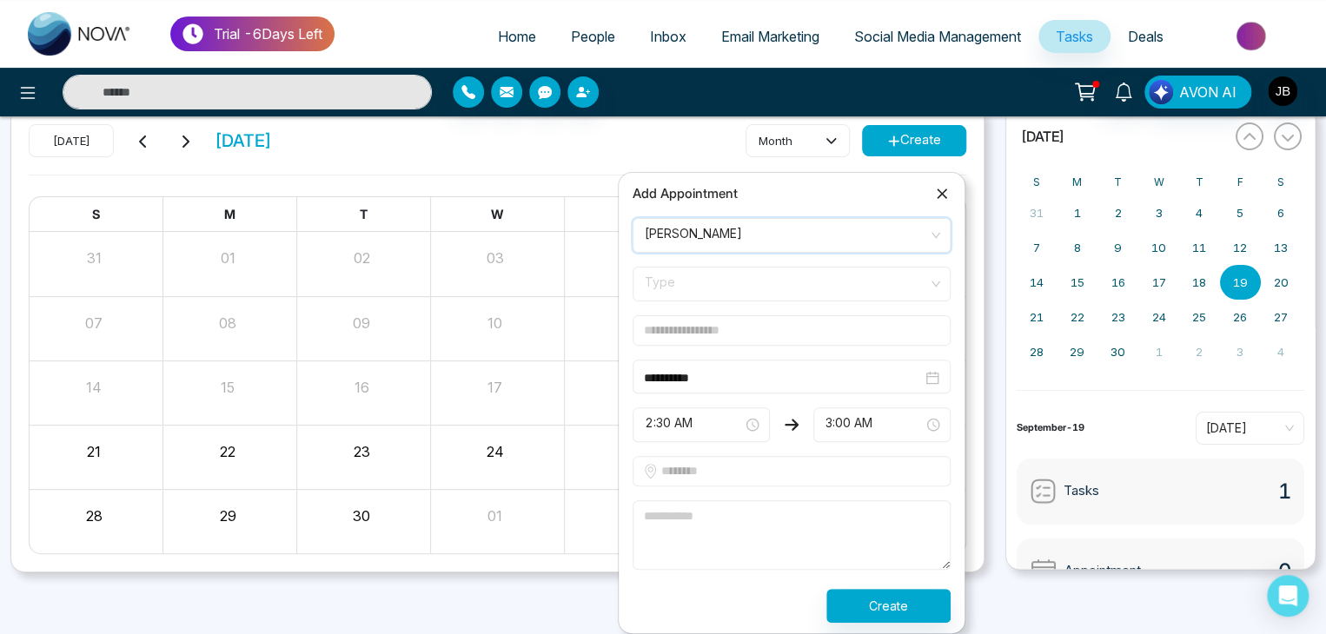
click at [695, 329] on input "text" at bounding box center [792, 330] width 318 height 30
type input "***"
click at [705, 282] on span "Type" at bounding box center [792, 284] width 294 height 30
click at [687, 348] on div "Online" at bounding box center [791, 350] width 297 height 19
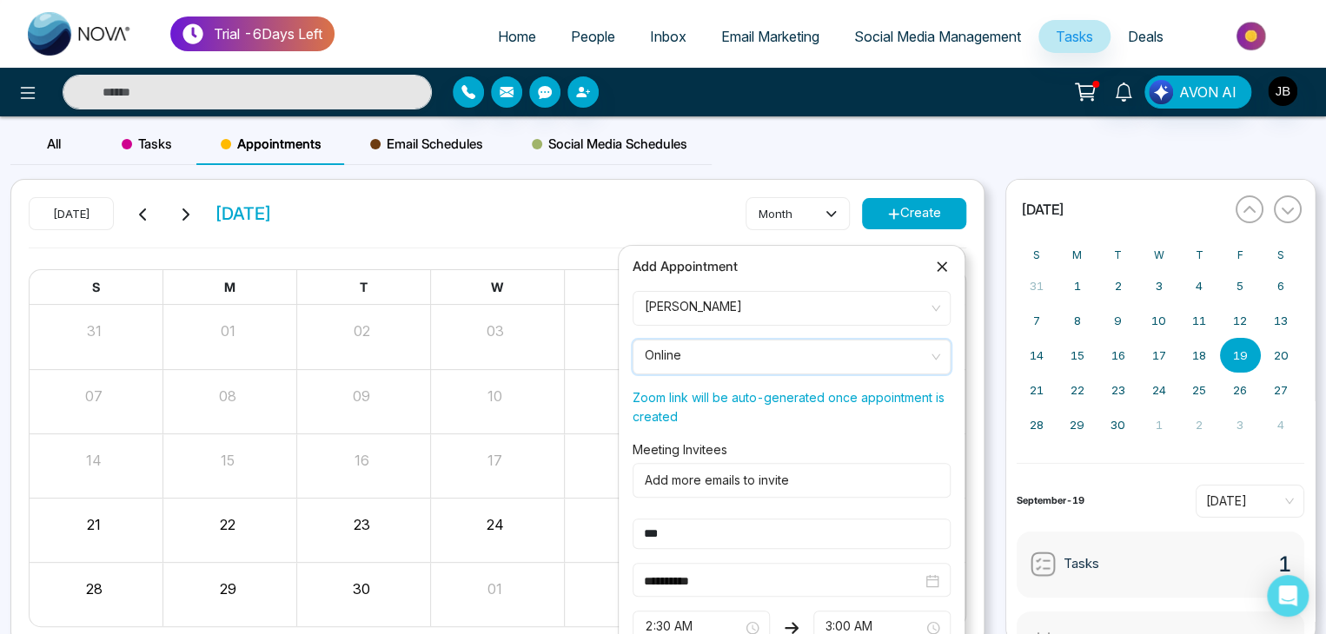
scroll to position [201, 0]
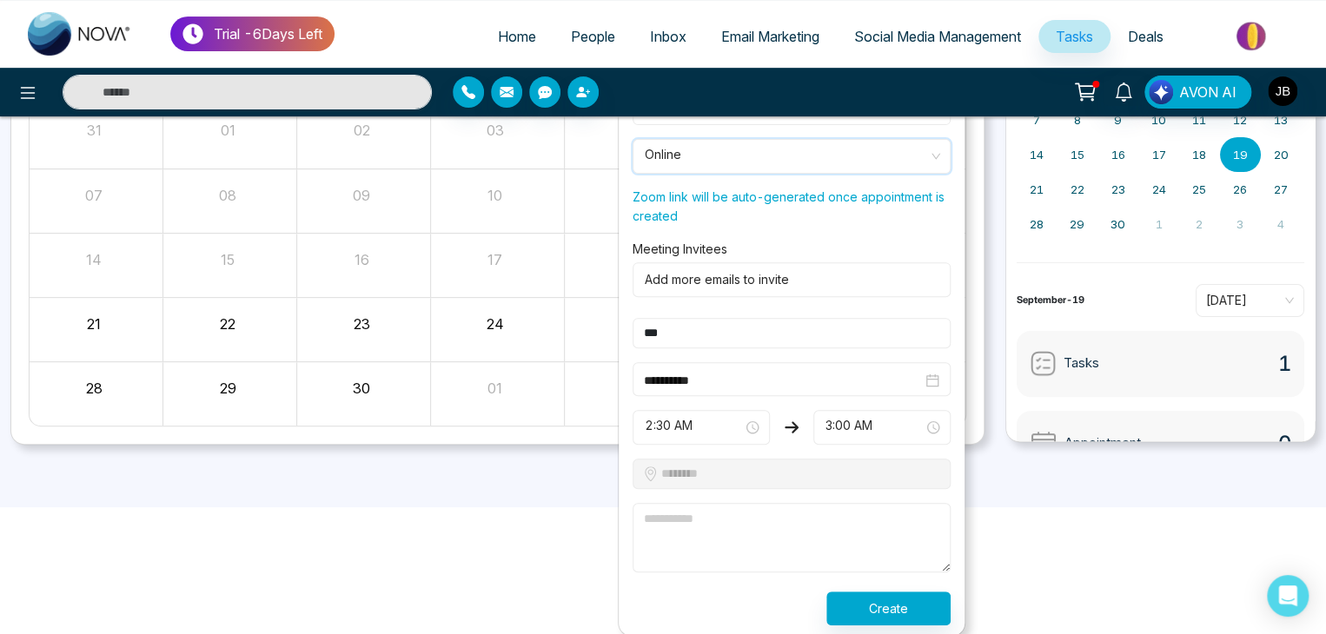
click at [737, 511] on textarea at bounding box center [792, 538] width 318 height 70
type textarea "***"
click at [837, 453] on form "**********" at bounding box center [791, 357] width 339 height 535
click at [886, 606] on button "Create" at bounding box center [888, 608] width 124 height 34
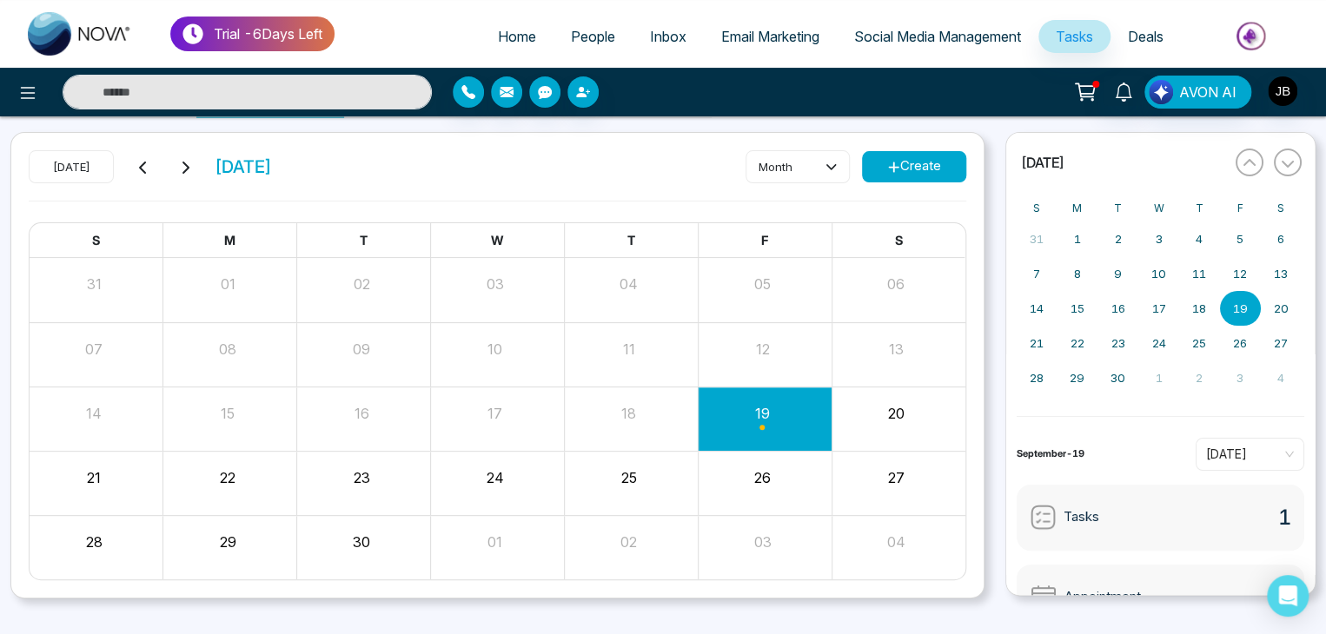
scroll to position [73, 0]
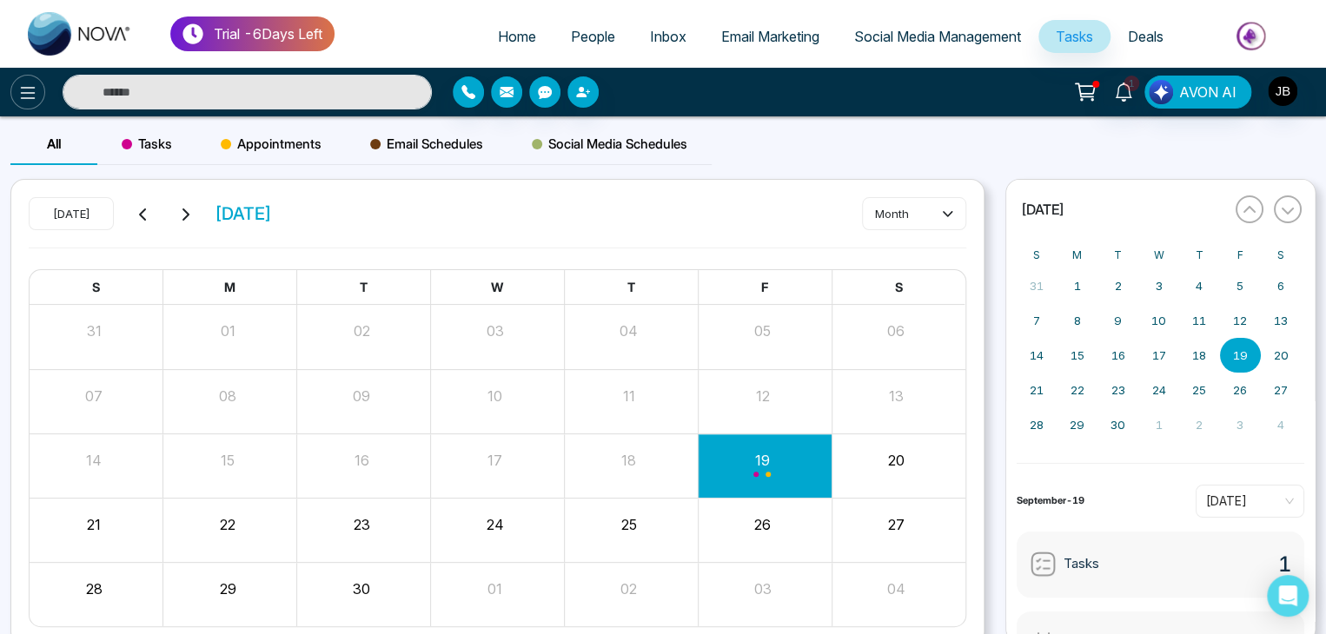
click at [23, 91] on icon at bounding box center [27, 93] width 21 height 21
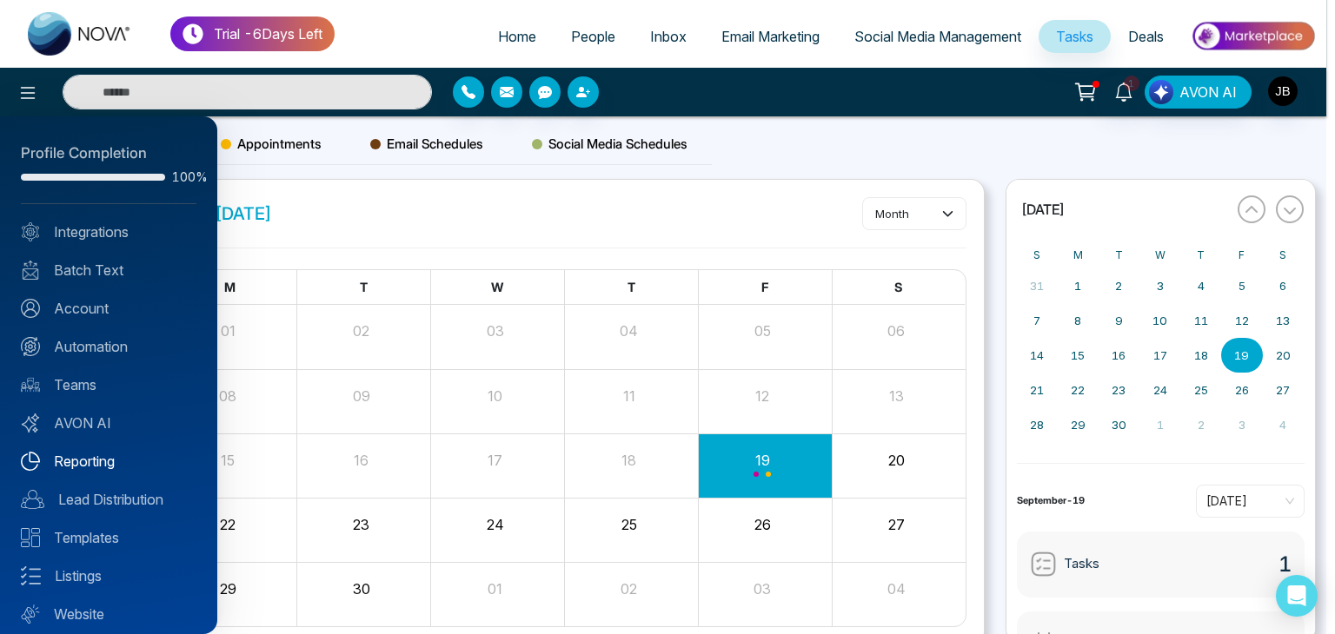
click at [83, 453] on link "Reporting" at bounding box center [109, 461] width 176 height 21
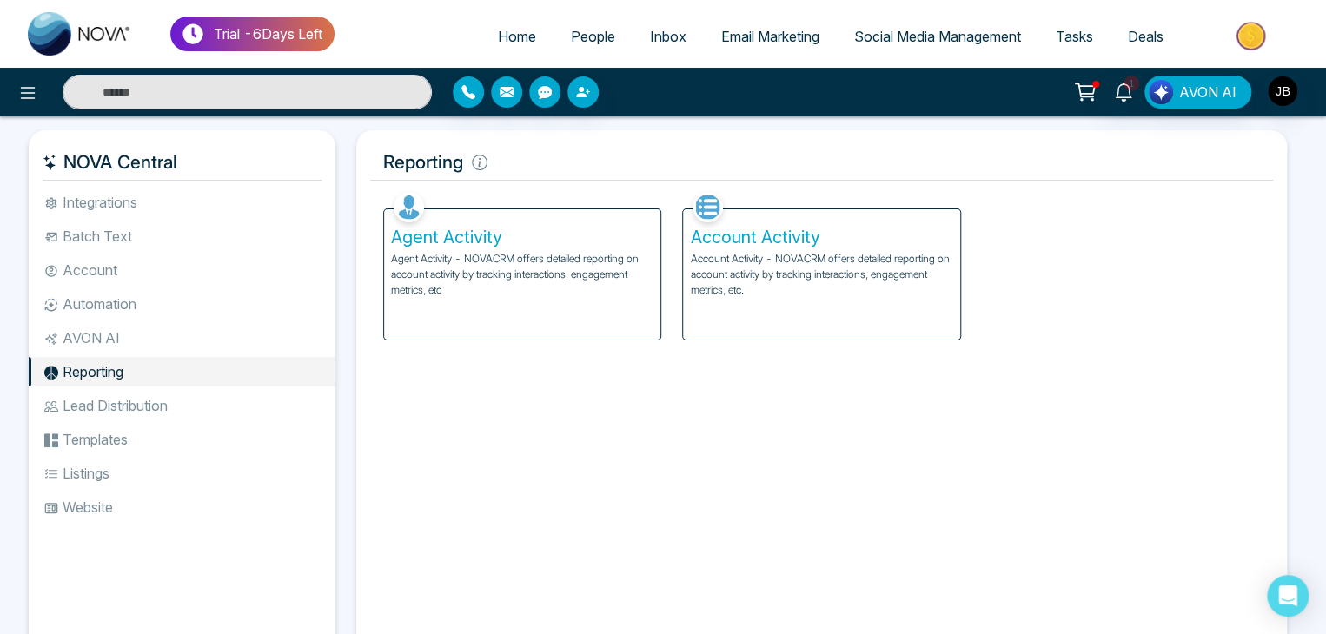
click at [726, 286] on p "Account Activity - NOVACRM offers detailed reporting on account activity by tra…" at bounding box center [821, 274] width 262 height 47
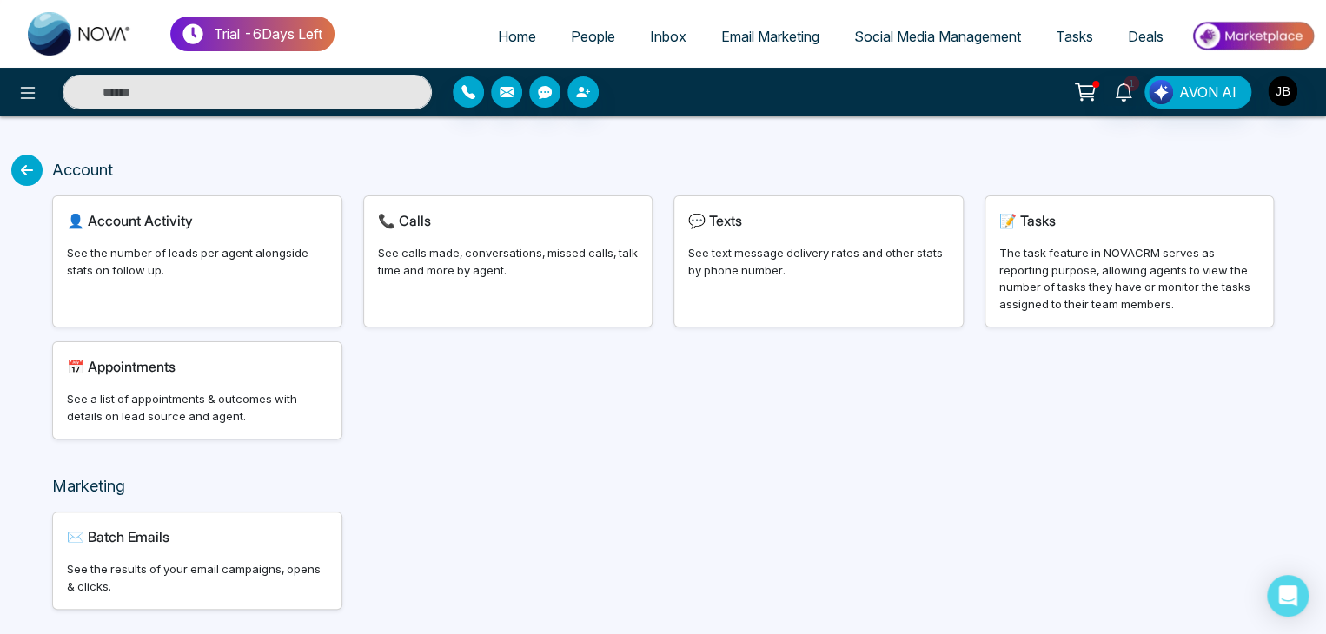
click at [203, 371] on div "📅 Appointments" at bounding box center [197, 366] width 261 height 21
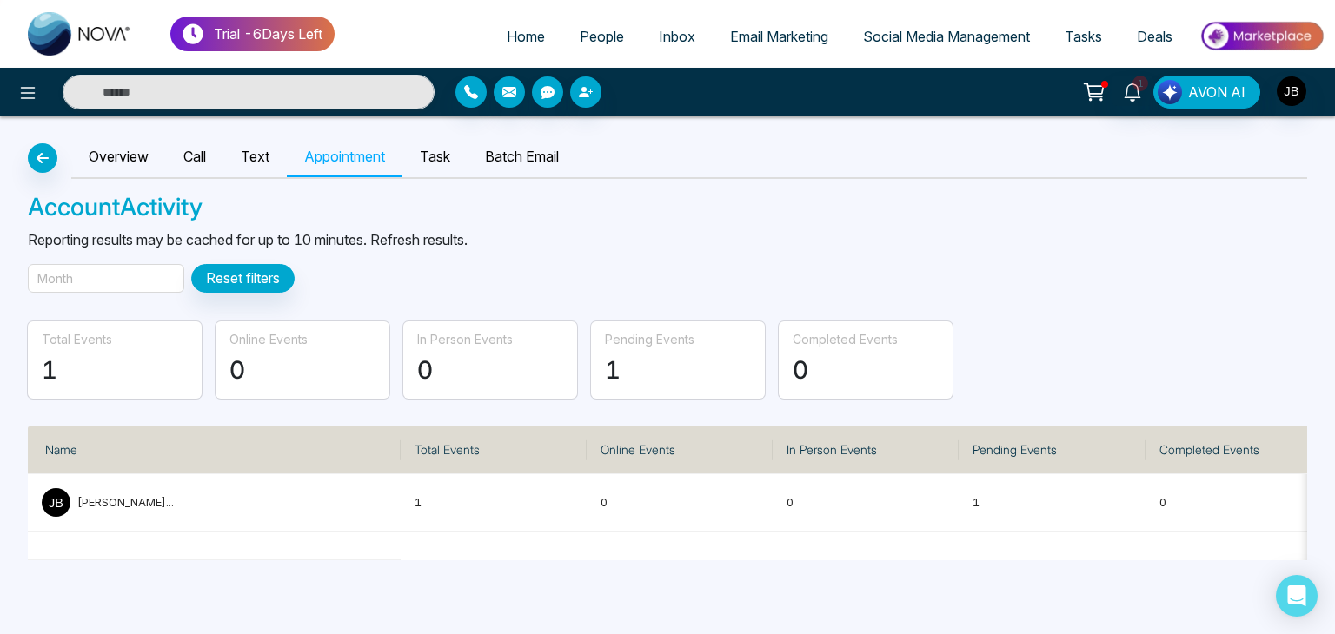
click at [166, 276] on div "Month" at bounding box center [106, 278] width 156 height 29
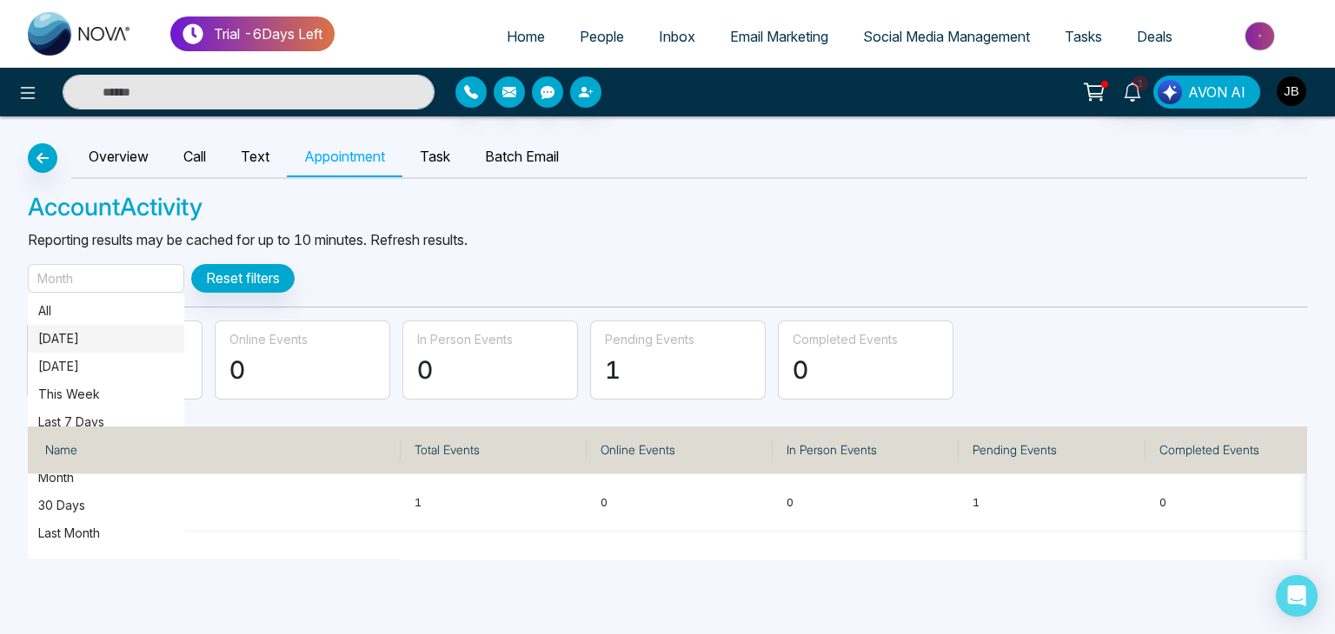
click at [67, 338] on p "Today" at bounding box center [106, 338] width 136 height 19
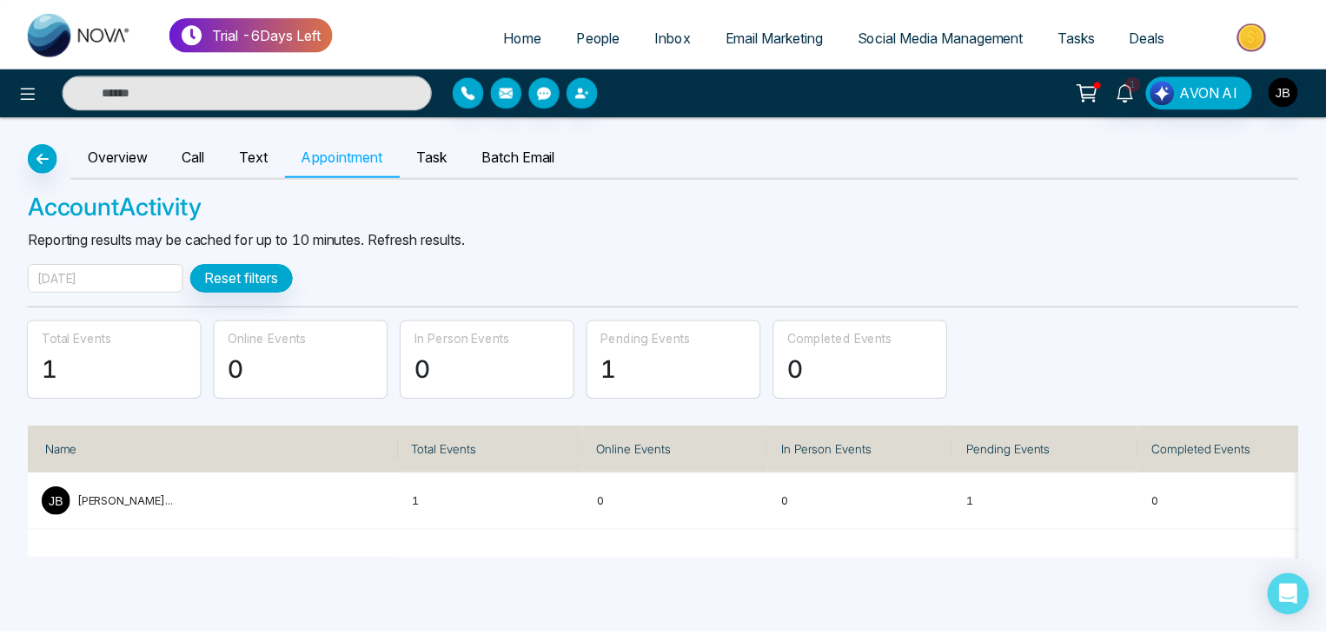
scroll to position [0, 24]
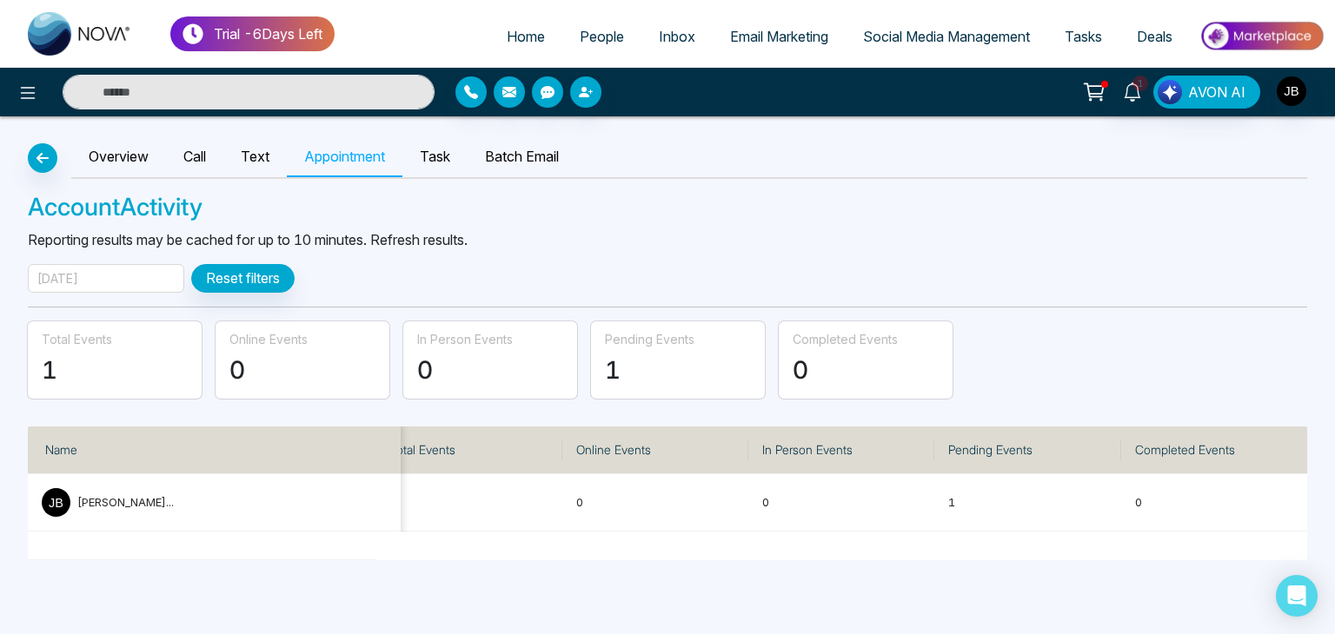
click at [1083, 43] on span "Tasks" at bounding box center [1083, 36] width 37 height 17
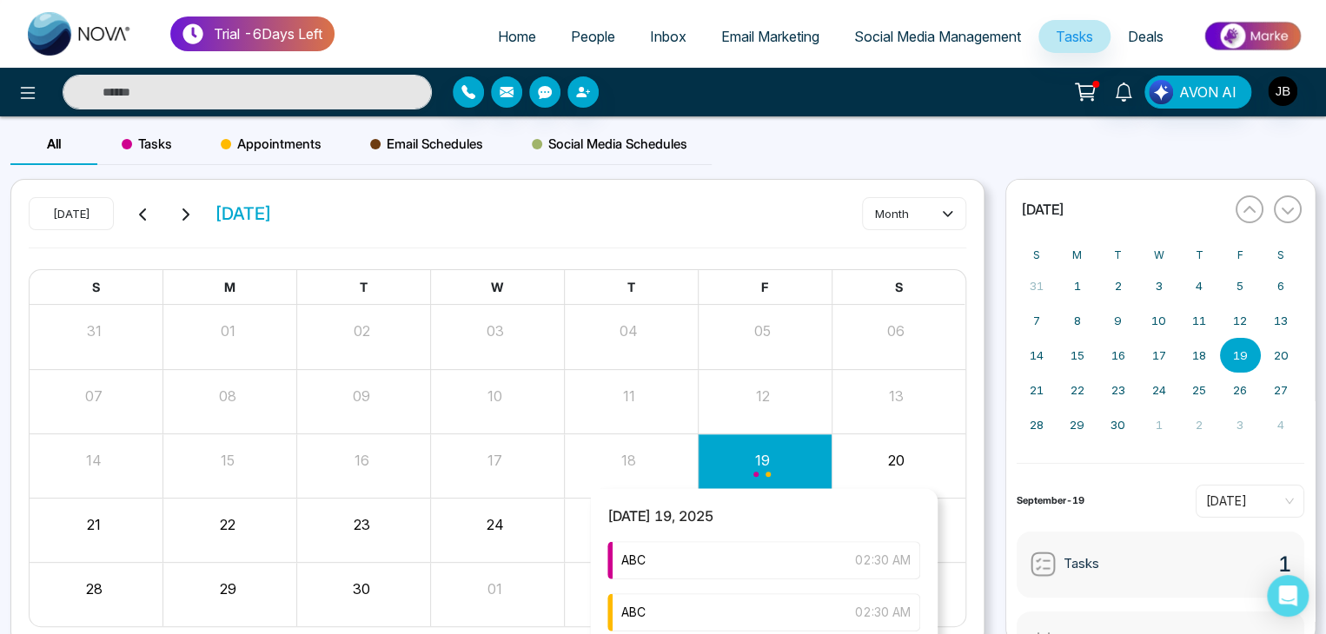
click at [793, 455] on div "Month View" at bounding box center [765, 466] width 134 height 42
click at [830, 563] on div "ABC 02:30 AM" at bounding box center [763, 560] width 313 height 38
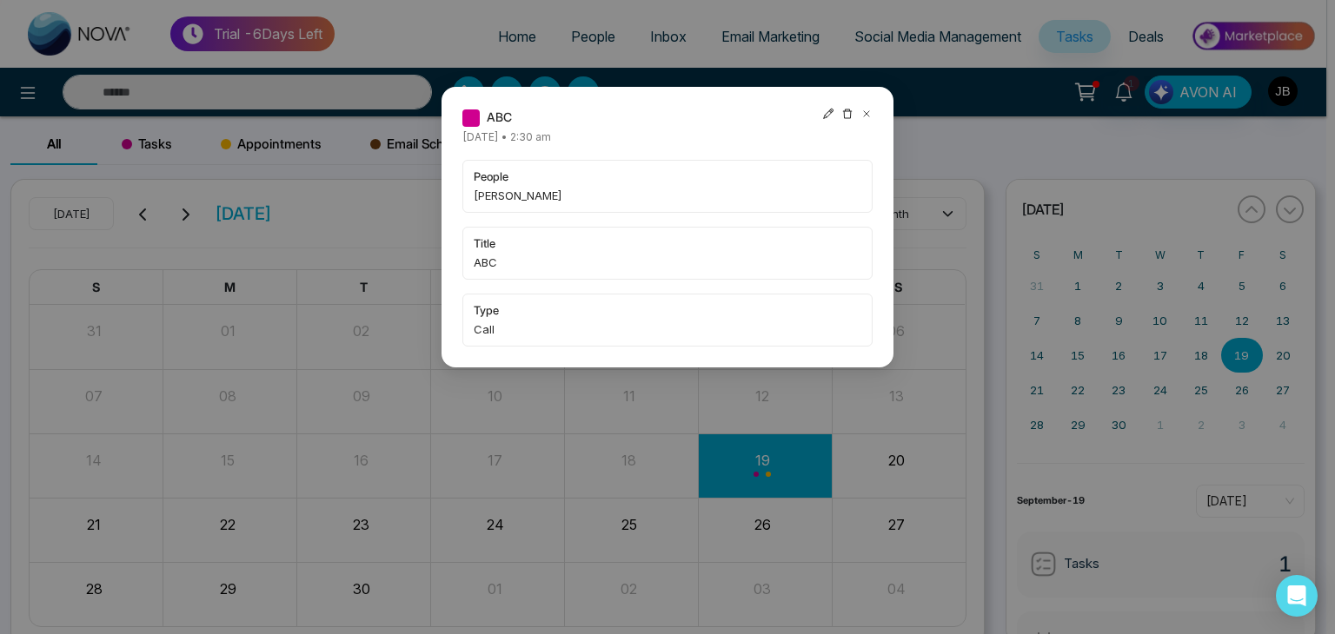
click at [829, 110] on icon at bounding box center [828, 114] width 10 height 10
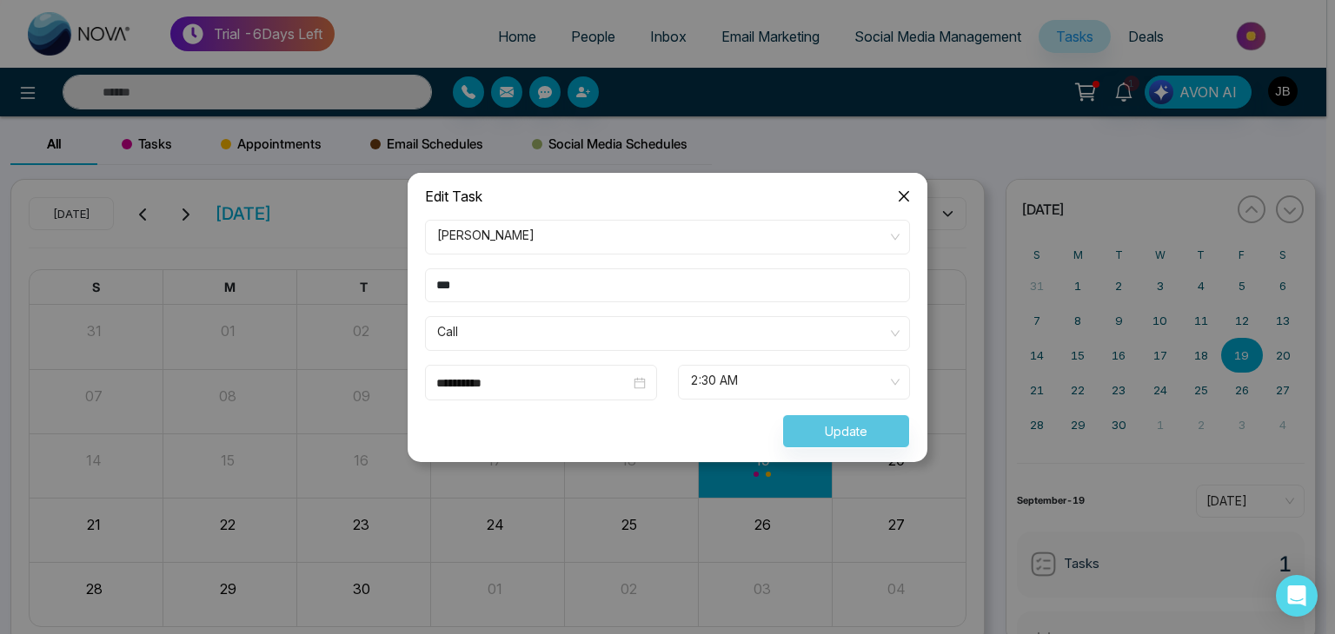
click at [748, 375] on span "2:30 AM" at bounding box center [794, 383] width 208 height 30
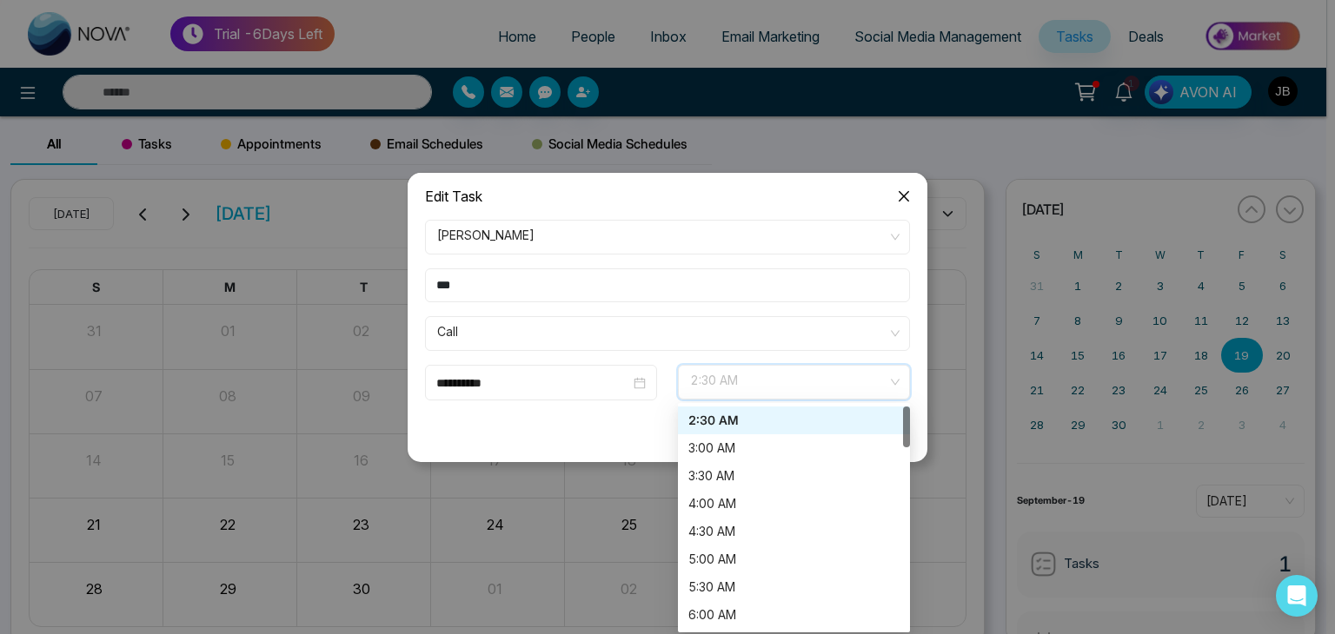
click at [729, 411] on div "2:30 AM" at bounding box center [793, 420] width 211 height 19
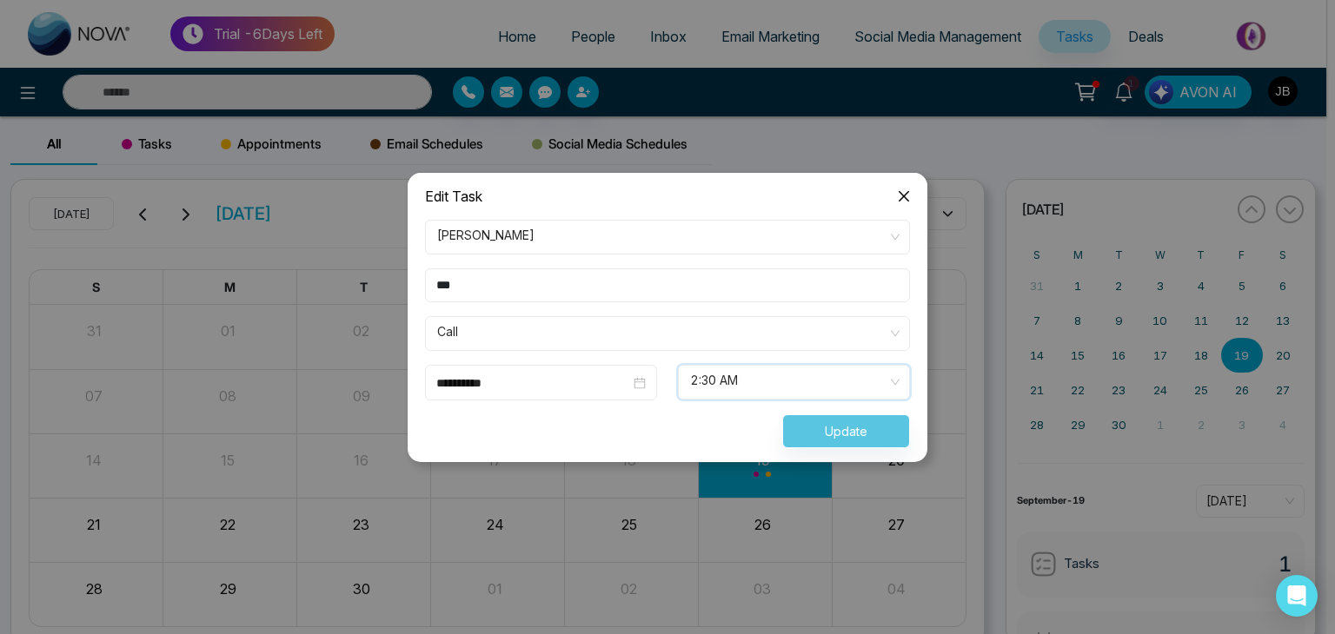
click at [829, 439] on div "Update" at bounding box center [668, 432] width 506 height 34
click at [829, 427] on div "Update" at bounding box center [668, 432] width 506 height 34
click at [820, 432] on div "Update" at bounding box center [668, 432] width 506 height 34
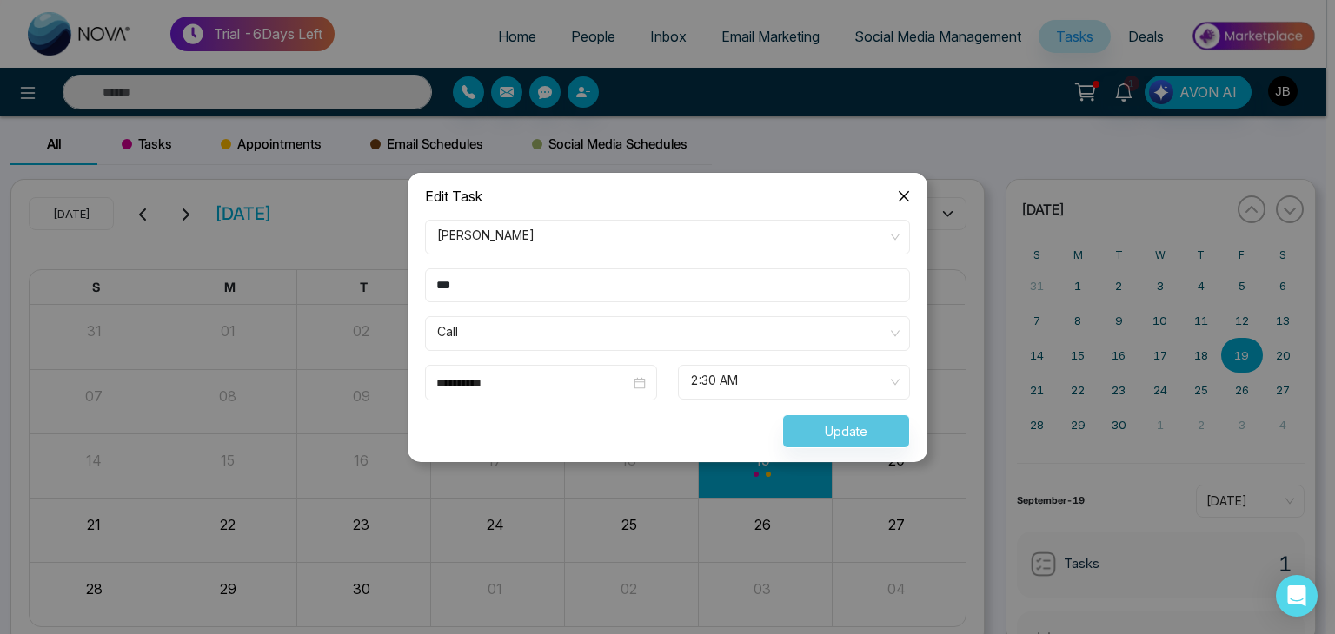
click at [820, 432] on div "Update" at bounding box center [668, 432] width 506 height 34
click at [906, 201] on icon "close" at bounding box center [904, 196] width 14 height 14
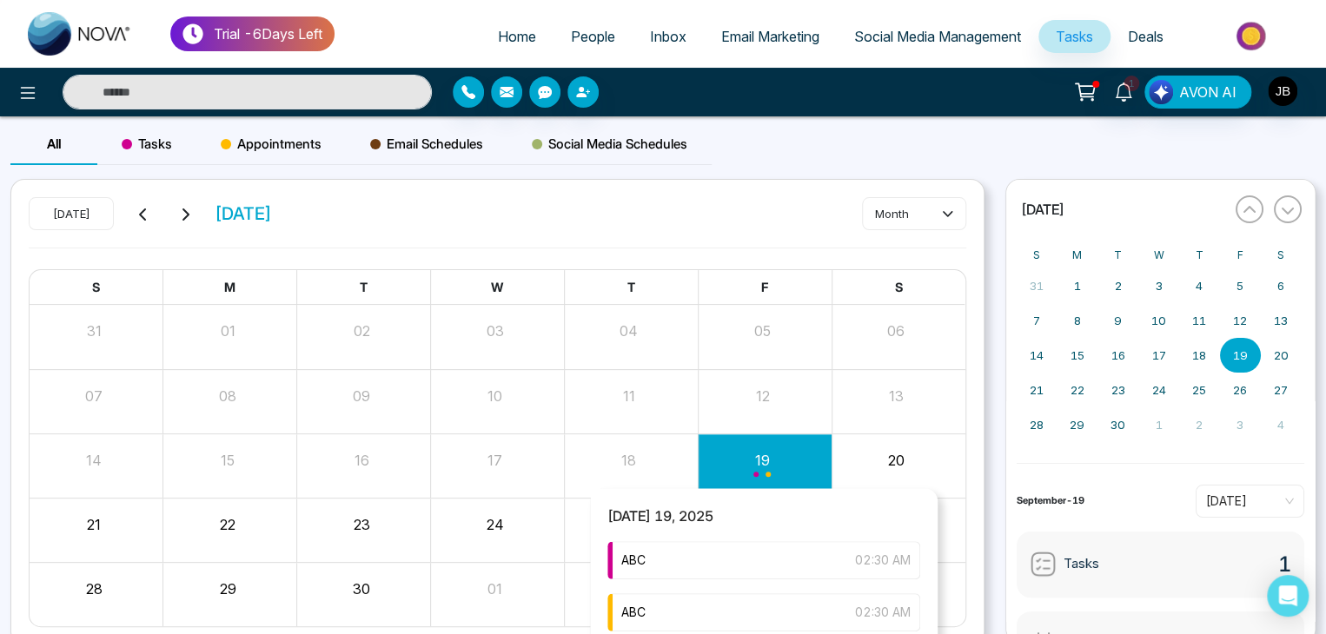
click at [770, 454] on div "Month View" at bounding box center [765, 466] width 134 height 42
click at [715, 558] on div "ABC 02:30 AM" at bounding box center [763, 560] width 313 height 38
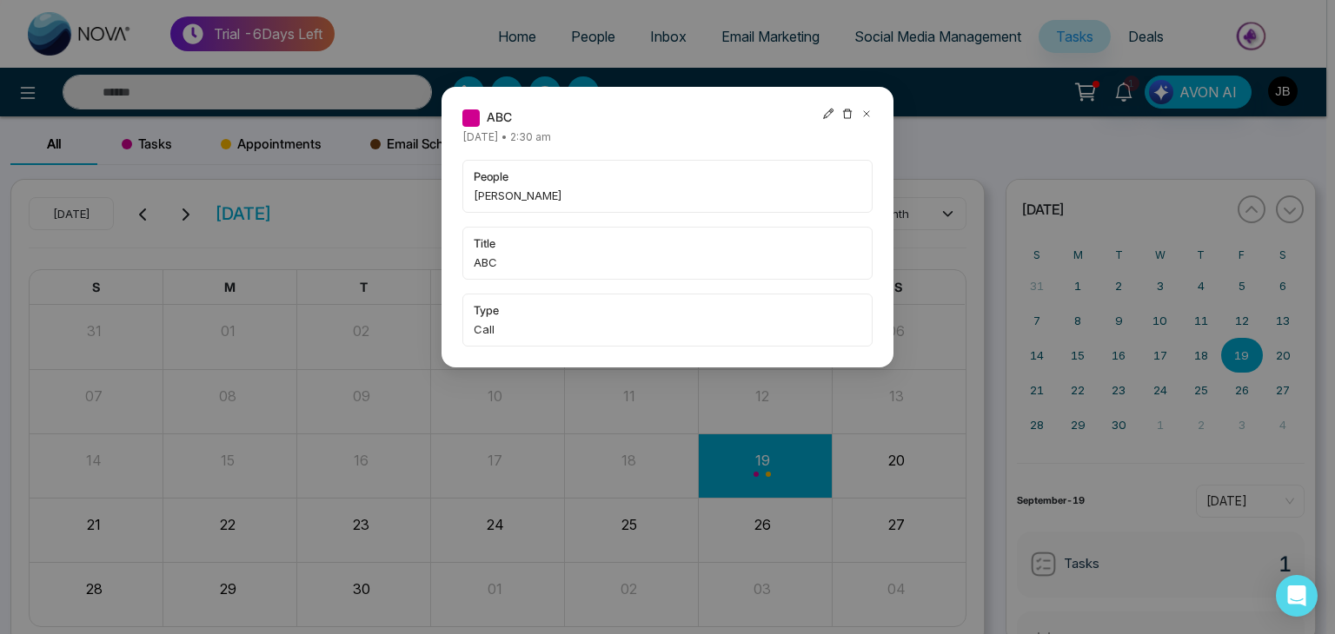
click at [827, 109] on icon at bounding box center [828, 114] width 12 height 12
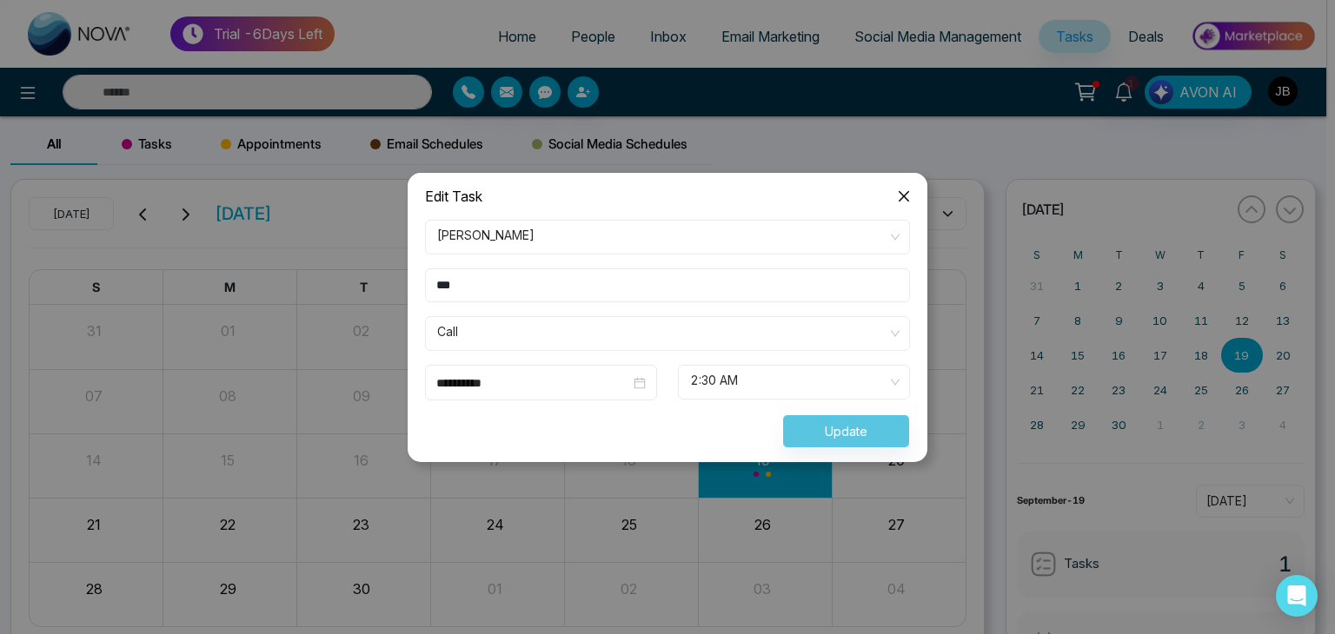
click at [818, 428] on div "Update" at bounding box center [668, 432] width 506 height 34
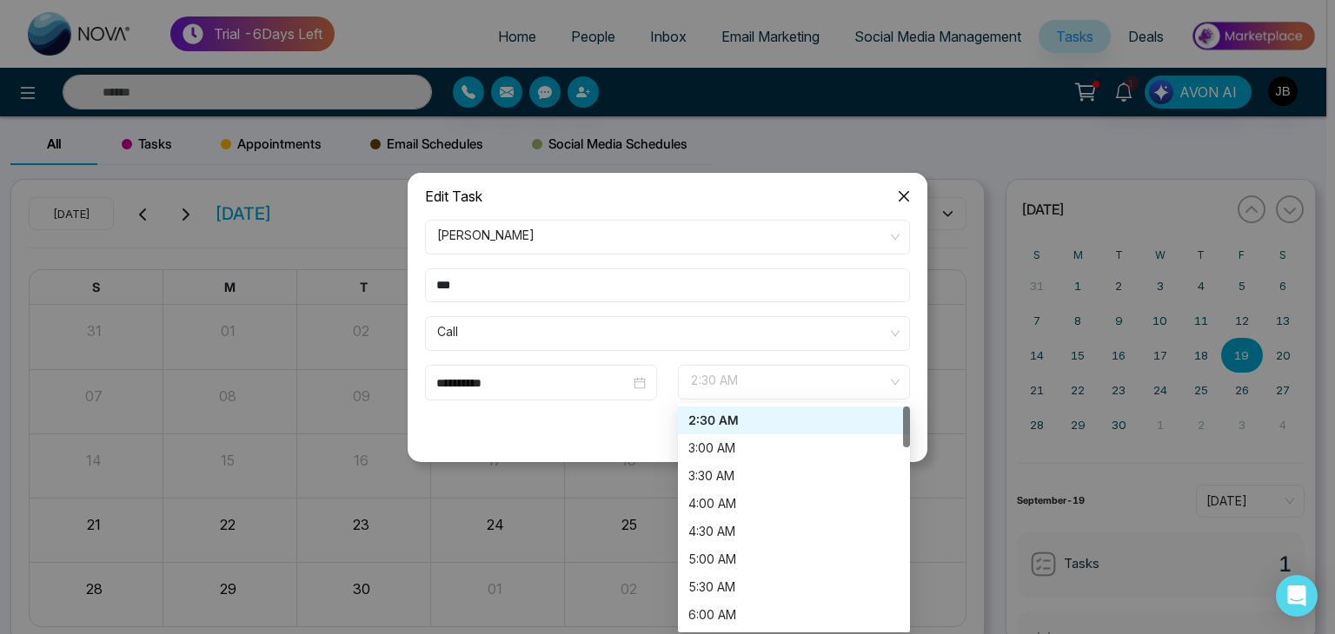
click at [747, 370] on span "2:30 AM" at bounding box center [794, 383] width 208 height 30
click at [740, 442] on div "3:00 AM" at bounding box center [793, 448] width 211 height 19
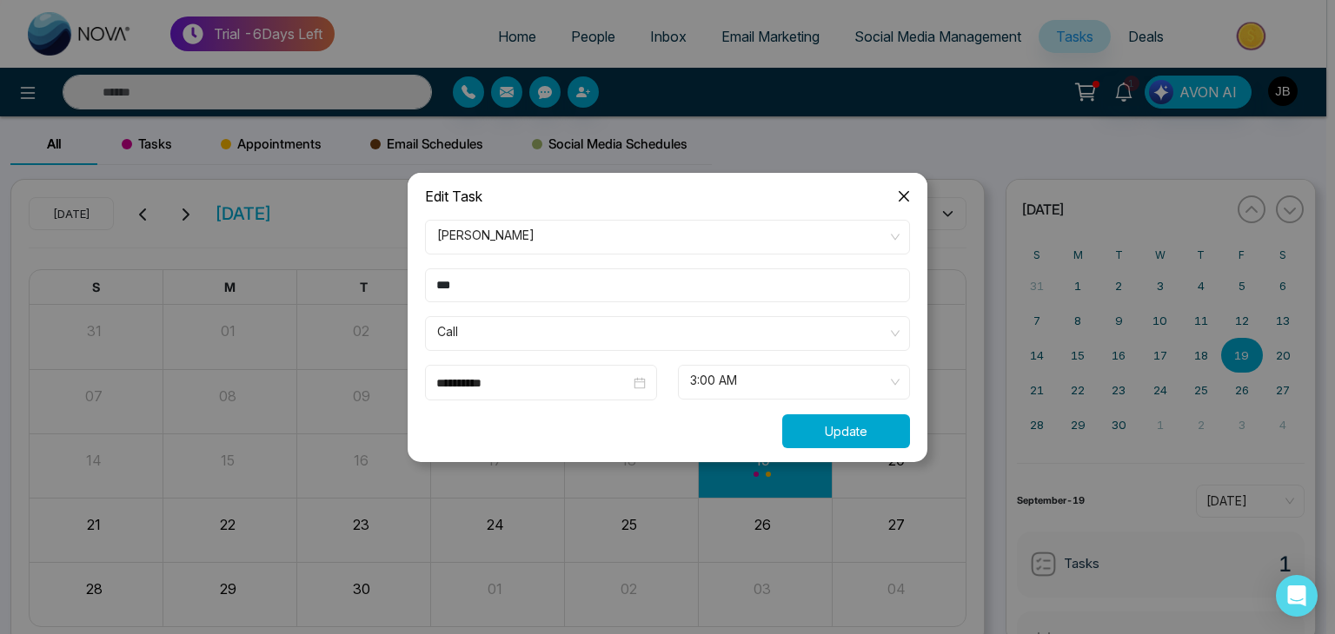
click at [829, 422] on button "Update" at bounding box center [846, 432] width 128 height 34
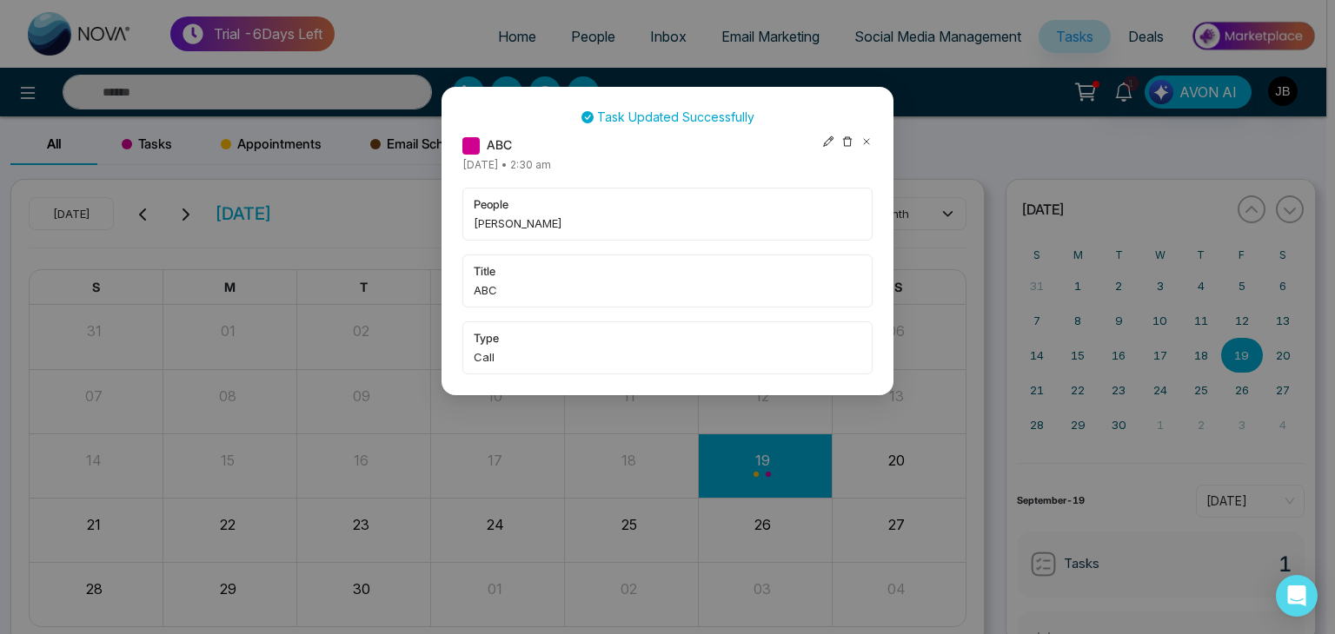
click at [829, 137] on icon at bounding box center [828, 142] width 12 height 12
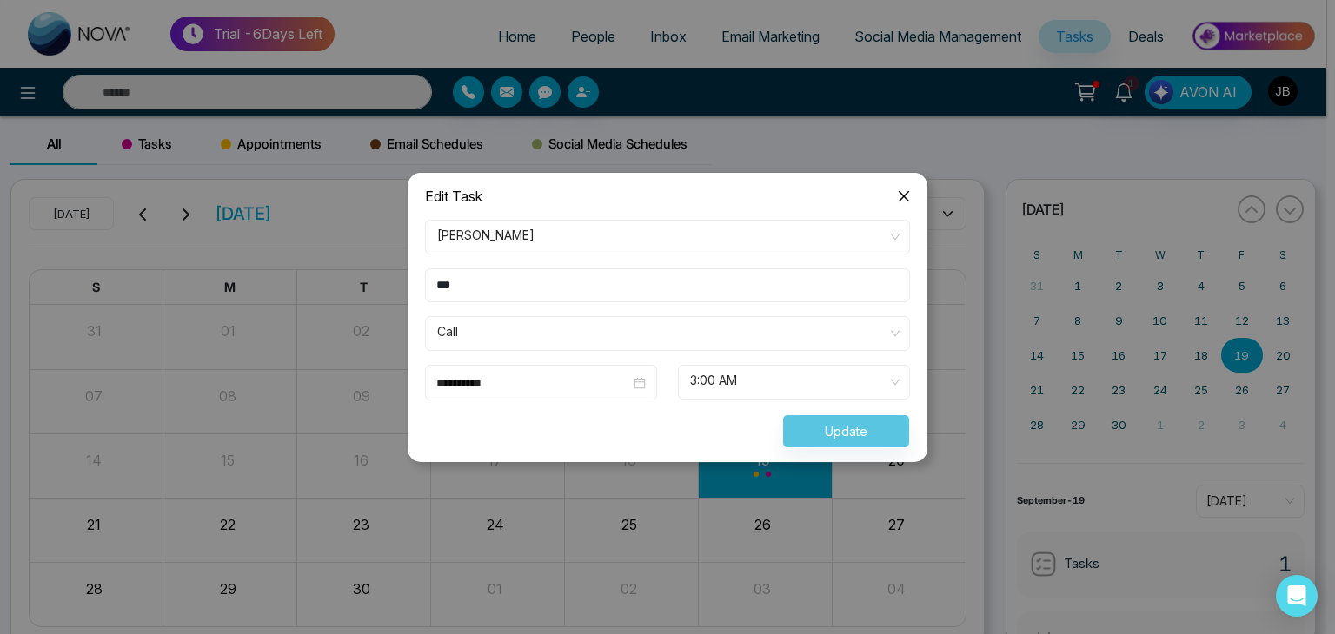
click at [748, 369] on span "3:00 AM" at bounding box center [794, 383] width 208 height 30
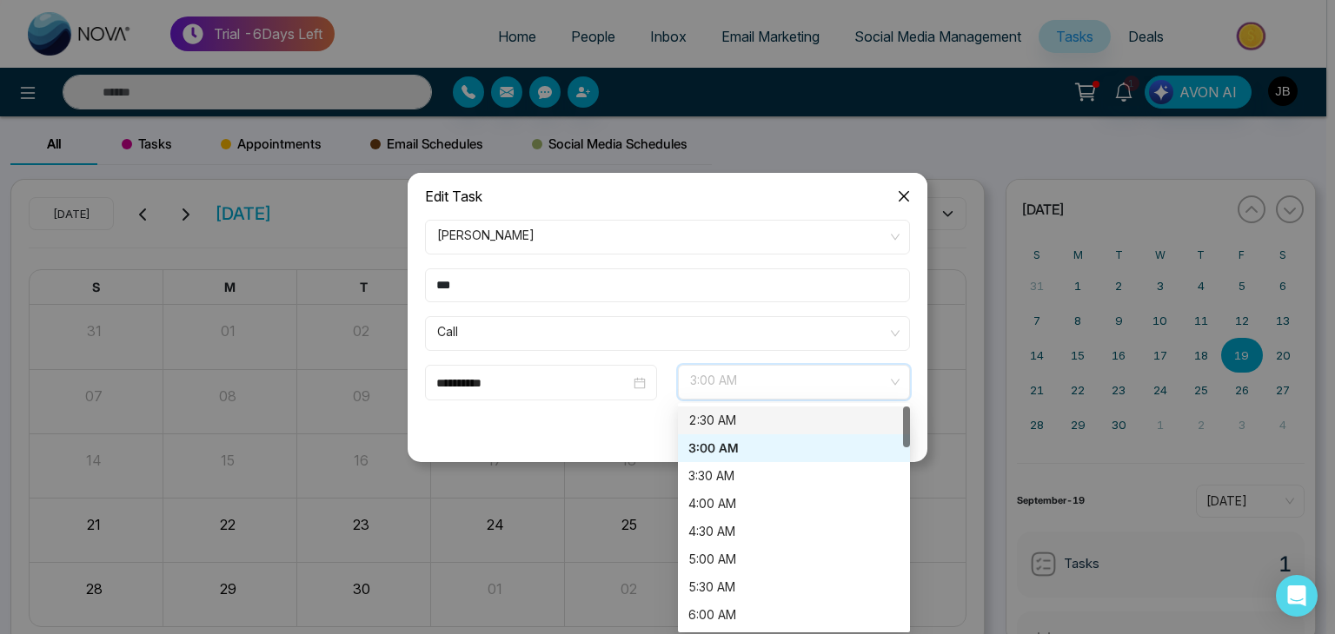
click at [727, 421] on div "2:30 AM" at bounding box center [793, 420] width 211 height 19
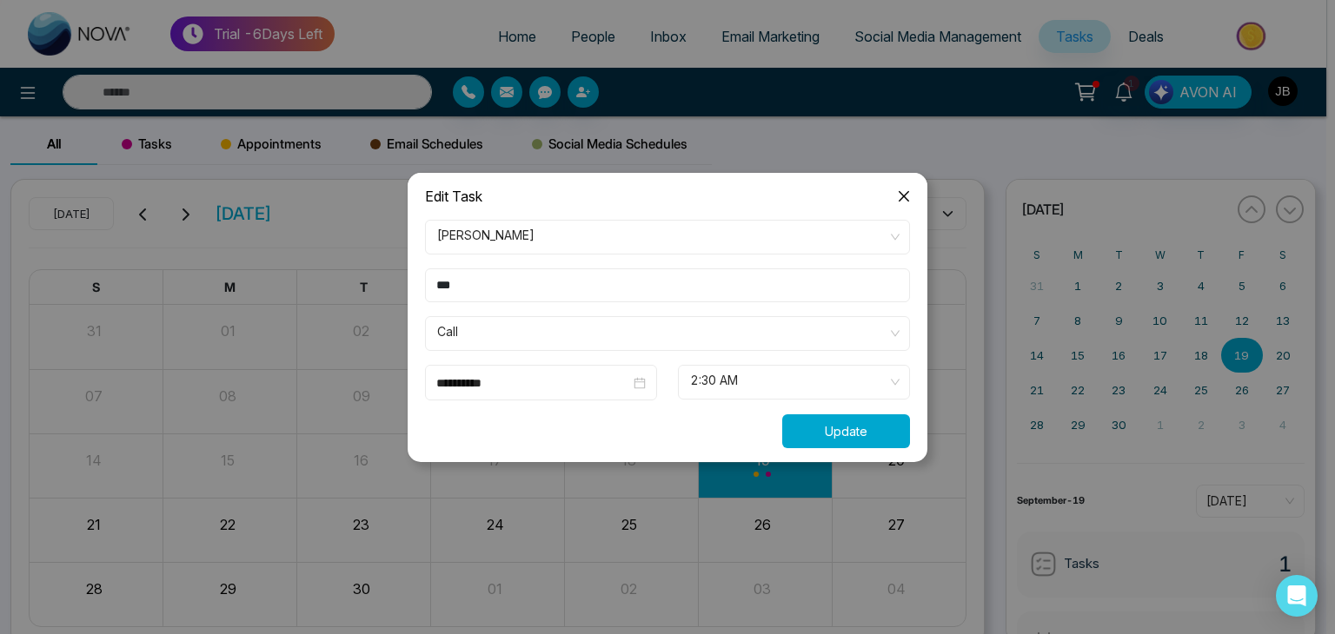
click at [814, 428] on button "Update" at bounding box center [846, 432] width 128 height 34
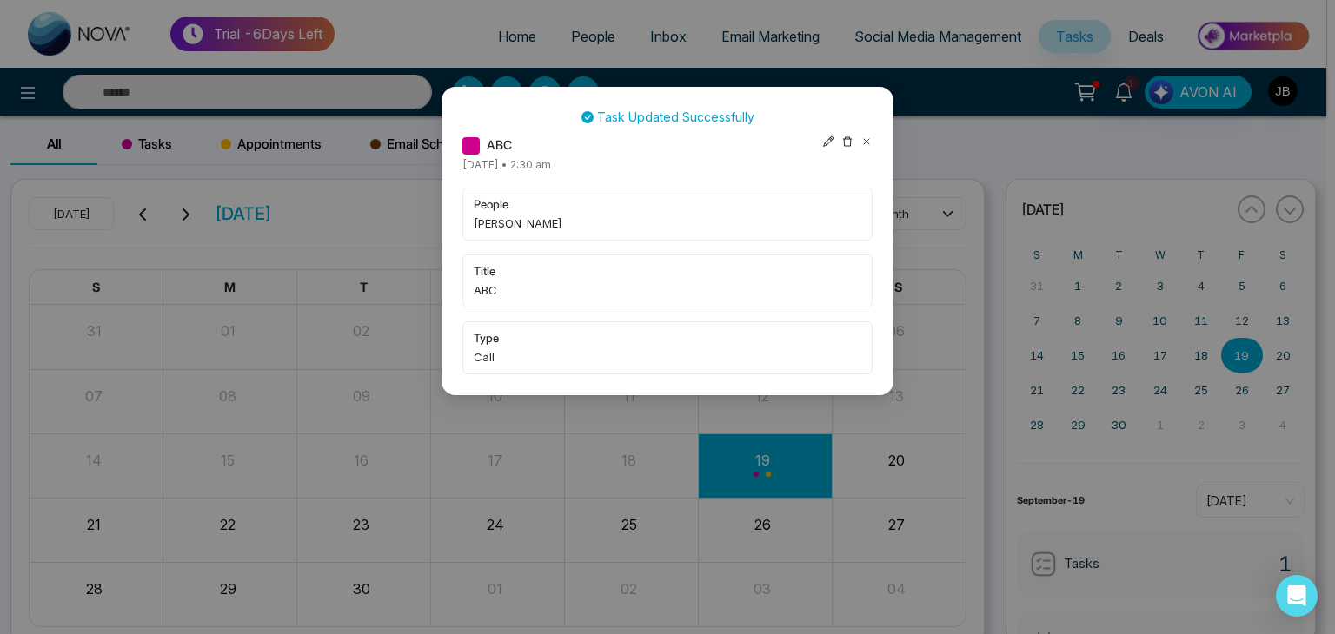
click at [420, 193] on div "Task Updated Successfully ABC Friday September-19-2025 • 2:30 am people Jayesh …" at bounding box center [667, 317] width 1335 height 634
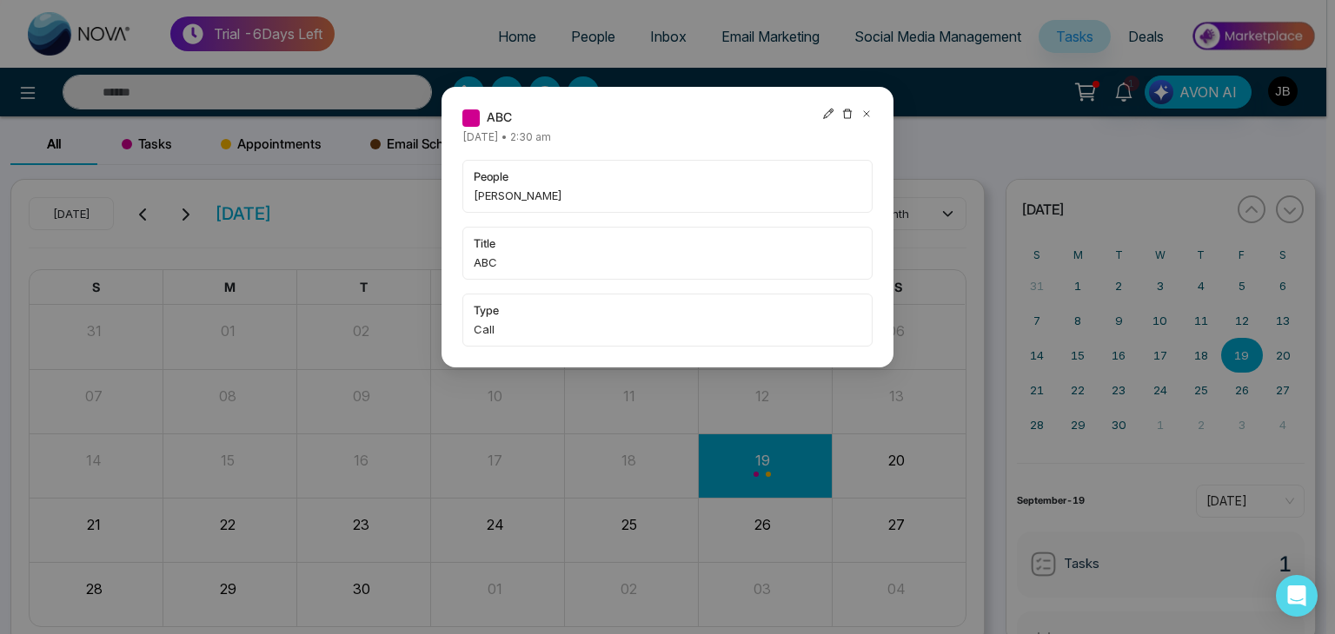
click at [866, 143] on div "ABC Friday September-19-2025 • 2:30 am people Jayesh title ABC type Call" at bounding box center [667, 227] width 410 height 239
click at [866, 114] on icon at bounding box center [866, 113] width 5 height 5
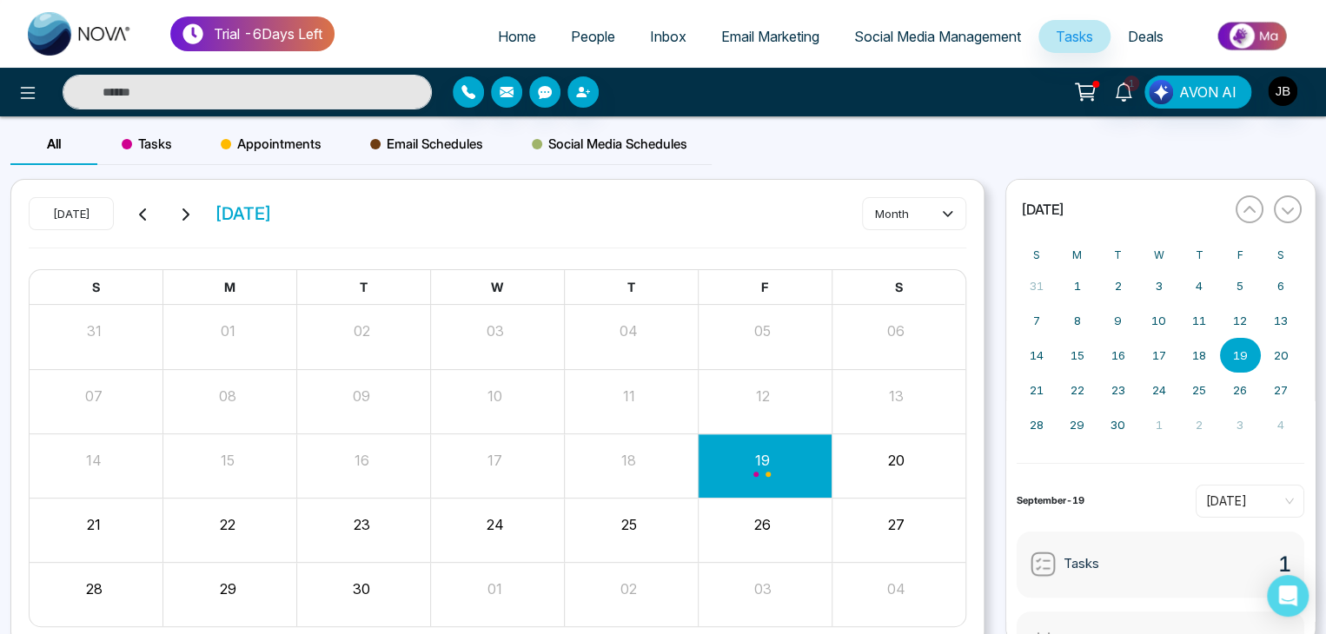
click at [602, 32] on span "People" at bounding box center [593, 36] width 44 height 17
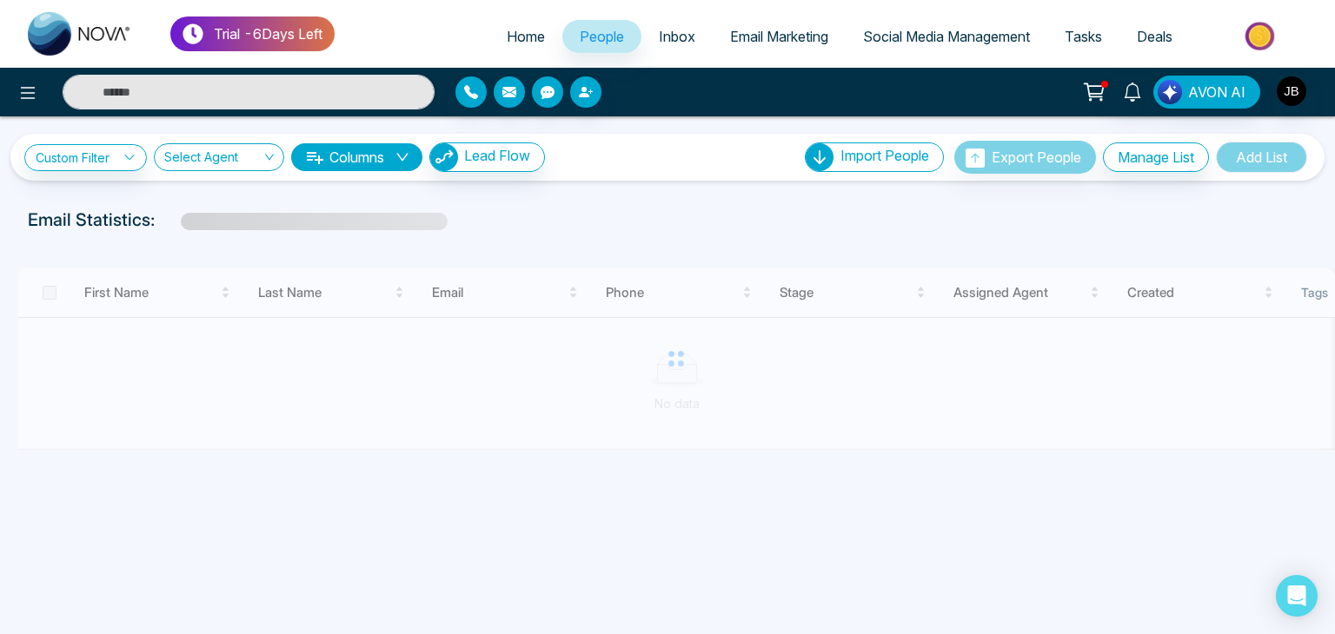
click at [509, 34] on span "Home" at bounding box center [526, 36] width 38 height 17
select select "*"
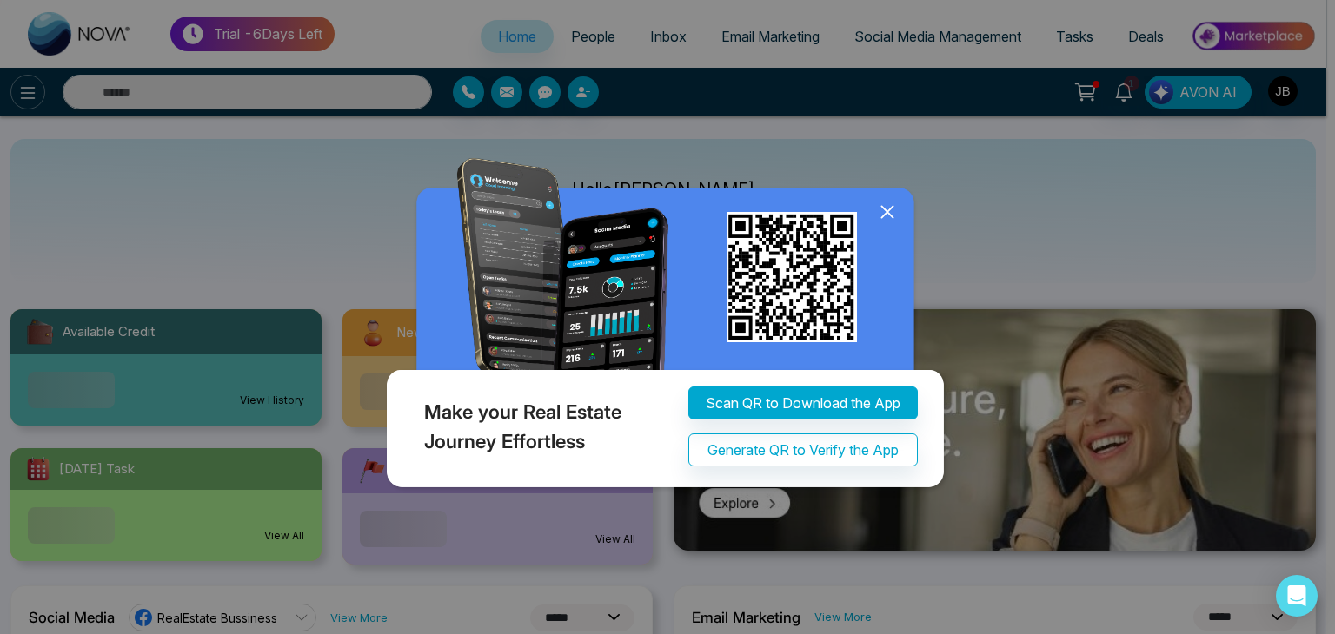
click at [26, 94] on div "Make your Real Estate Journey Effortless Scan QR to Download the App Generate Q…" at bounding box center [667, 317] width 1335 height 634
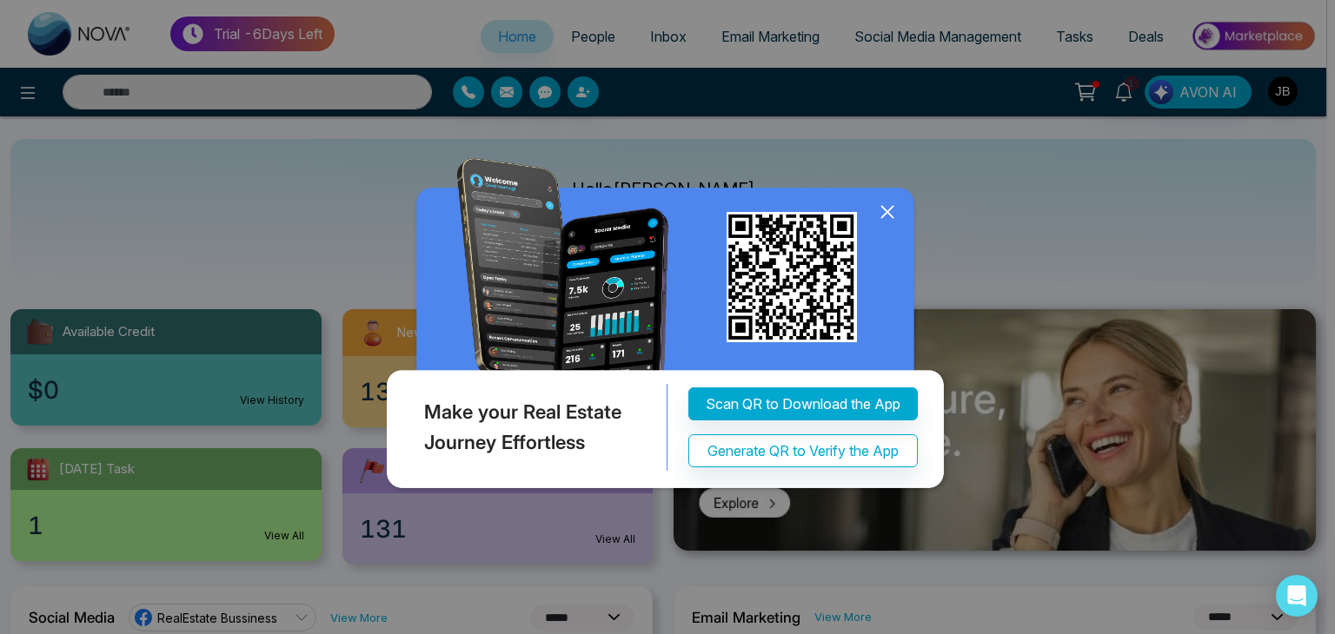
click at [887, 207] on icon at bounding box center [887, 212] width 26 height 26
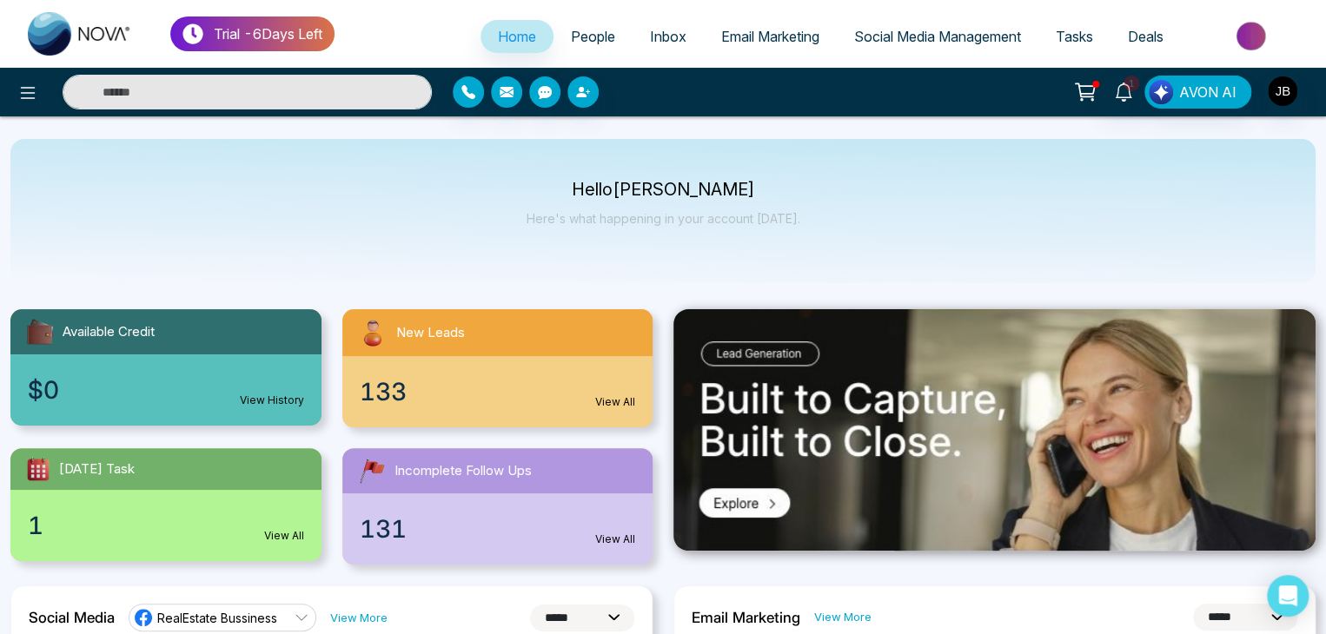
click at [1326, 627] on html "**********" at bounding box center [663, 317] width 1326 height 634
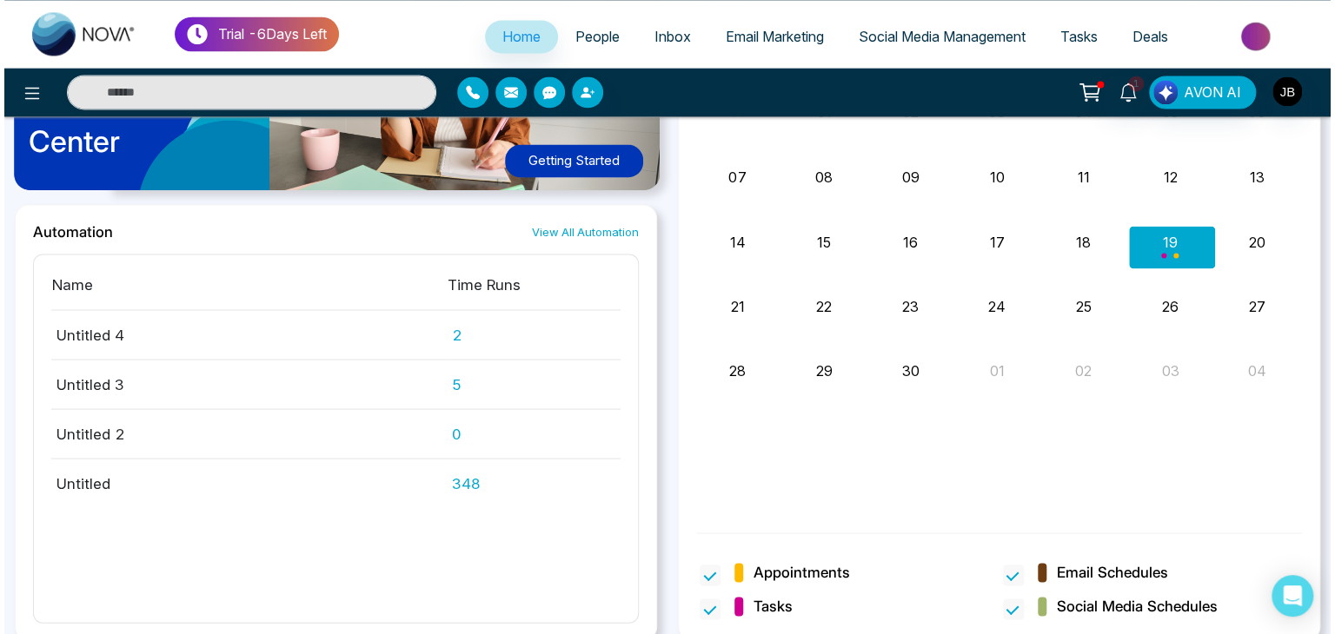
scroll to position [1454, 0]
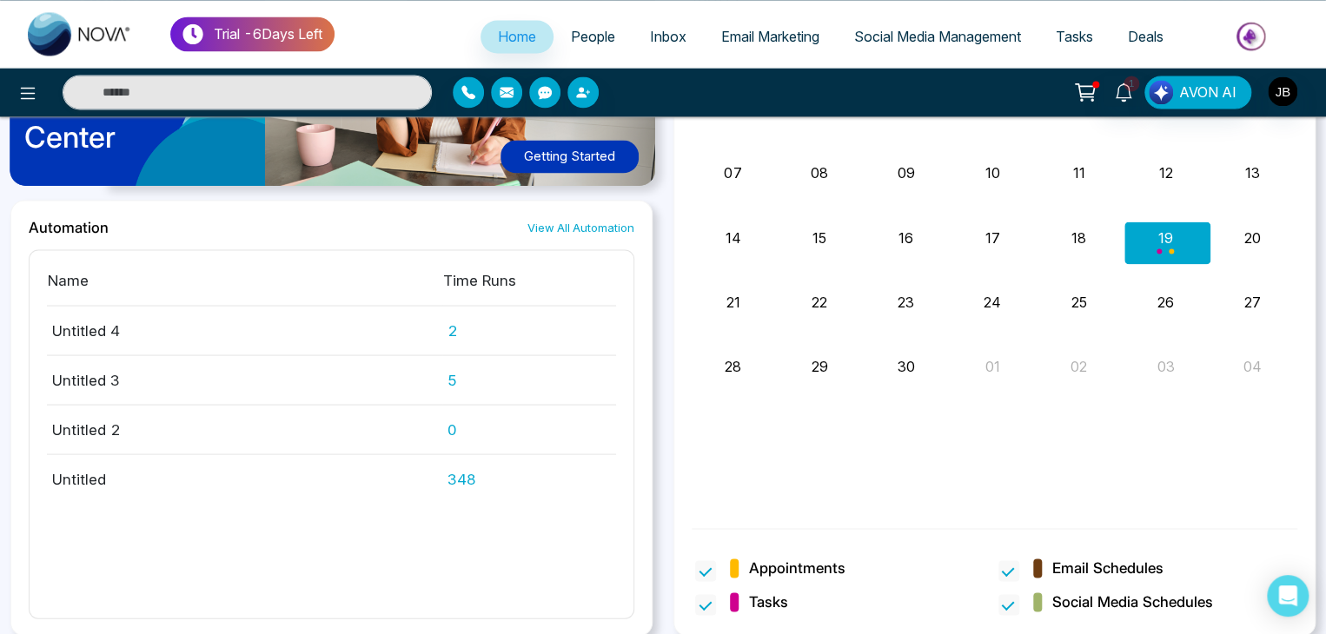
click at [43, 82] on div at bounding box center [221, 92] width 442 height 35
click at [29, 96] on icon at bounding box center [27, 93] width 21 height 21
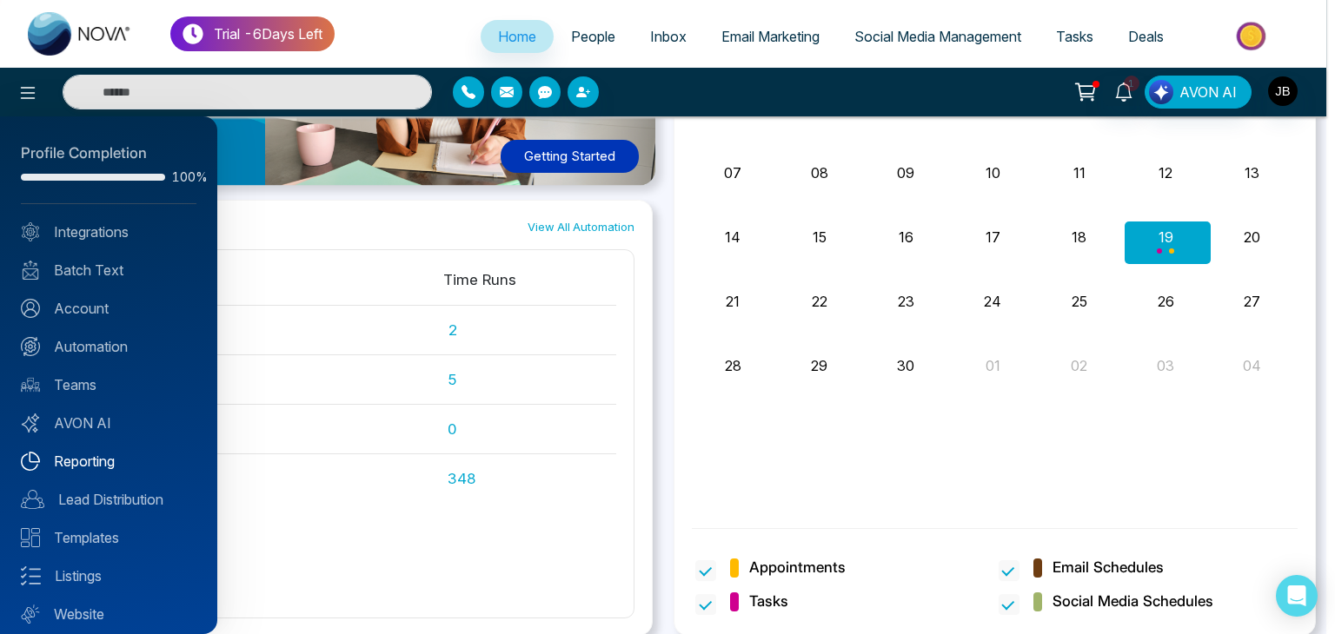
click at [80, 451] on link "Reporting" at bounding box center [109, 461] width 176 height 21
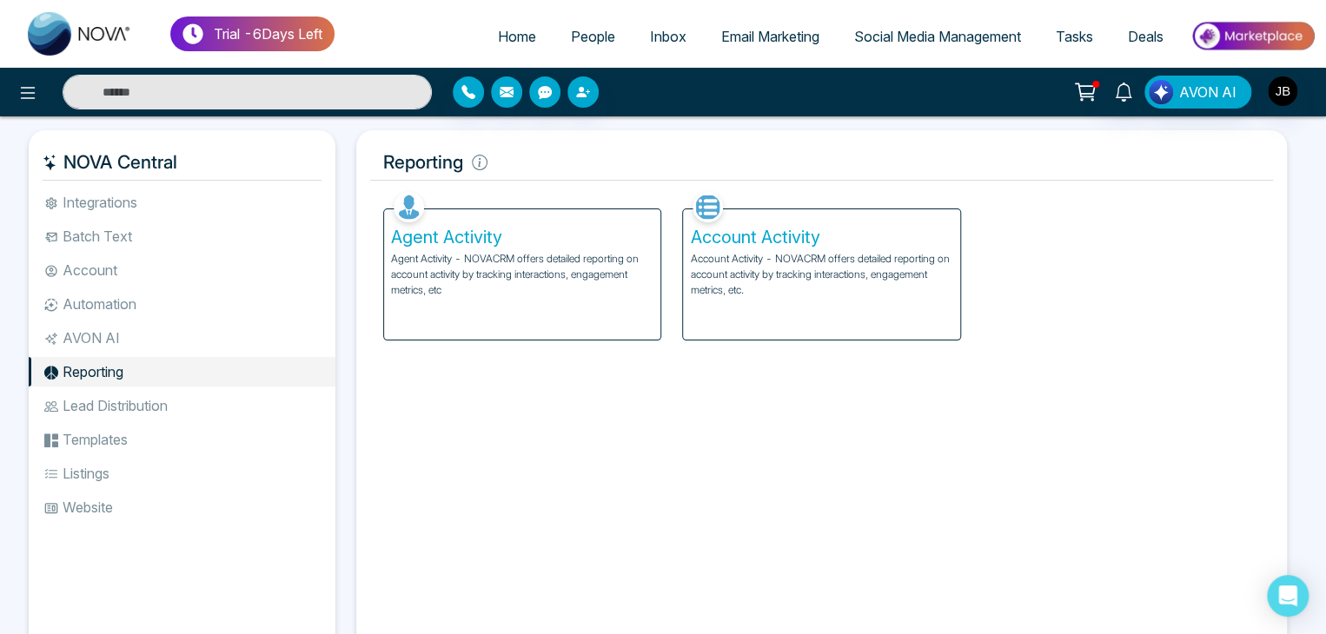
click at [781, 284] on p "Account Activity - NOVACRM offers detailed reporting on account activity by tra…" at bounding box center [821, 274] width 262 height 47
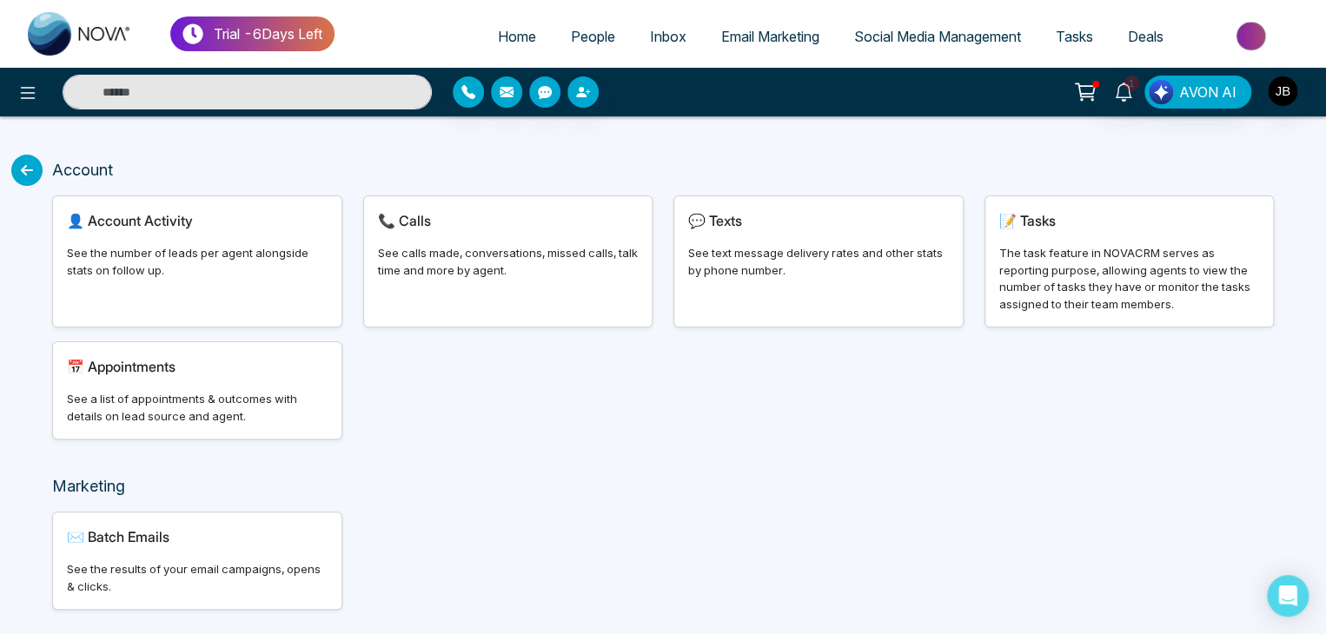
click at [109, 558] on div "✉️ Batch Emails See the results of your email campaigns, opens & clicks." at bounding box center [197, 561] width 289 height 96
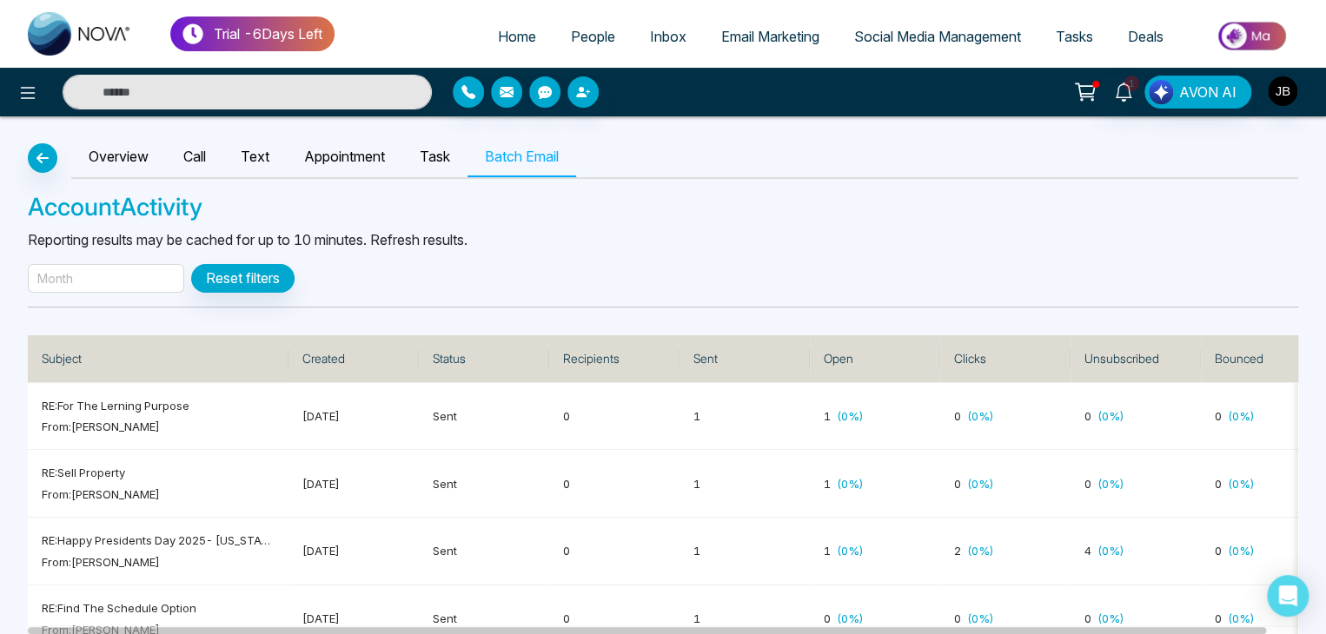
click at [136, 282] on div "Month" at bounding box center [106, 278] width 156 height 29
click at [258, 154] on link "Text" at bounding box center [254, 157] width 63 height 40
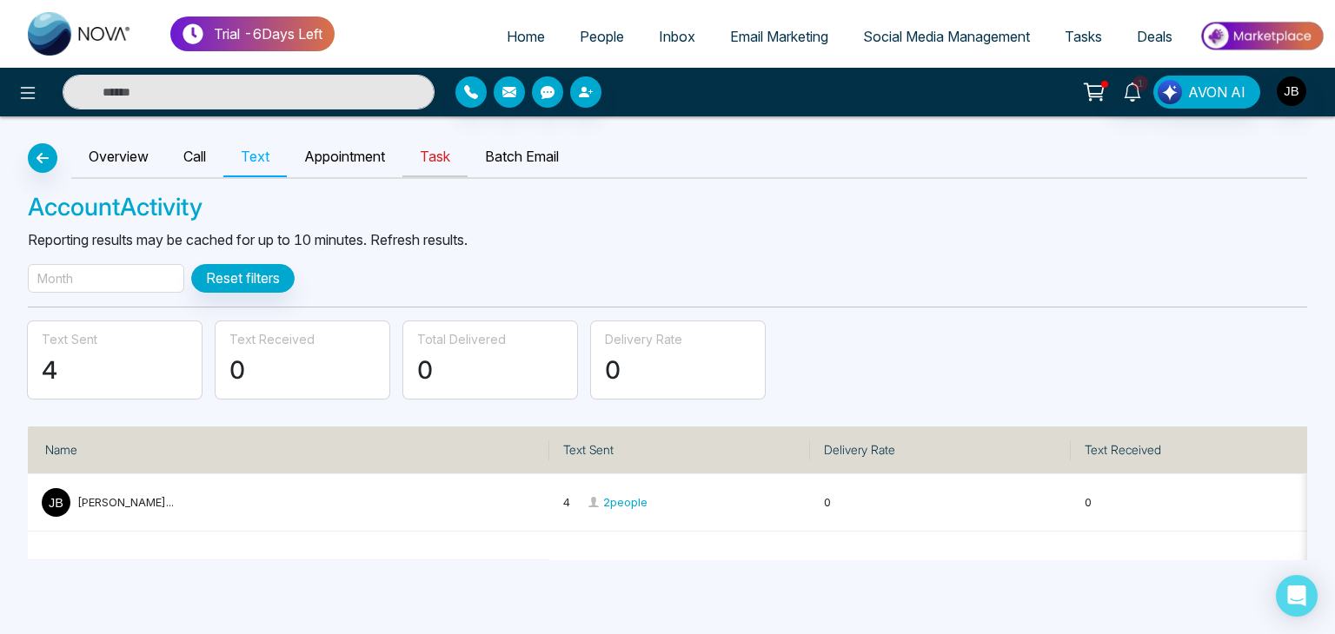
click at [441, 158] on link "Task" at bounding box center [434, 157] width 65 height 40
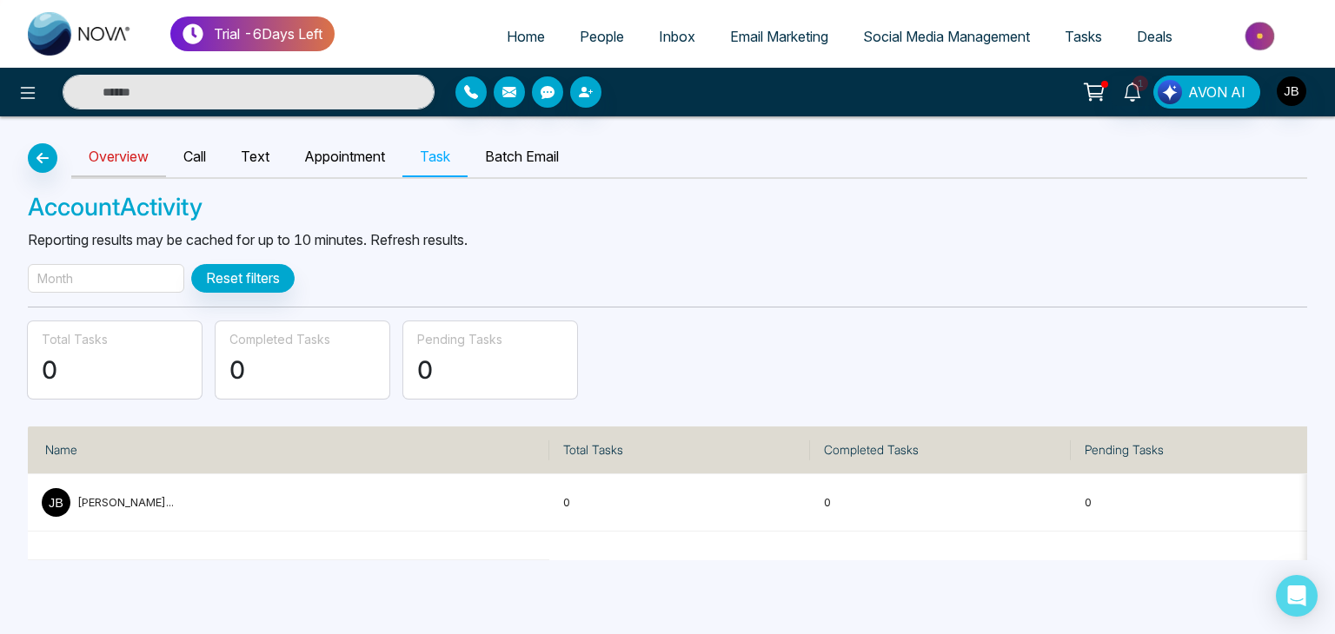
click at [107, 161] on link "Overview" at bounding box center [118, 157] width 95 height 40
select select "***"
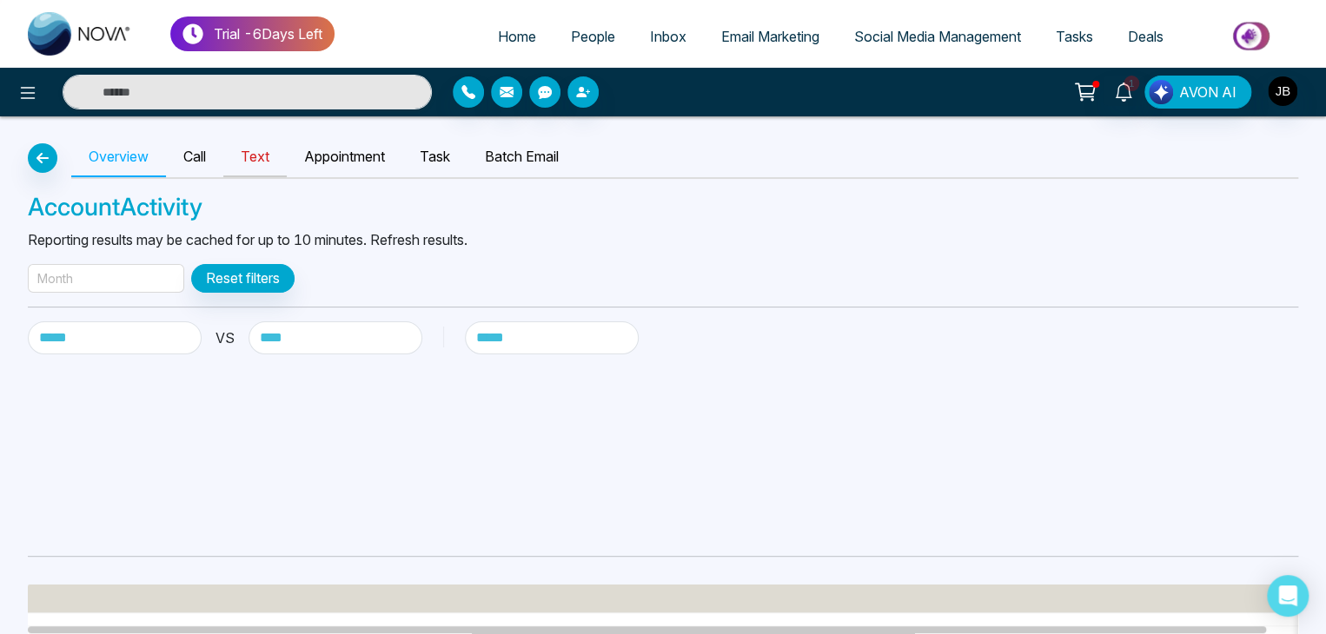
drag, startPoint x: 192, startPoint y: 164, endPoint x: 229, endPoint y: 159, distance: 36.9
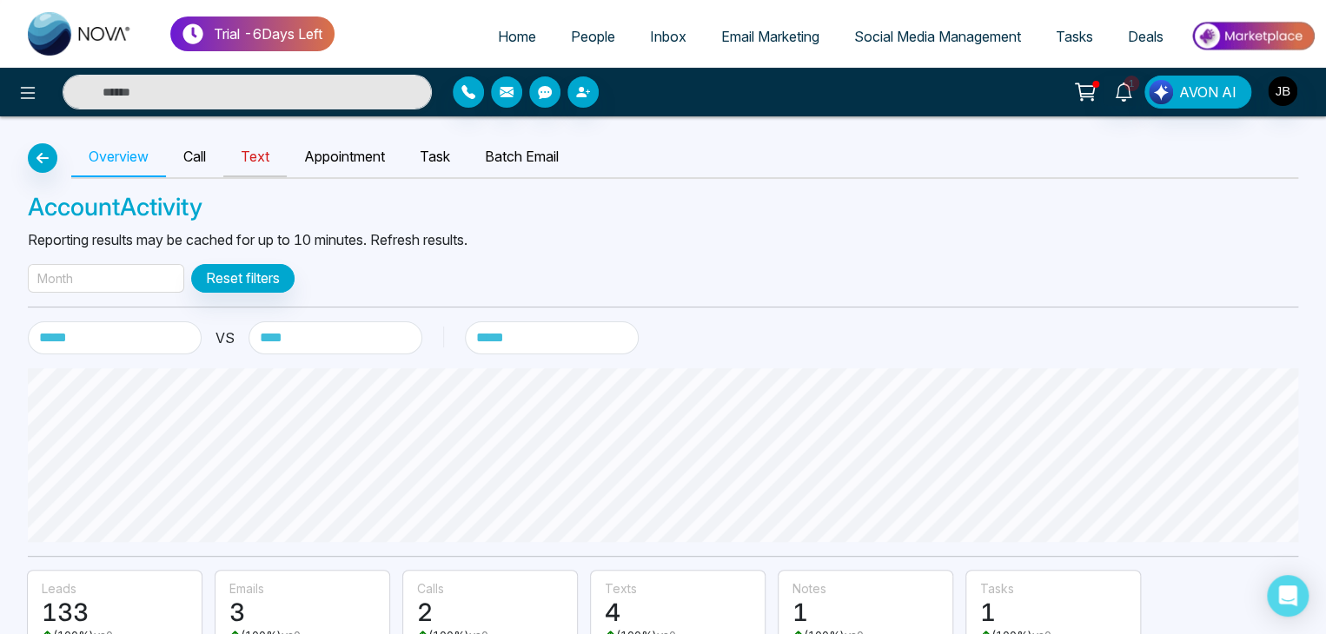
click at [262, 151] on link "Text" at bounding box center [254, 157] width 63 height 40
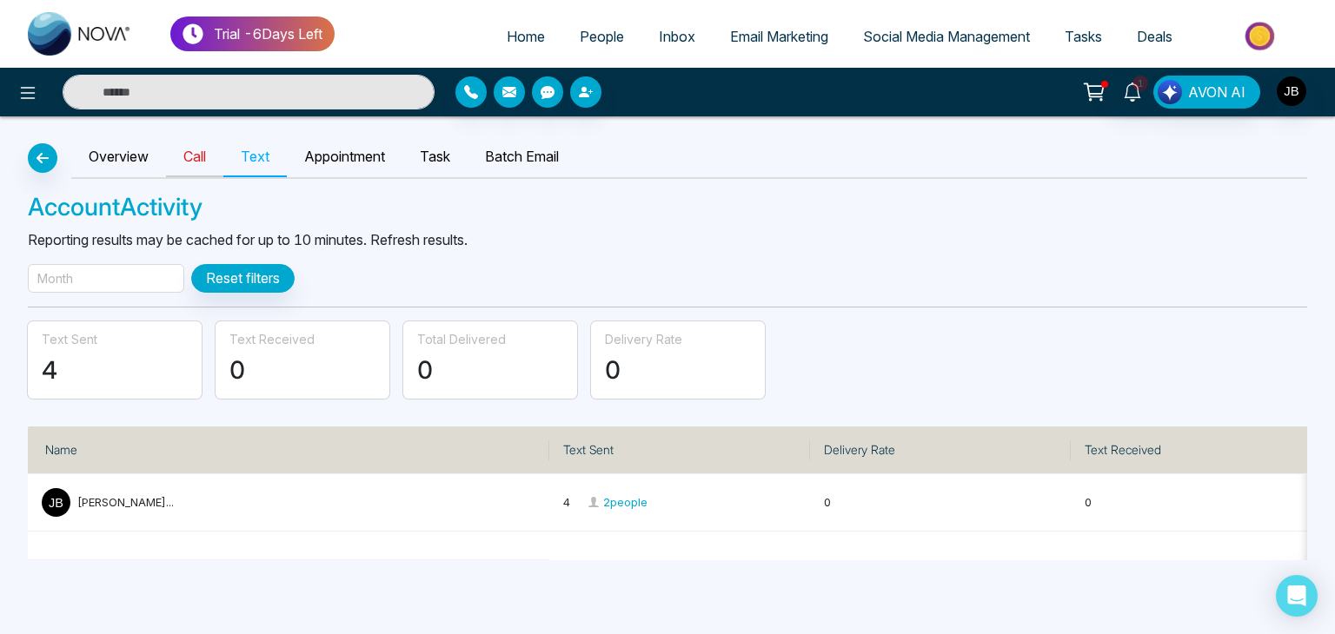
click at [184, 164] on link "Call" at bounding box center [194, 157] width 57 height 40
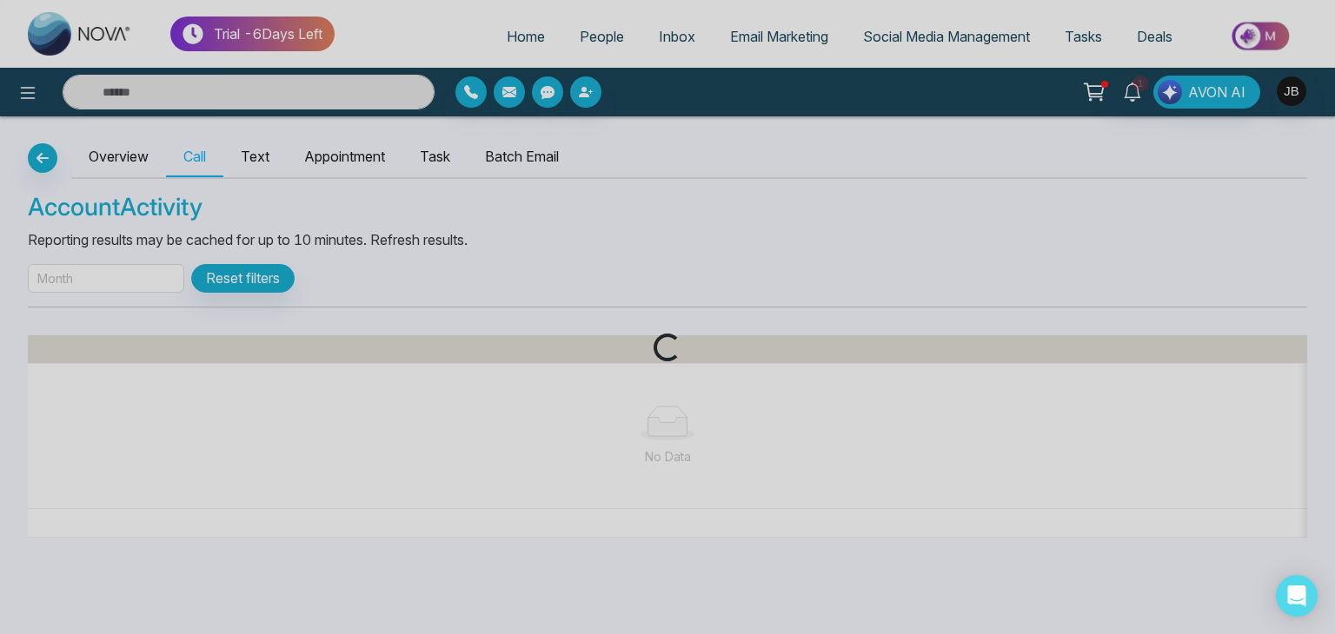
click at [111, 161] on div "Loading..." at bounding box center [667, 317] width 1335 height 634
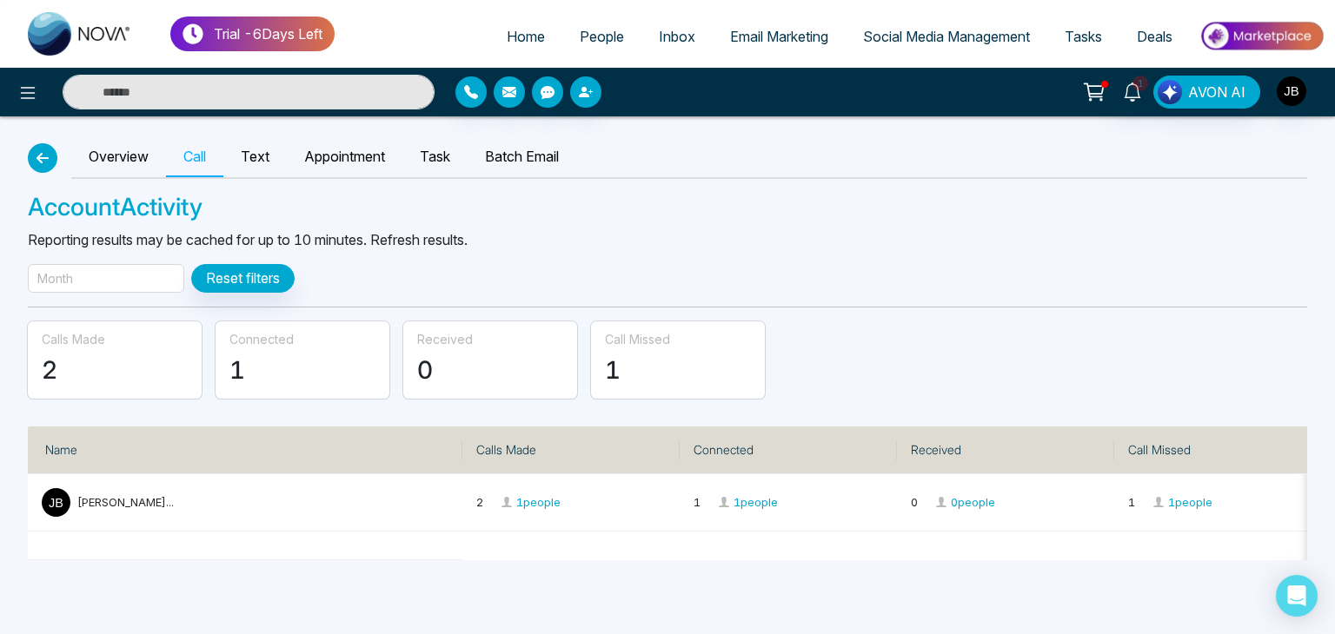
click at [40, 161] on icon "button" at bounding box center [42, 158] width 21 height 14
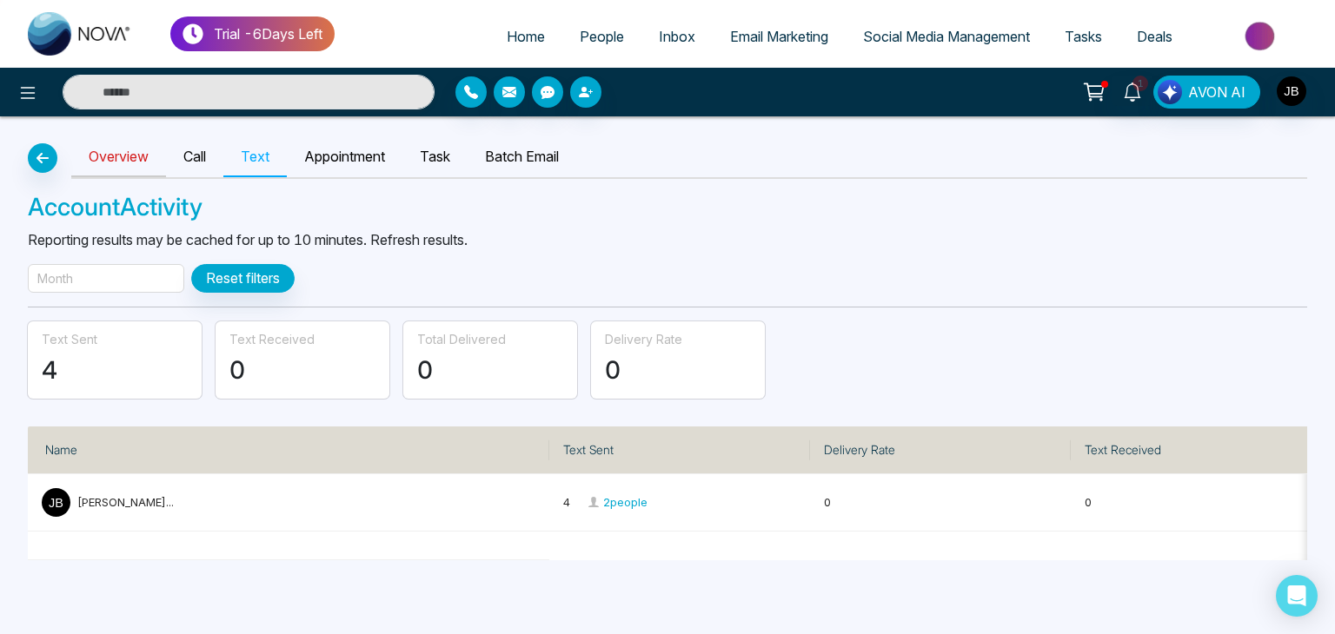
click at [119, 159] on link "Overview" at bounding box center [118, 157] width 95 height 40
select select "***"
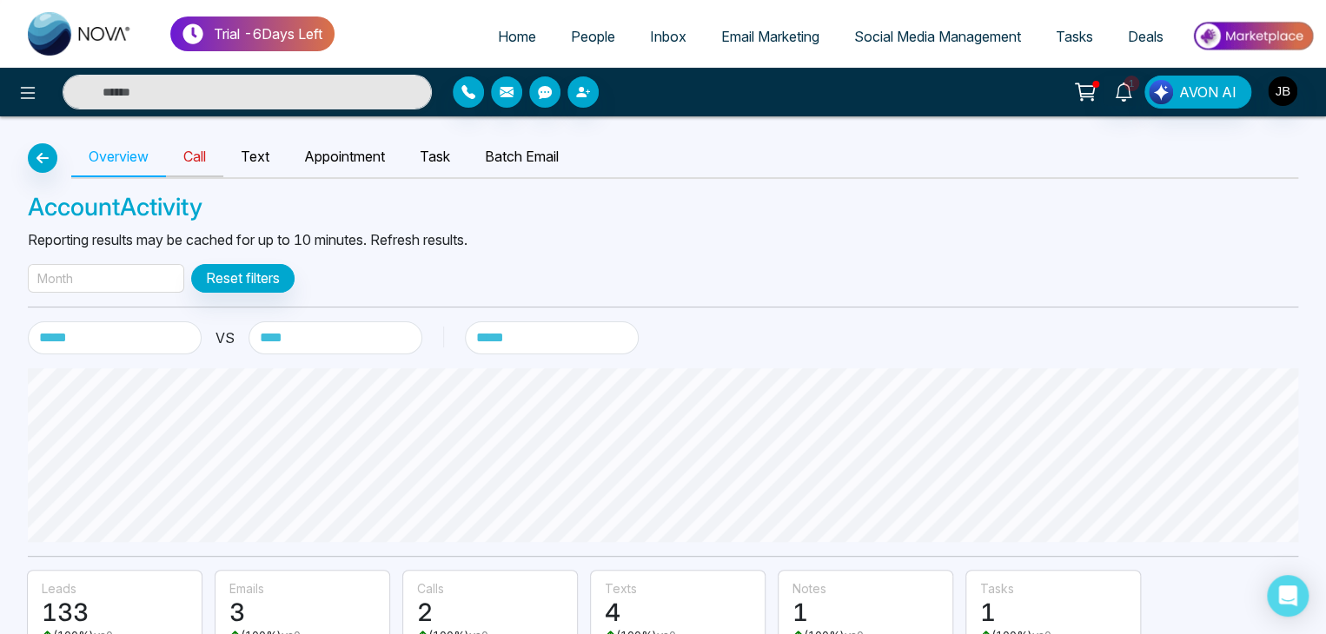
click at [203, 166] on link "Call" at bounding box center [194, 157] width 57 height 40
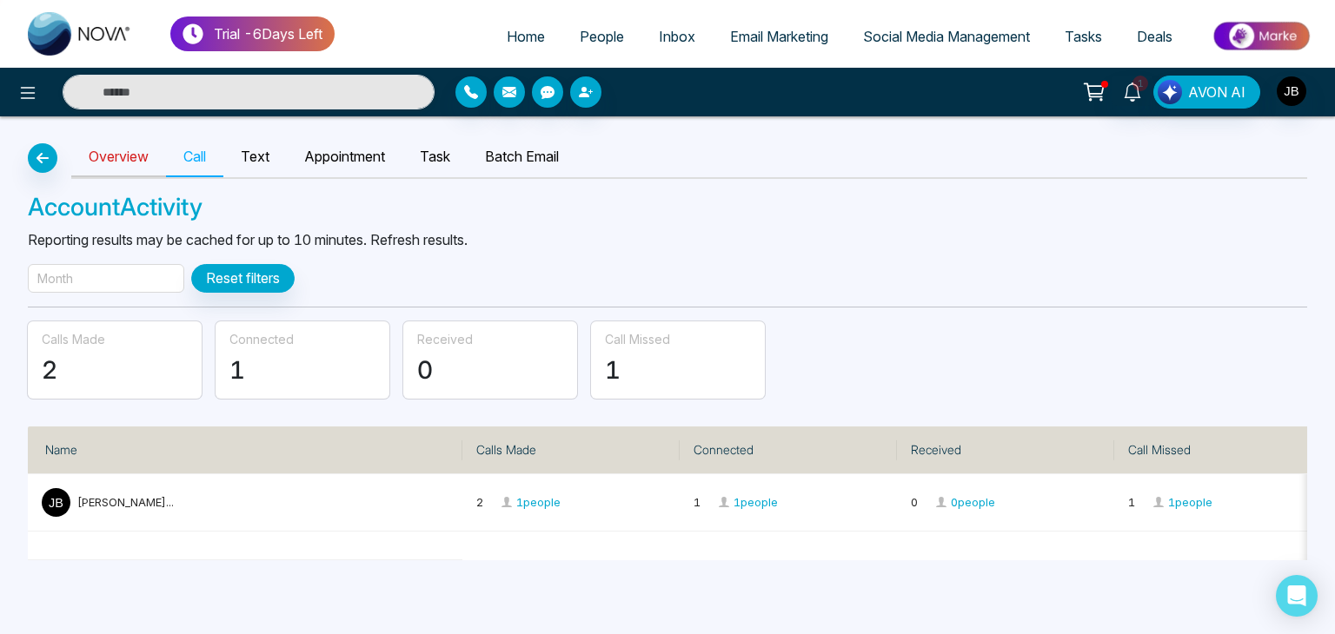
click at [104, 164] on link "Overview" at bounding box center [118, 157] width 95 height 40
select select "***"
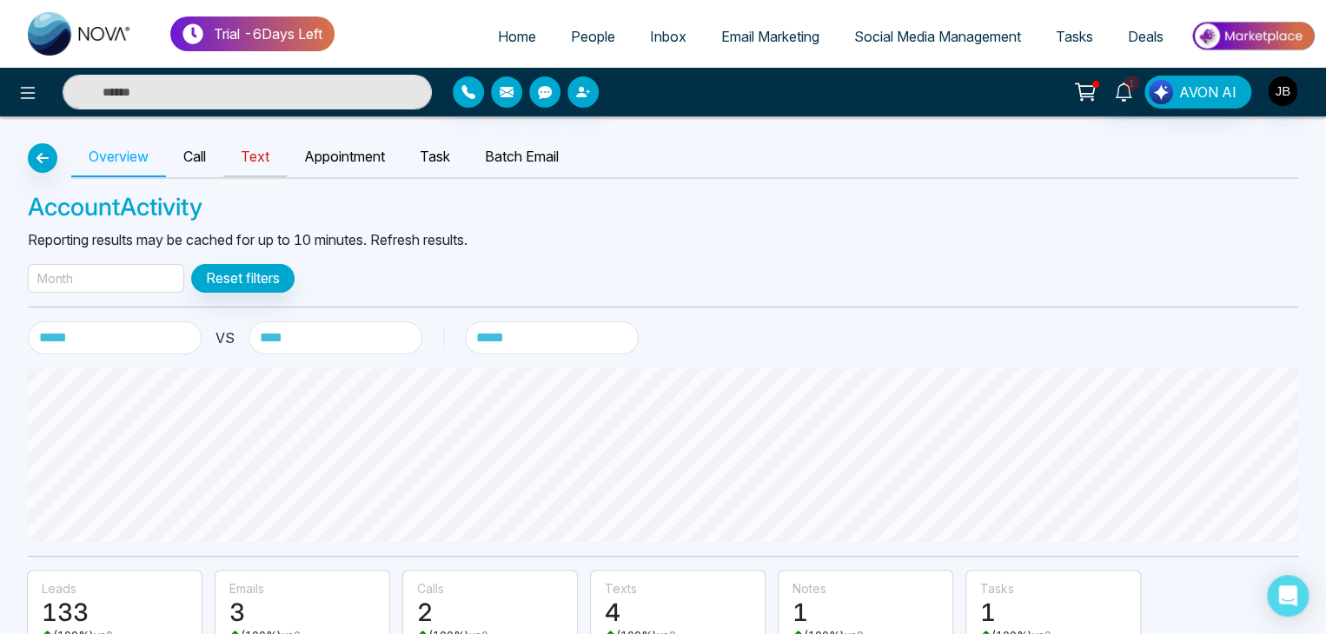
click at [258, 162] on link "Text" at bounding box center [254, 157] width 63 height 40
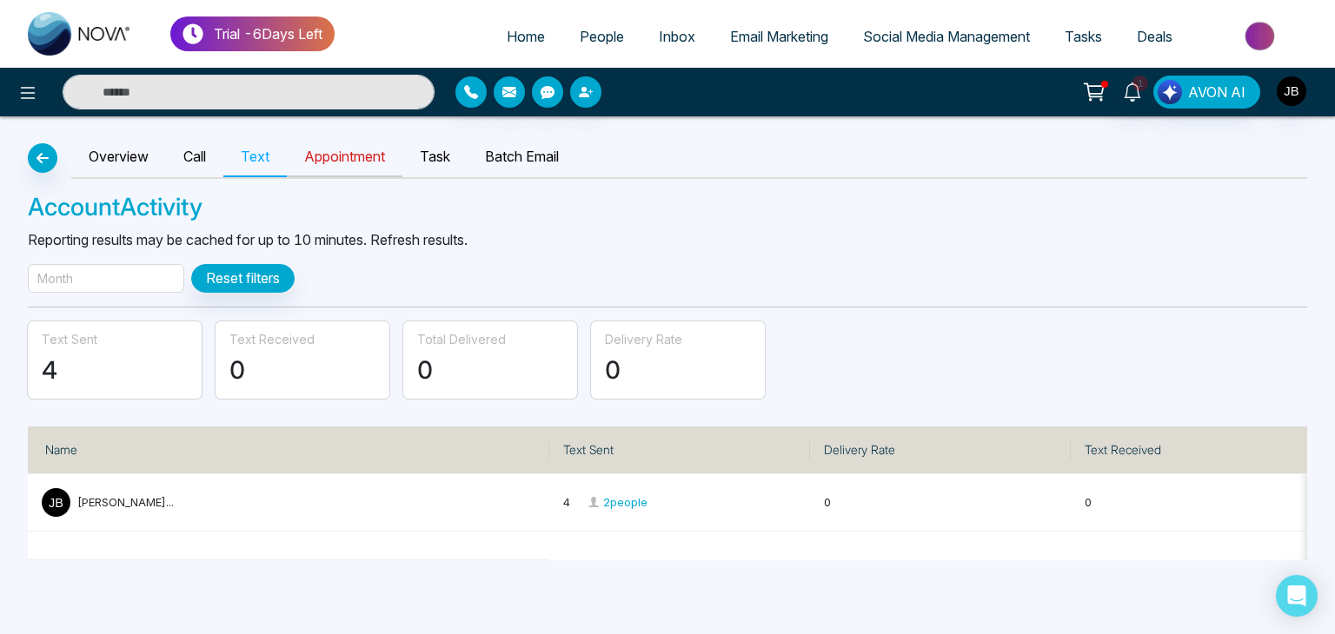
click at [340, 157] on link "Appointment" at bounding box center [345, 157] width 116 height 40
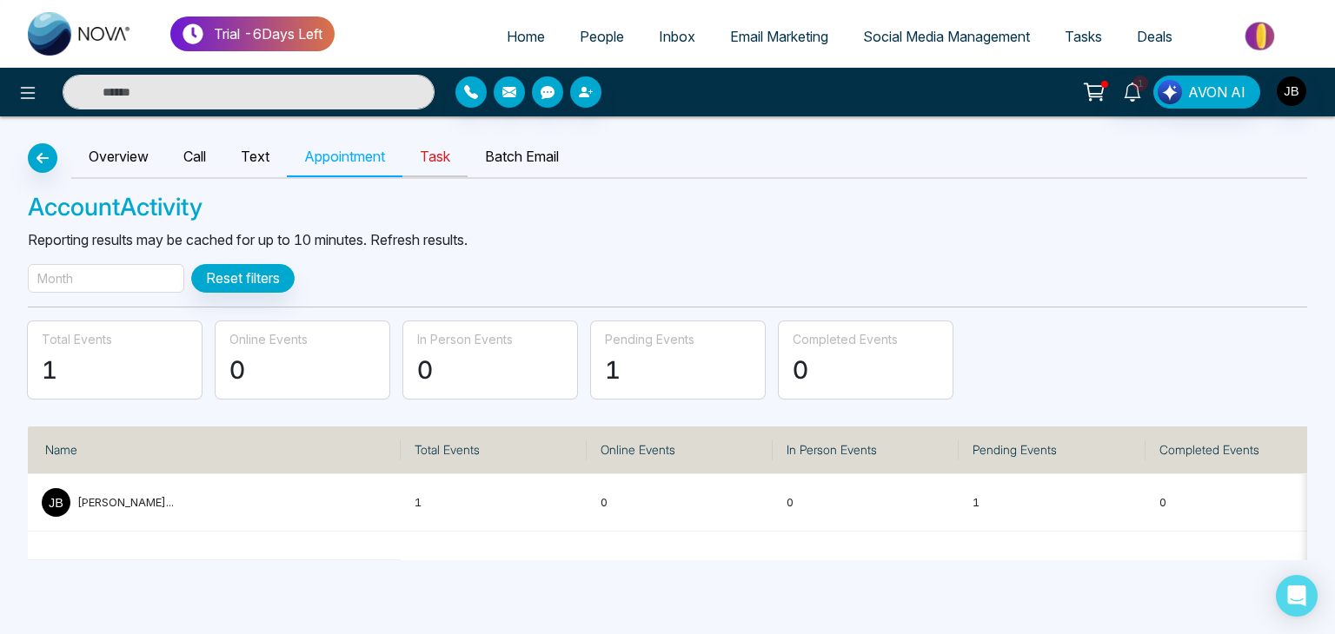
click at [439, 157] on link "Task" at bounding box center [434, 157] width 65 height 40
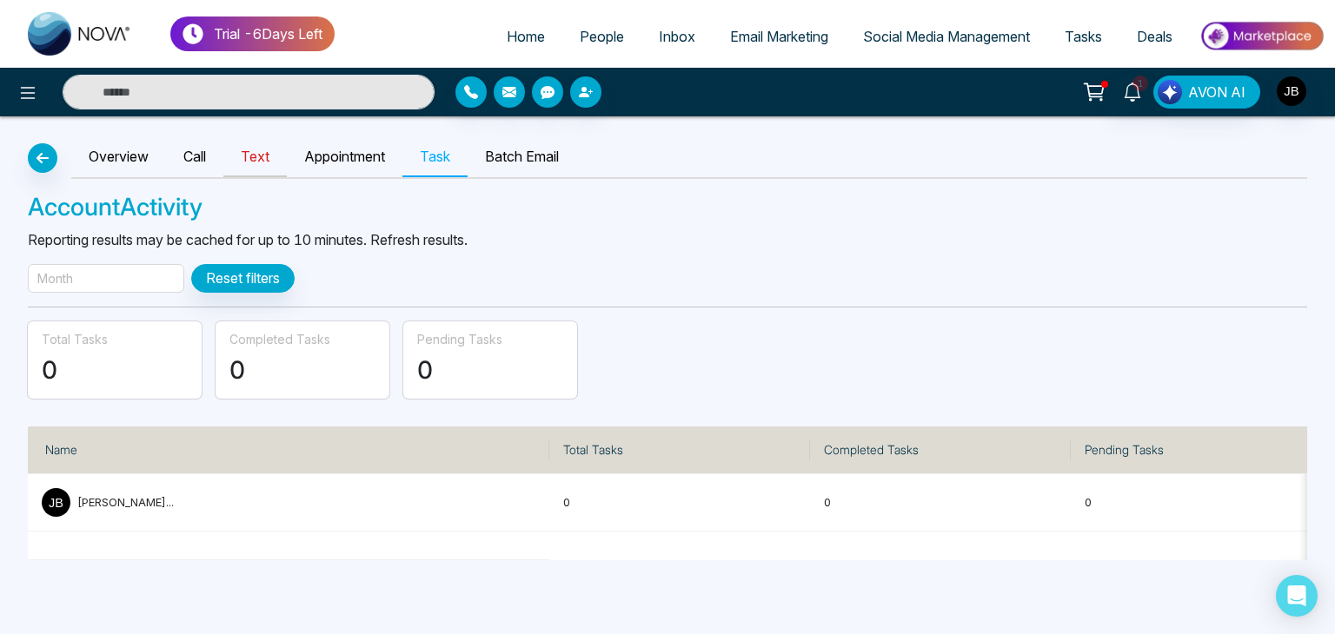
click at [259, 158] on link "Text" at bounding box center [254, 157] width 63 height 40
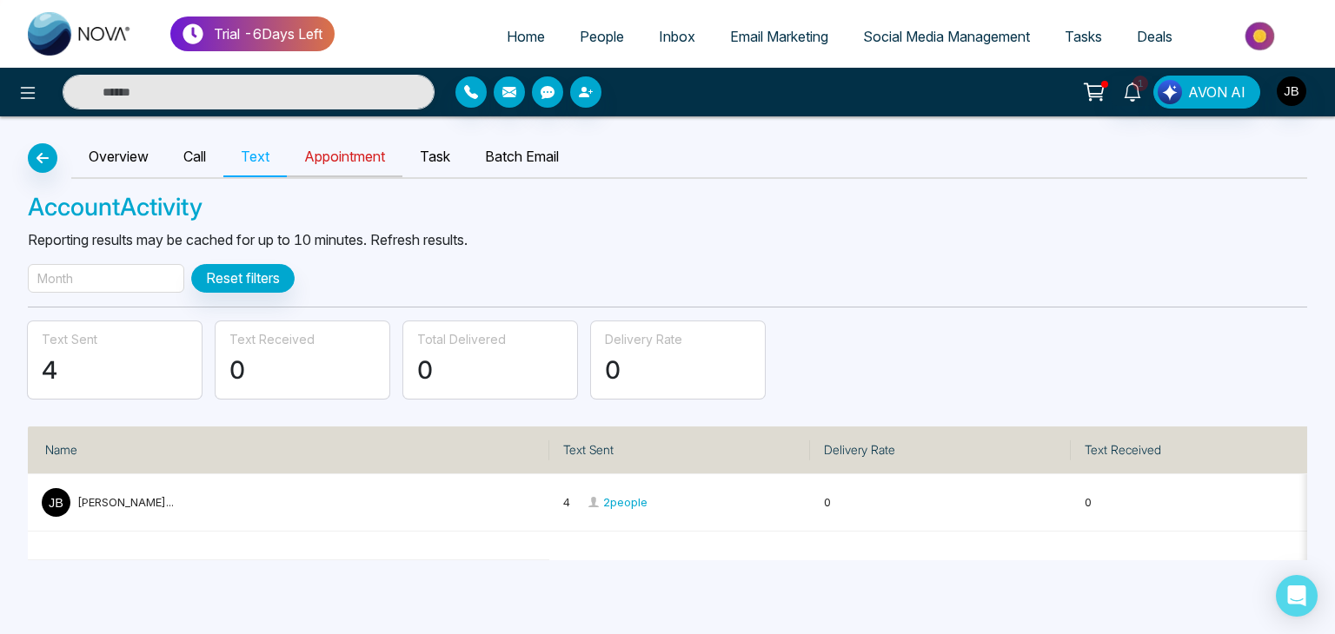
click at [353, 159] on link "Appointment" at bounding box center [345, 157] width 116 height 40
